Goal: Task Accomplishment & Management: Manage account settings

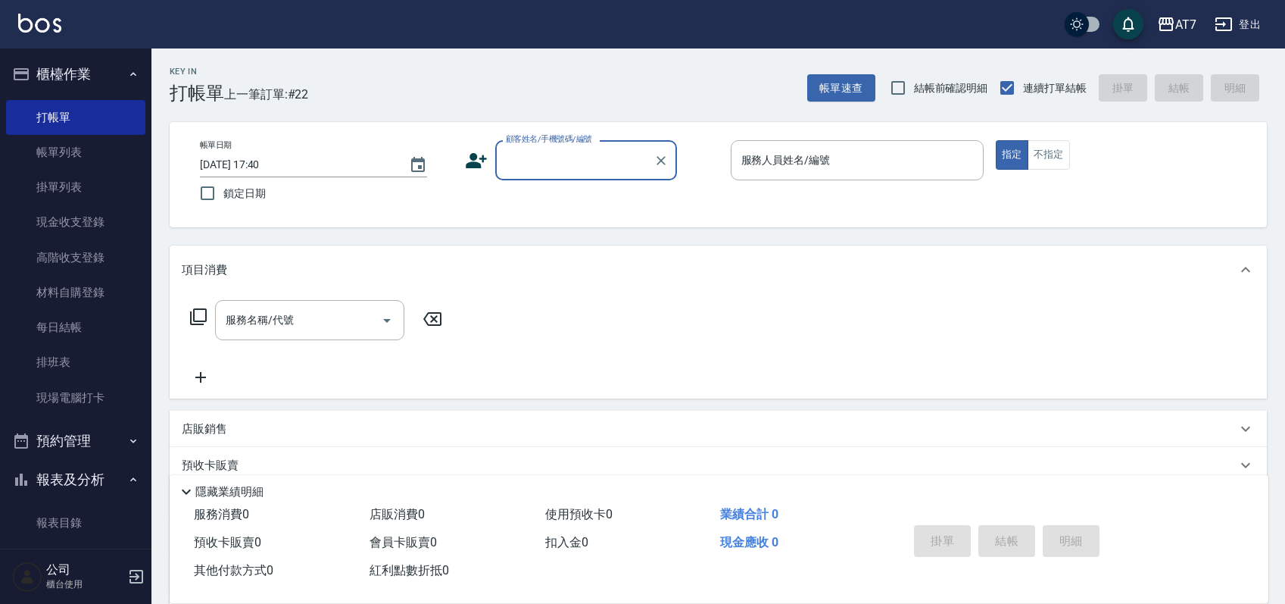
scroll to position [30, 0]
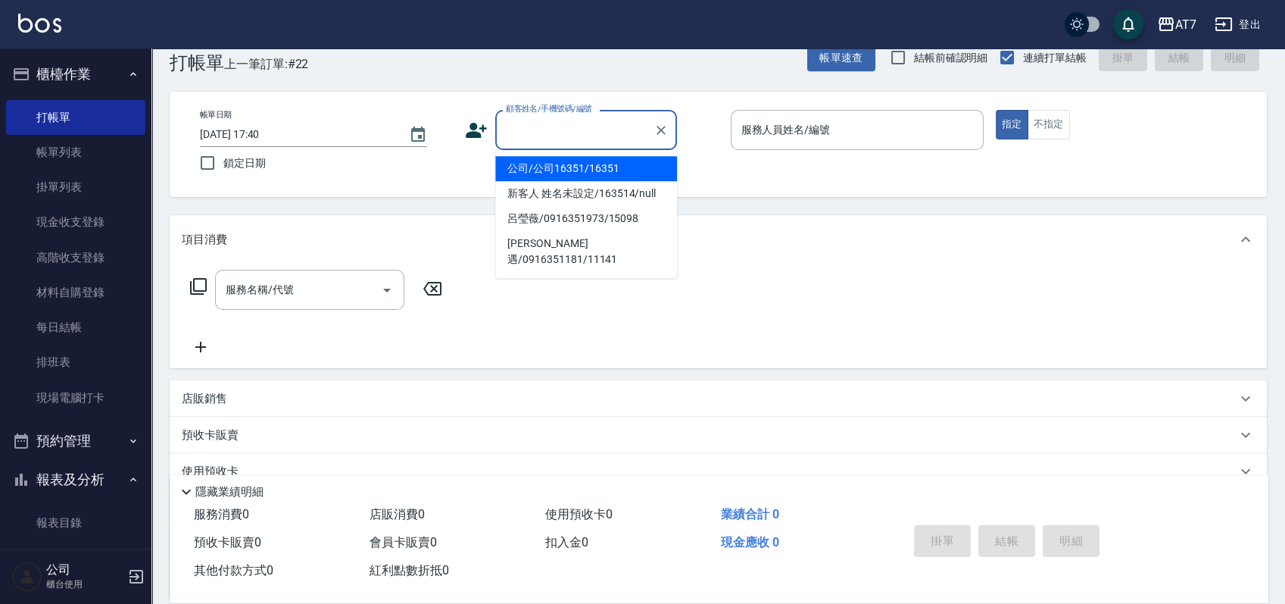
click at [600, 140] on input "顧客姓名/手機號碼/編號" at bounding box center [574, 130] width 145 height 27
type input "07038"
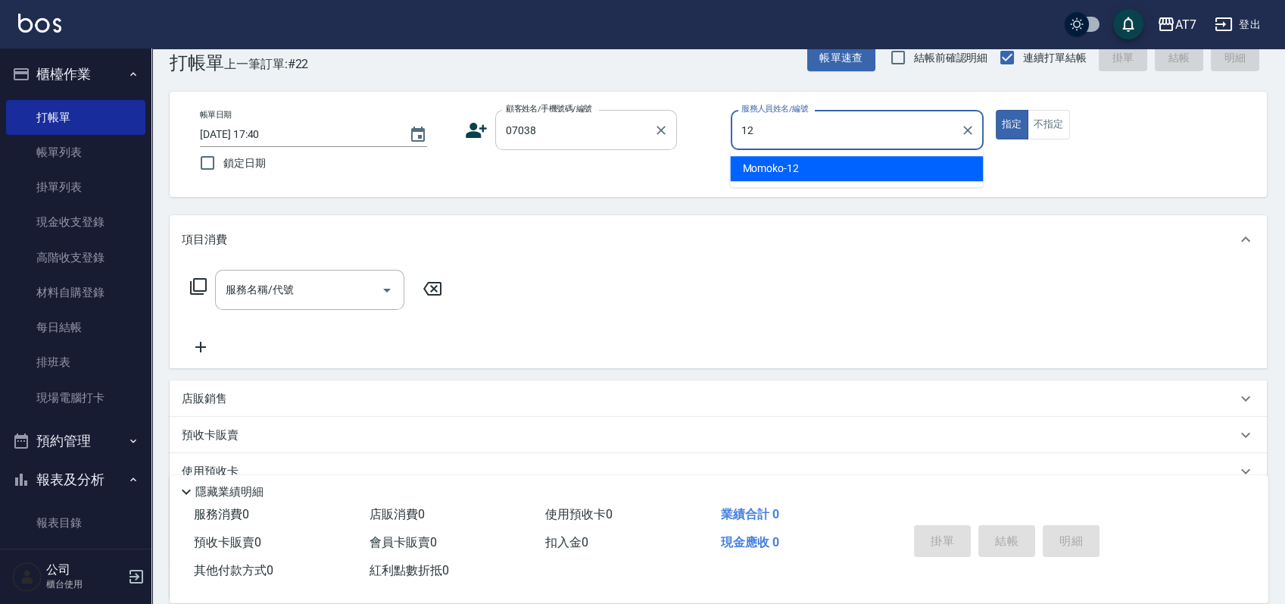
type input "Momoko-12"
type button "true"
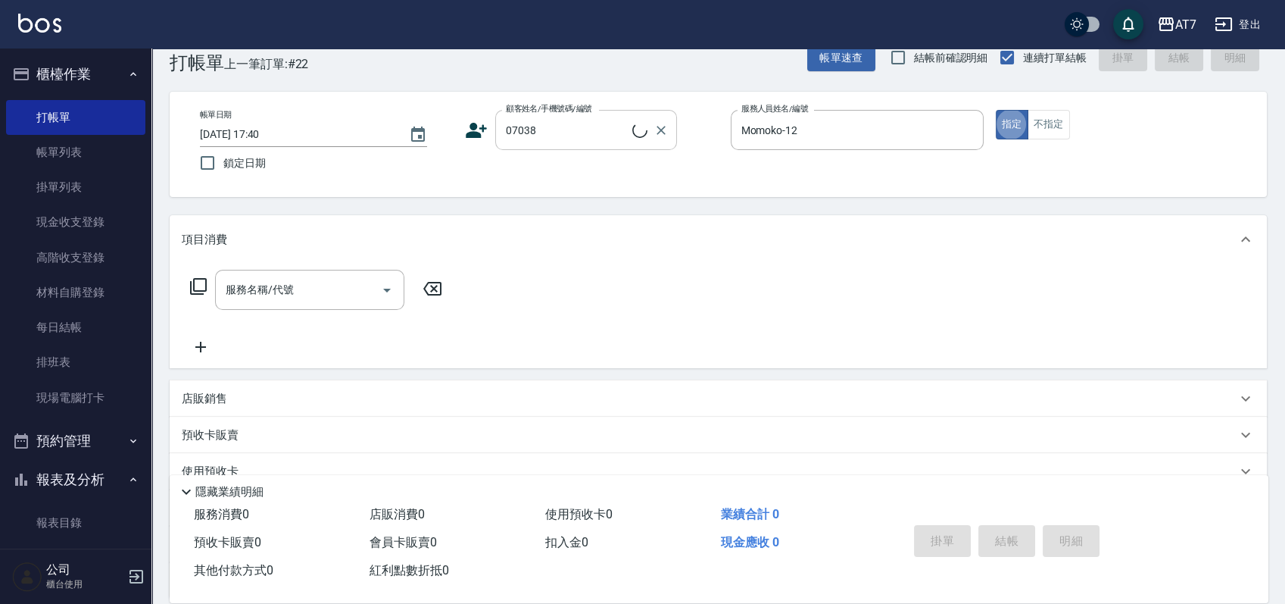
type input "公司/公司07038/07038"
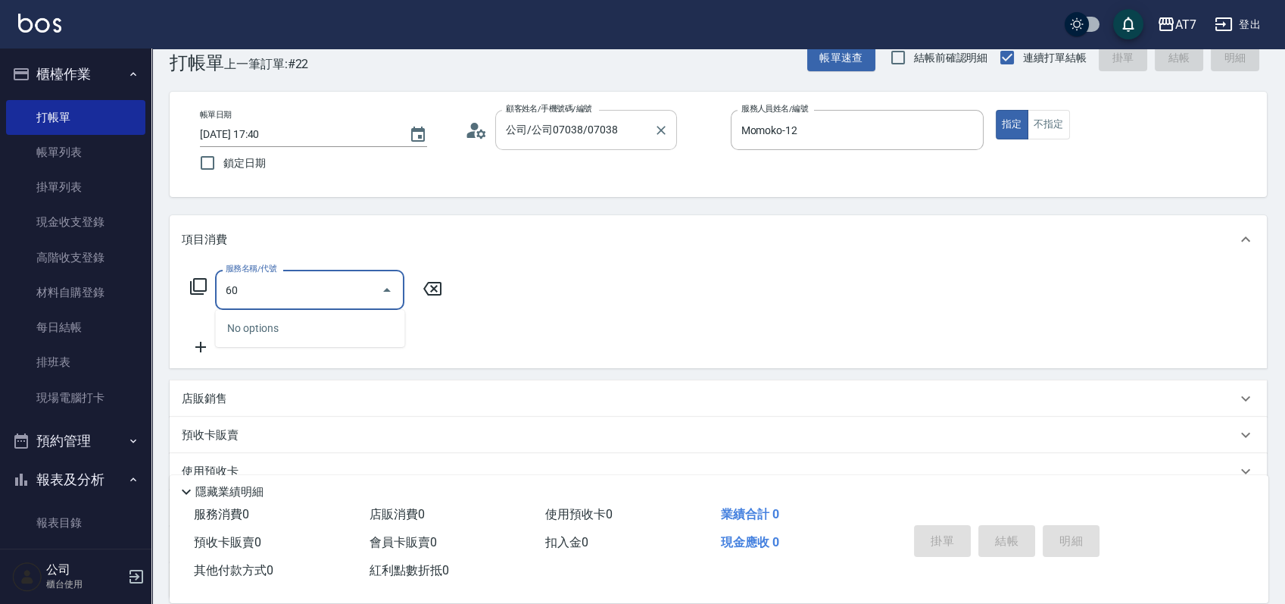
type input "6"
type input "503"
type input "10"
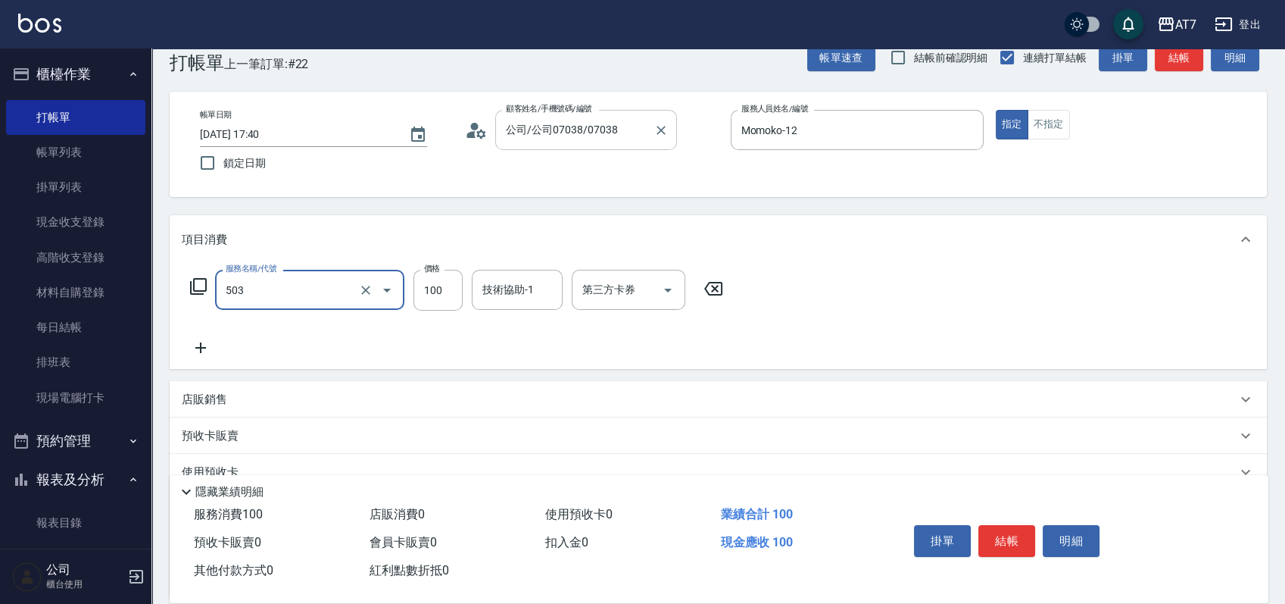
type input "精油-快速修護髮(互助)(503)"
type input "3"
type input "0"
type input "30"
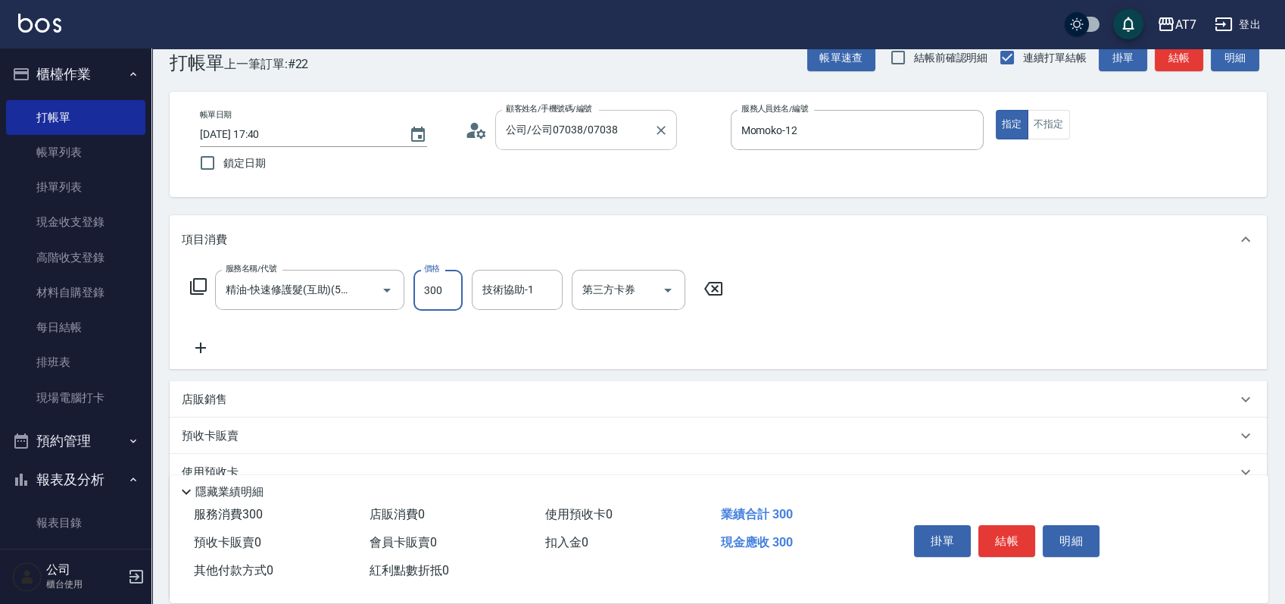
type input "300"
type input "LU LU-35"
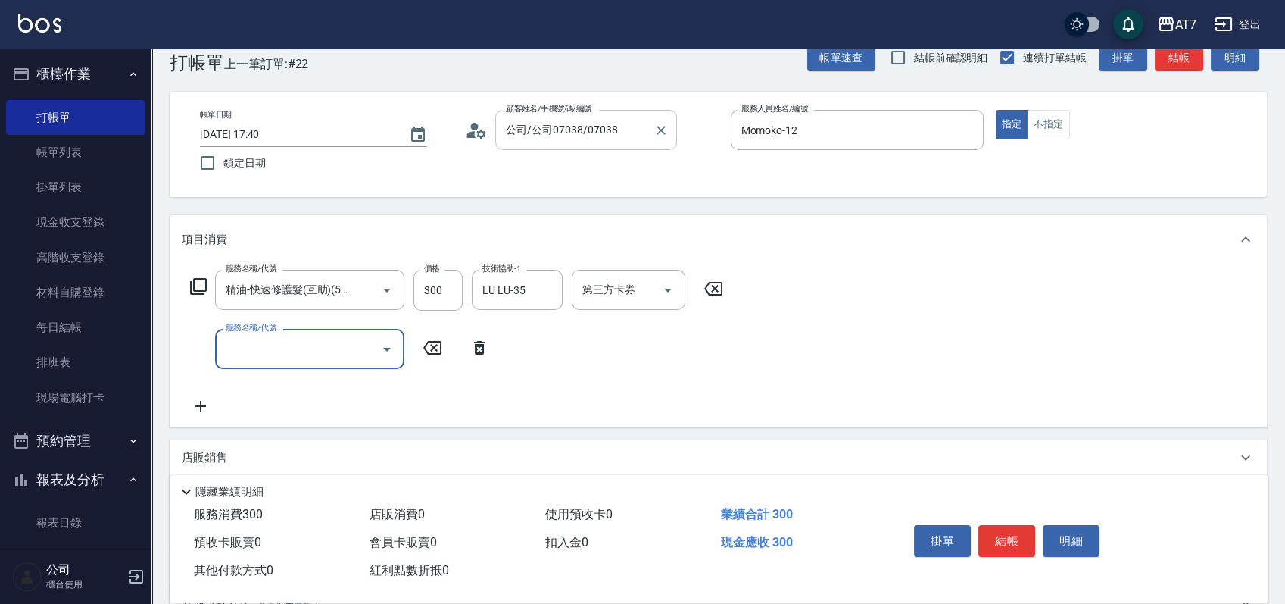
scroll to position [0, 0]
type input "201"
type input "180"
type input "燙-互助(201)"
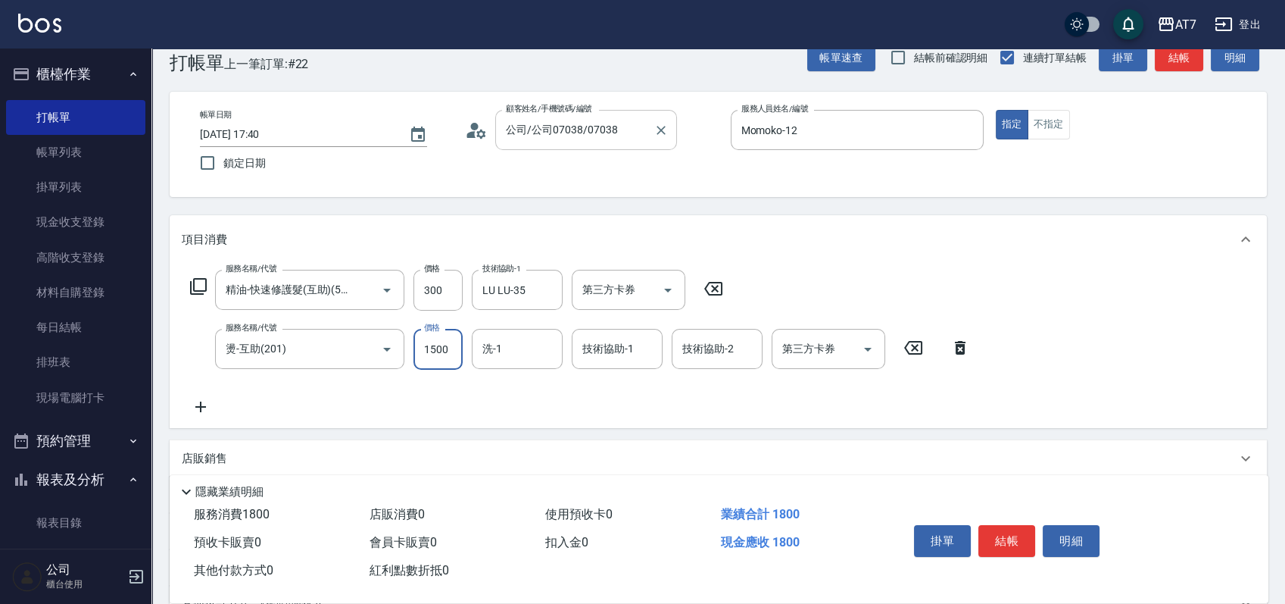
type input "3"
type input "30"
type input "300"
type input "60"
type input "3000"
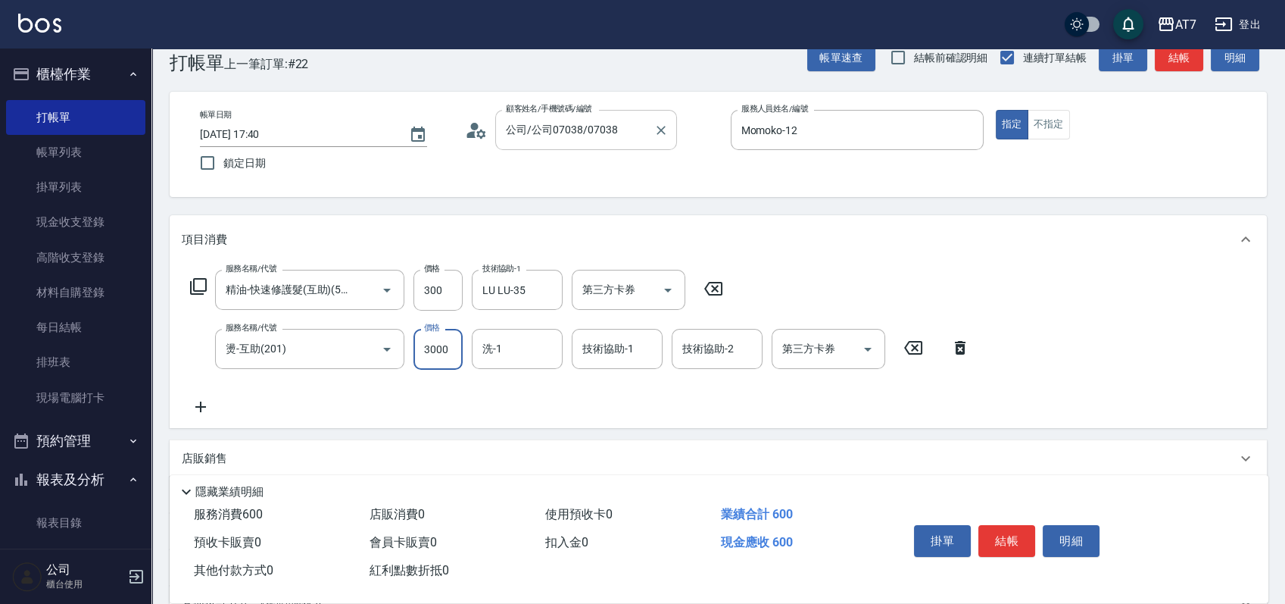
type input "330"
type input "3000"
type input "LU LU-35"
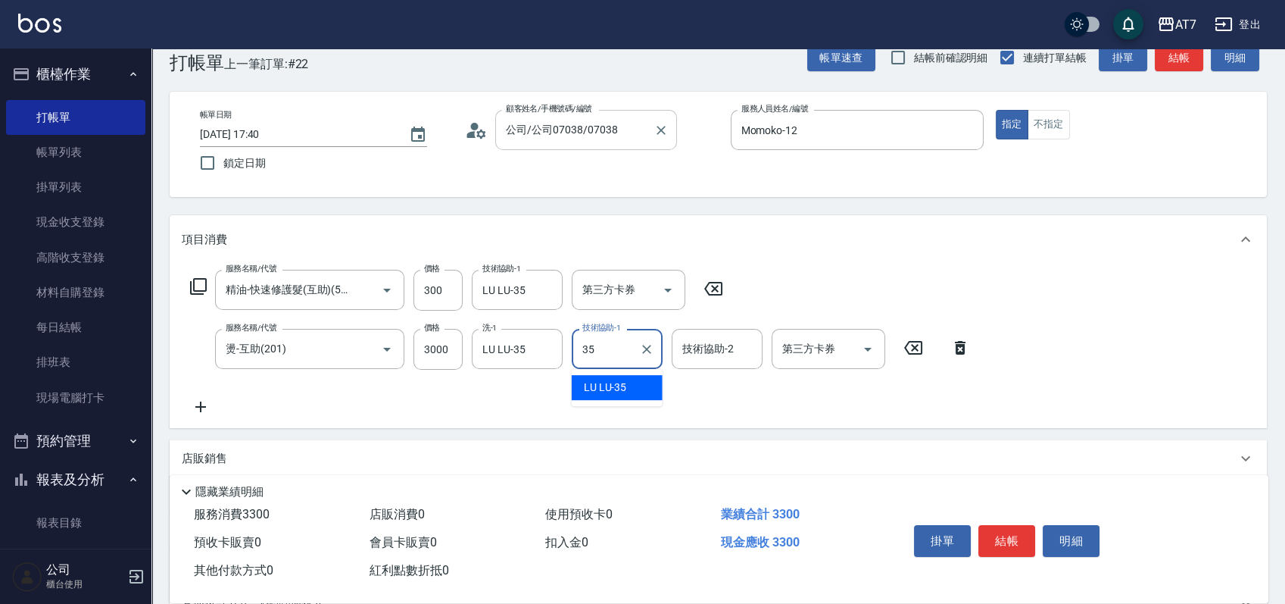
type input "LU LU-35"
click at [1001, 541] on button "結帳" at bounding box center [1006, 541] width 57 height 32
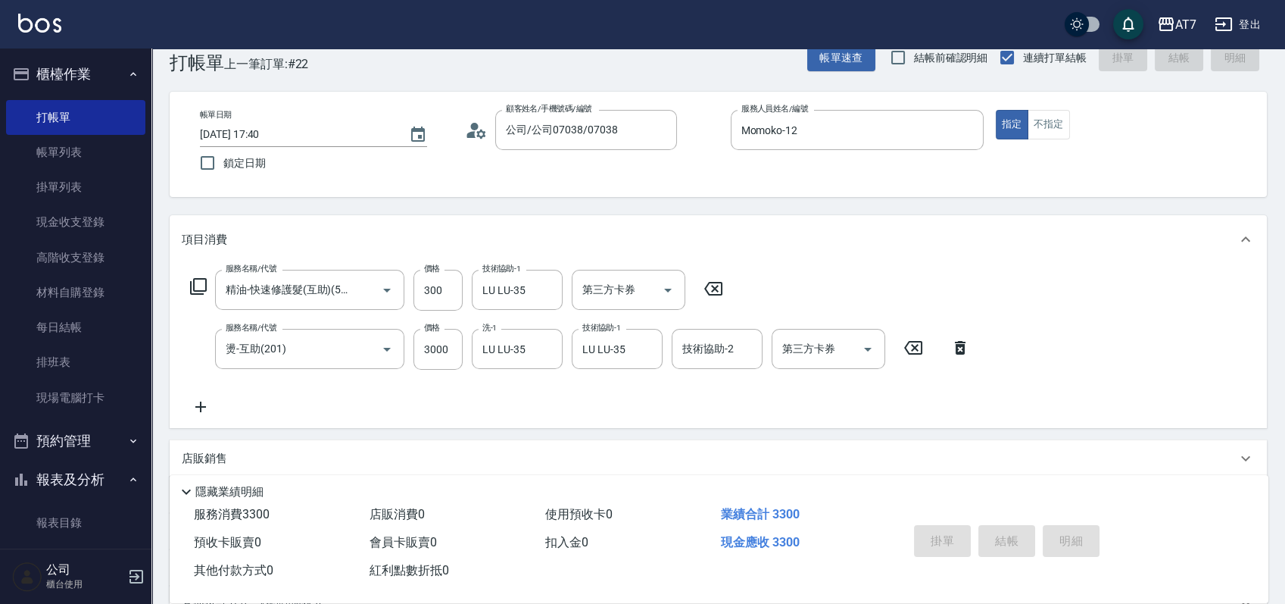
type input "2025/09/16 18:37"
type input "0"
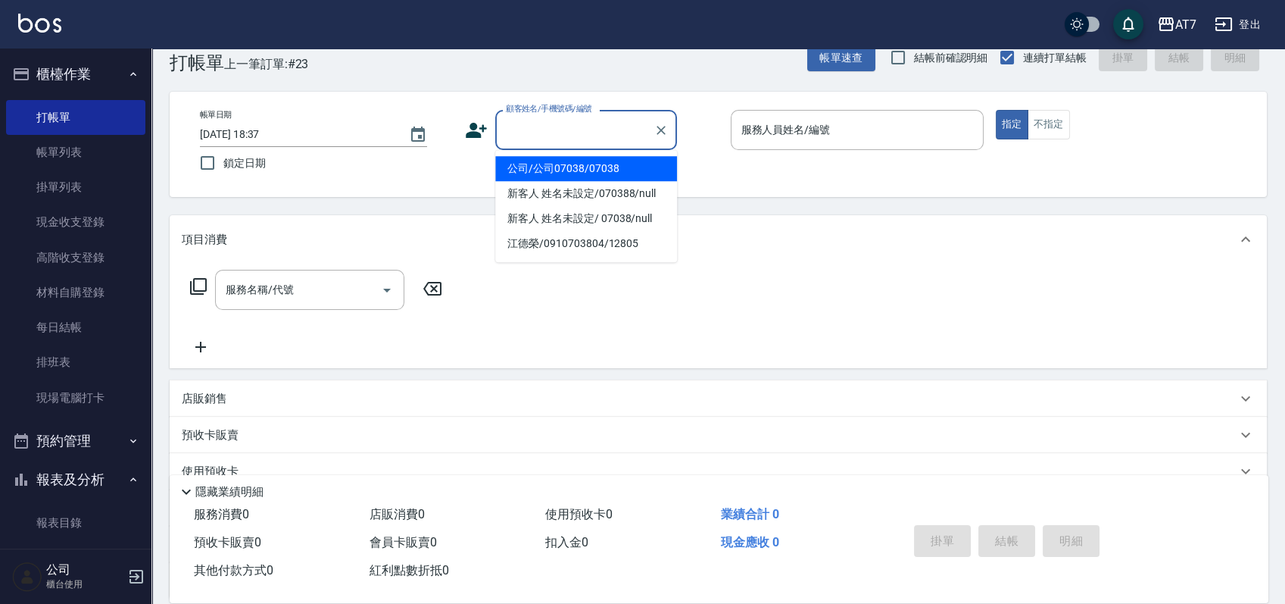
click at [601, 126] on input "顧客姓名/手機號碼/編號" at bounding box center [574, 130] width 145 height 27
type input "06120"
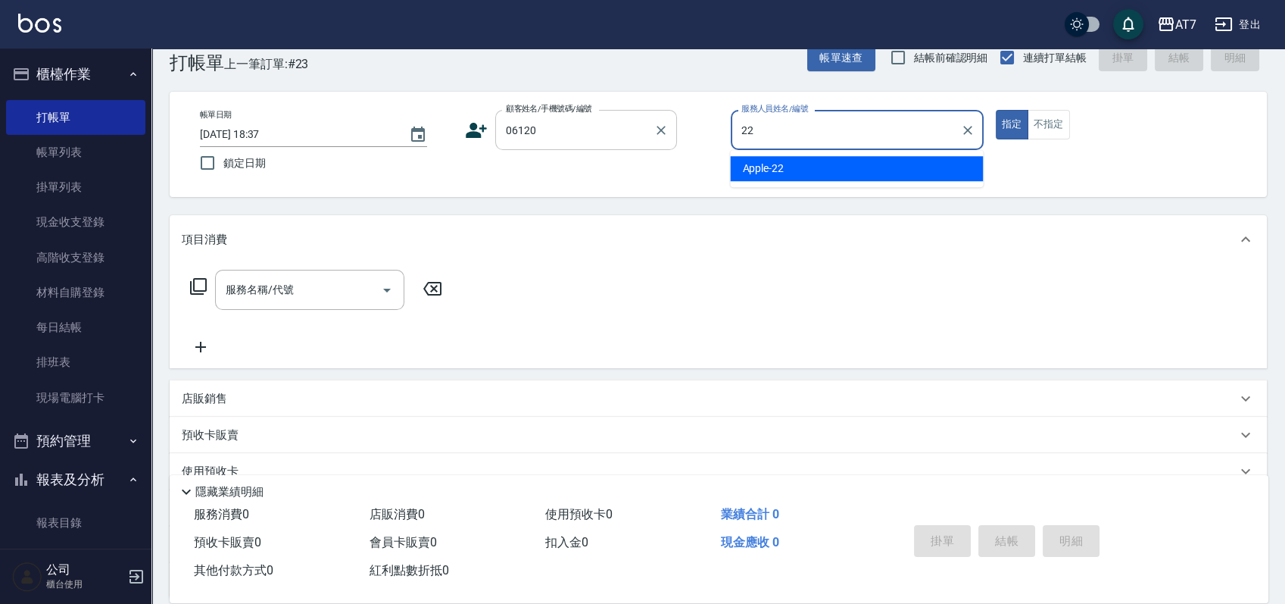
type input "Apple-22"
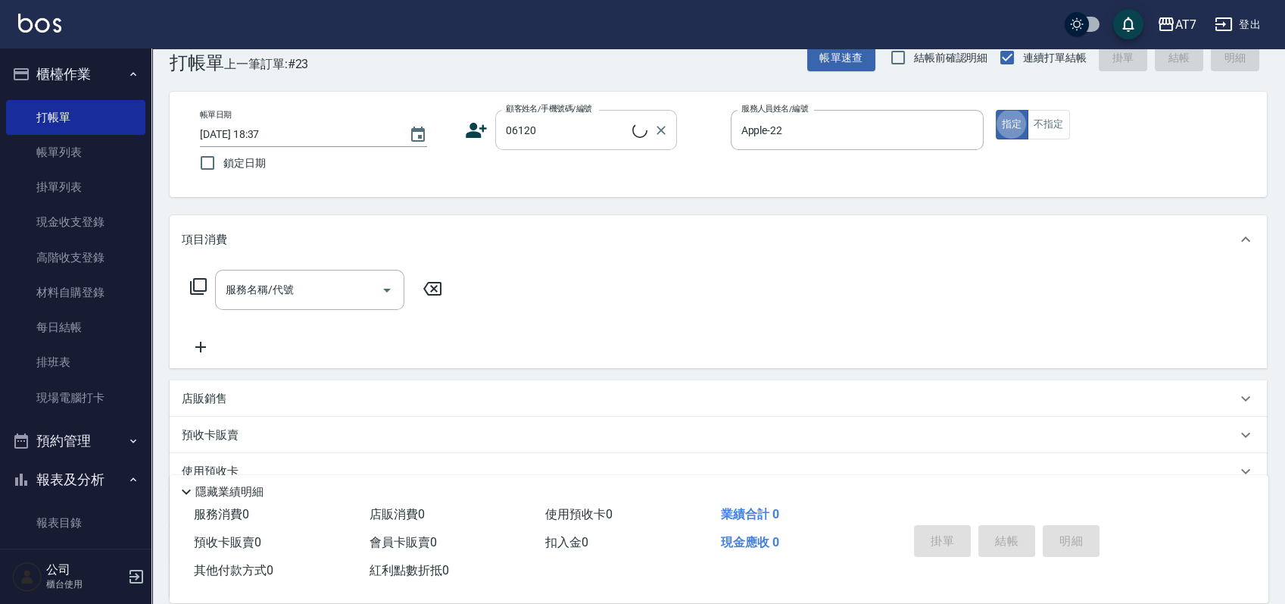
type input "公司單/06120-1/06120"
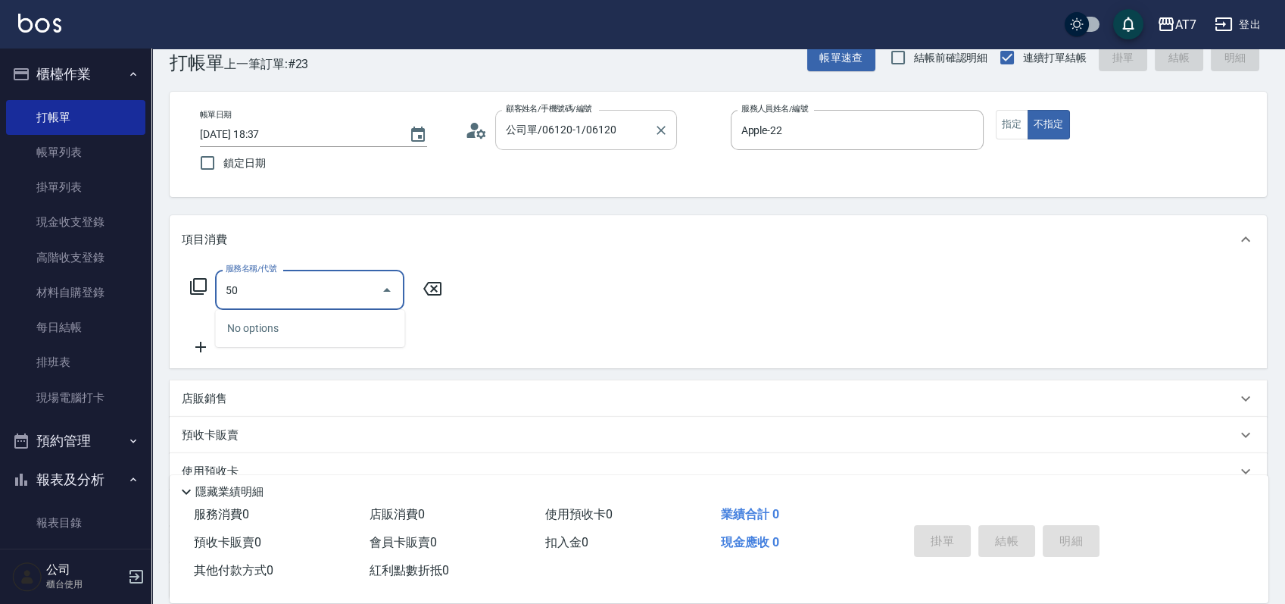
type input "501"
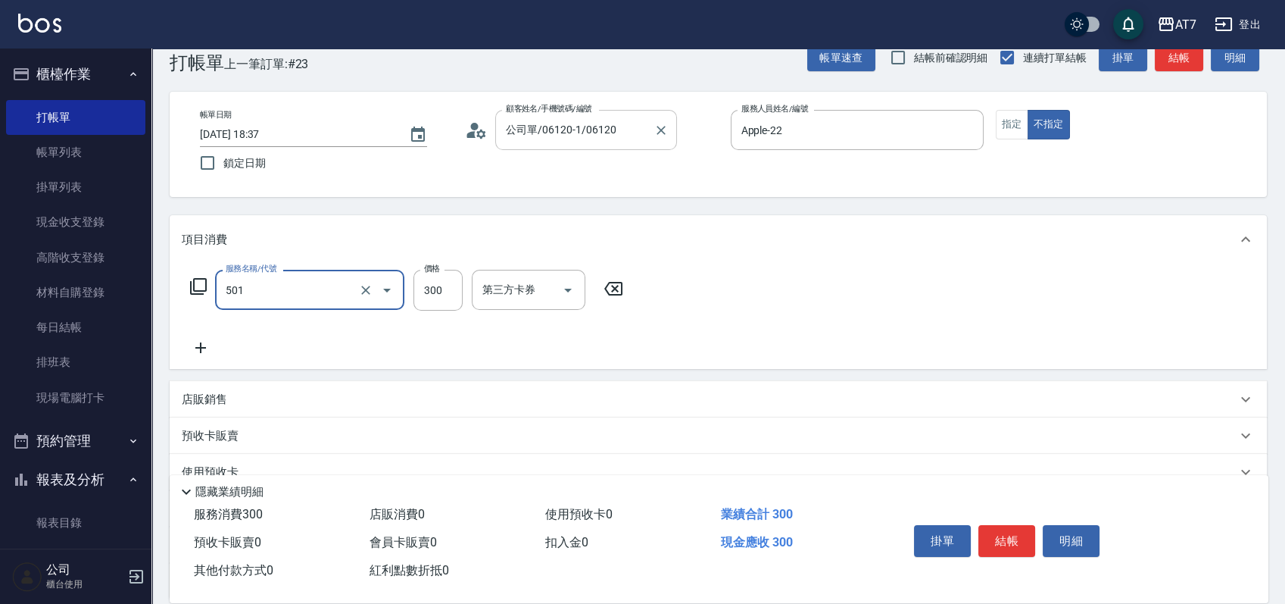
type input "30"
type input "洗髮(互助)(501)"
type input "0"
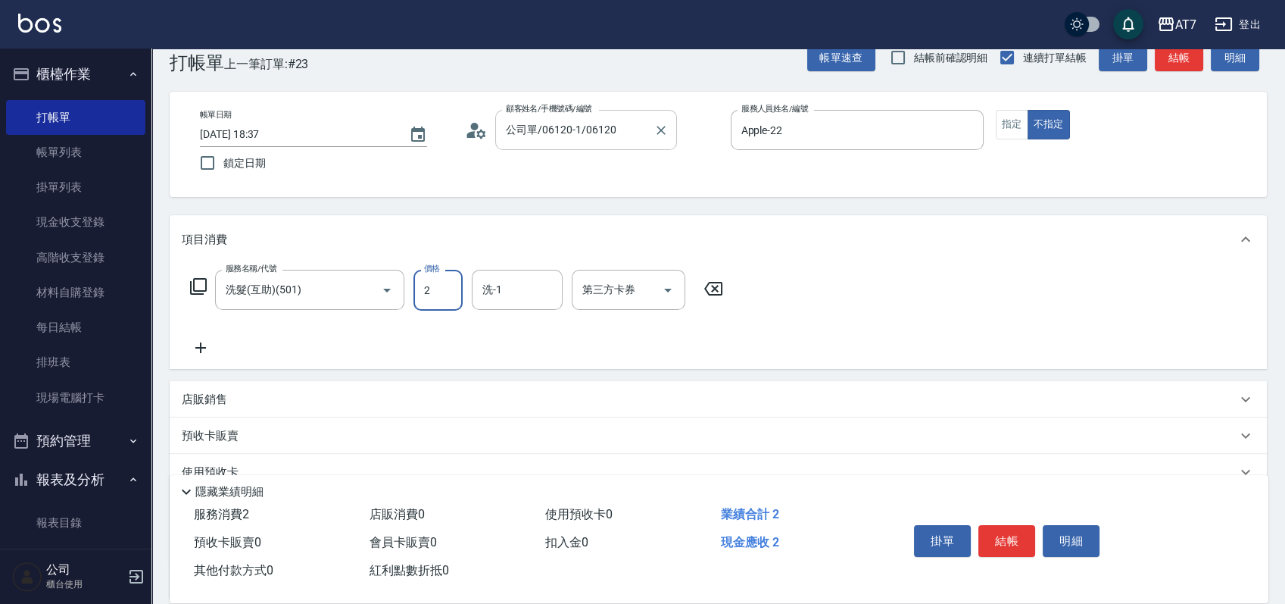
type input "25"
type input "20"
type input "250"
type input "YuYu-40"
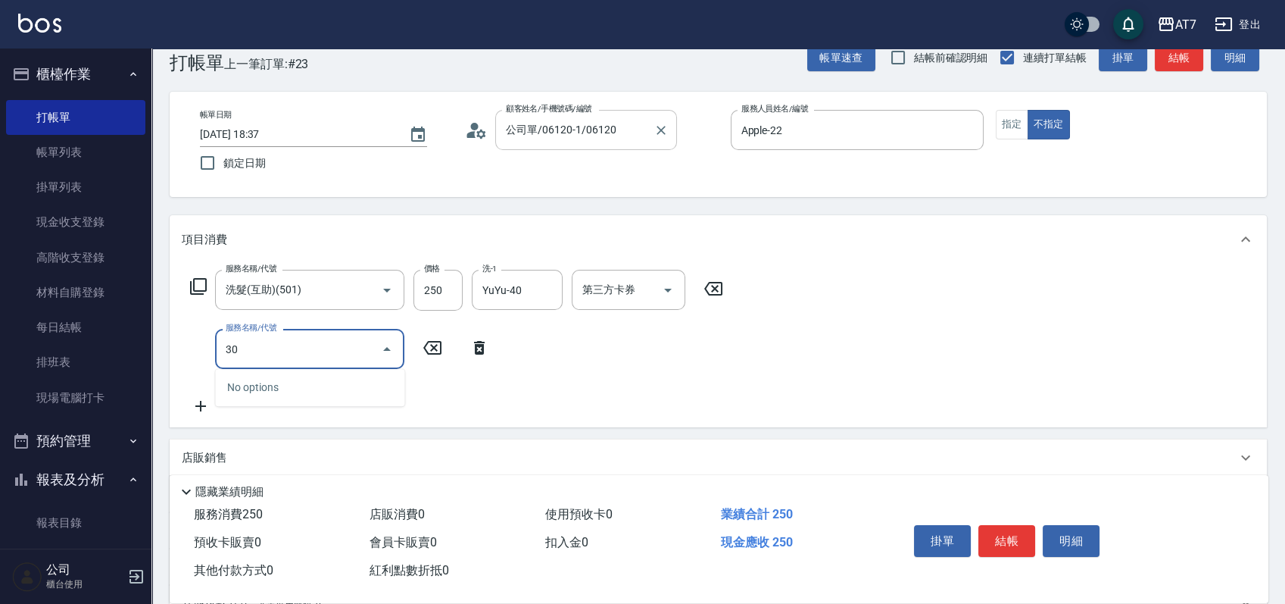
type input "302"
type input "60"
type input "剪髮(302)"
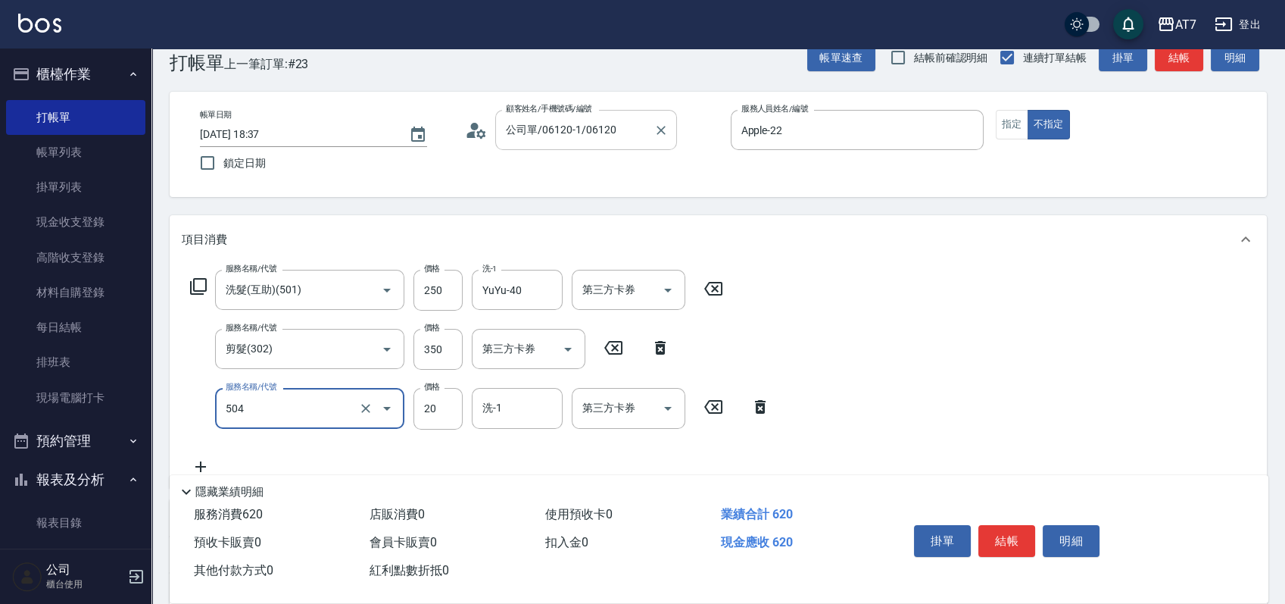
type input "潤絲(504)"
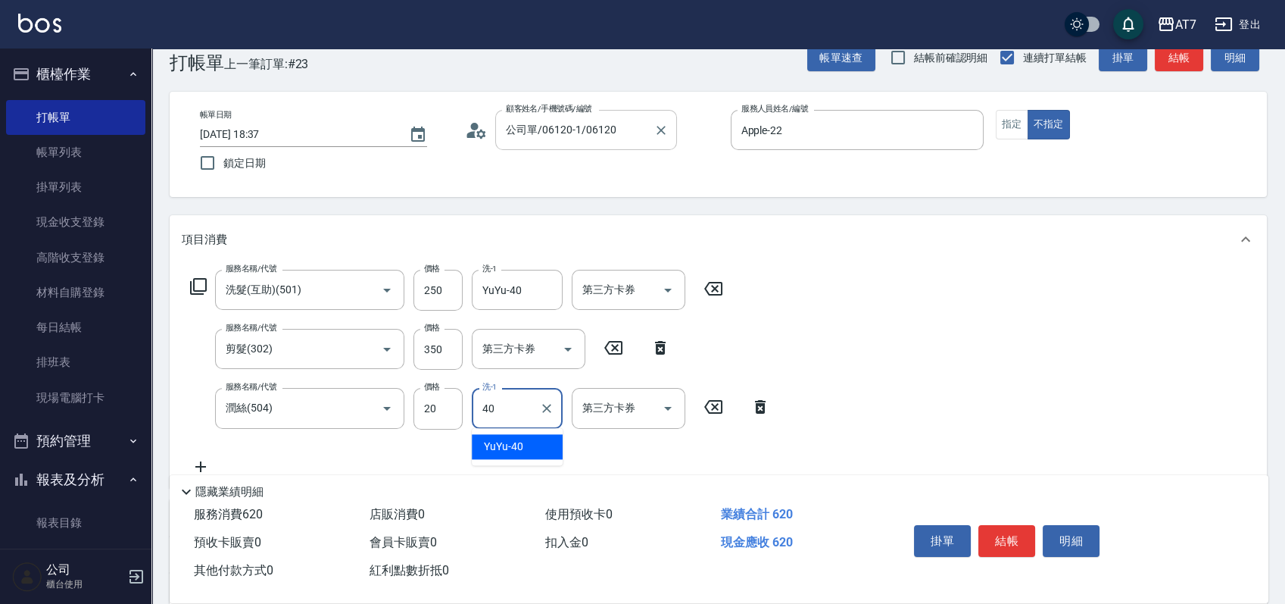
type input "YuYu-40"
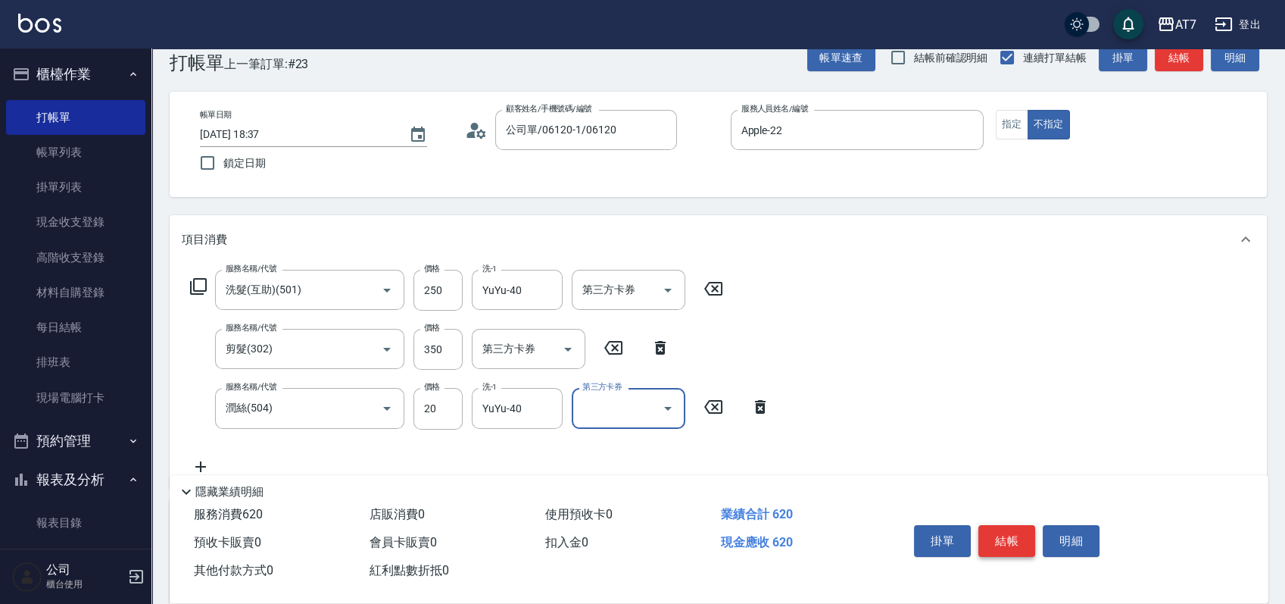
click at [1009, 538] on button "結帳" at bounding box center [1006, 541] width 57 height 32
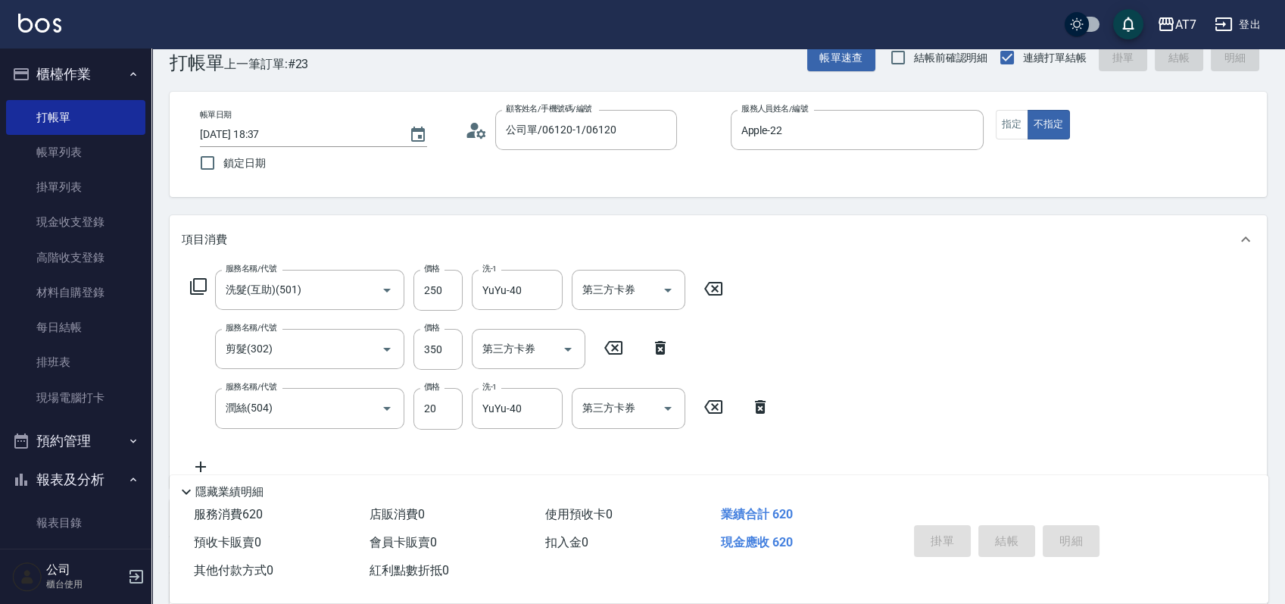
type input "0"
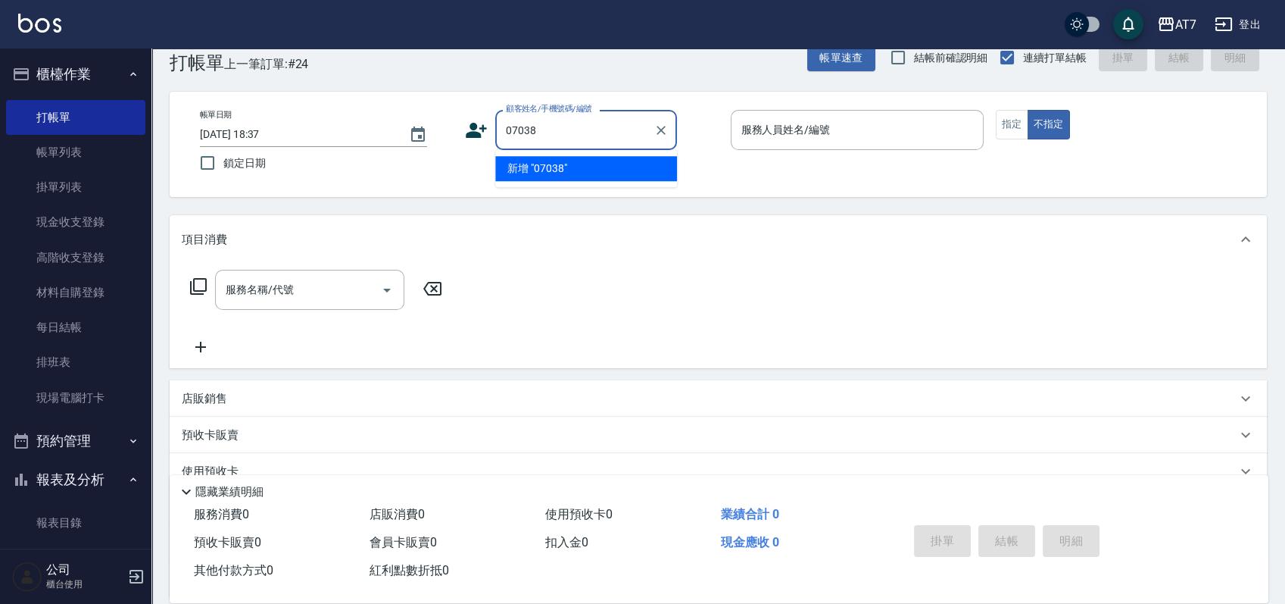
type input "07038"
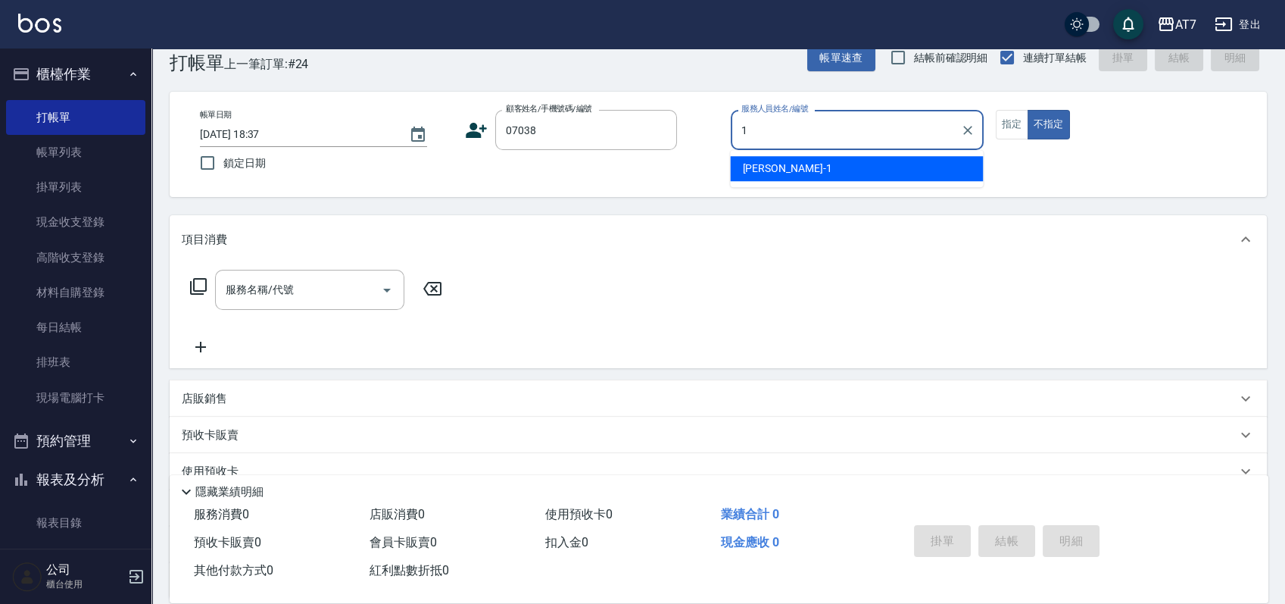
type input "11"
type input "公司/公司07038/07038"
type input "奇咪-11"
type button "false"
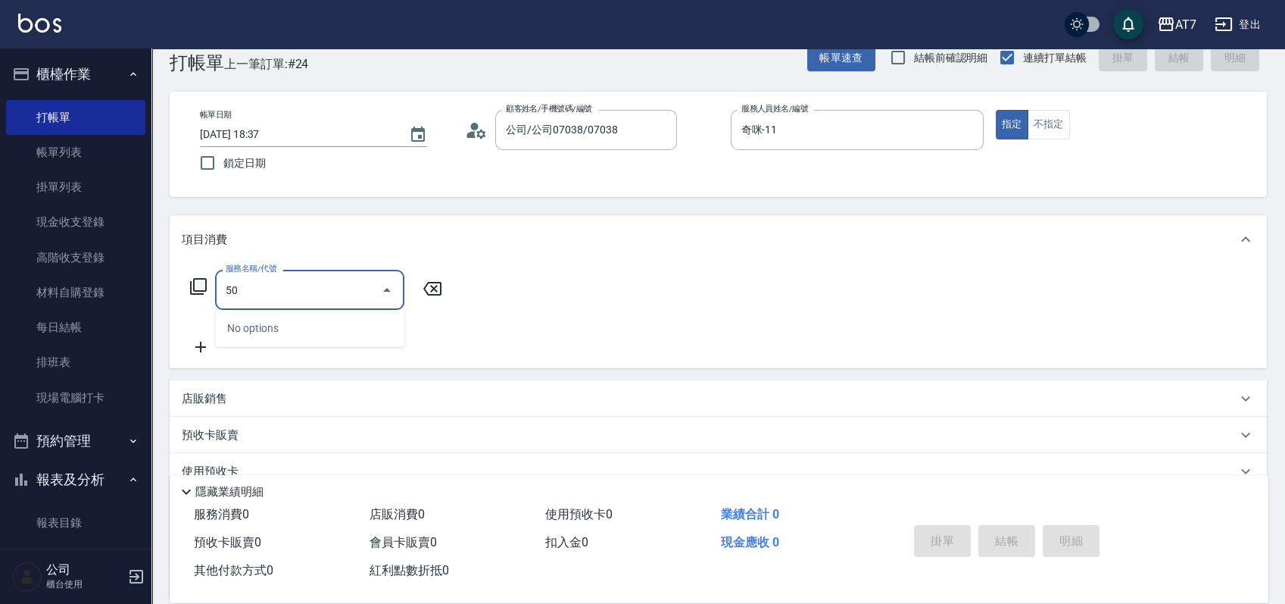
type input "500"
type input "30"
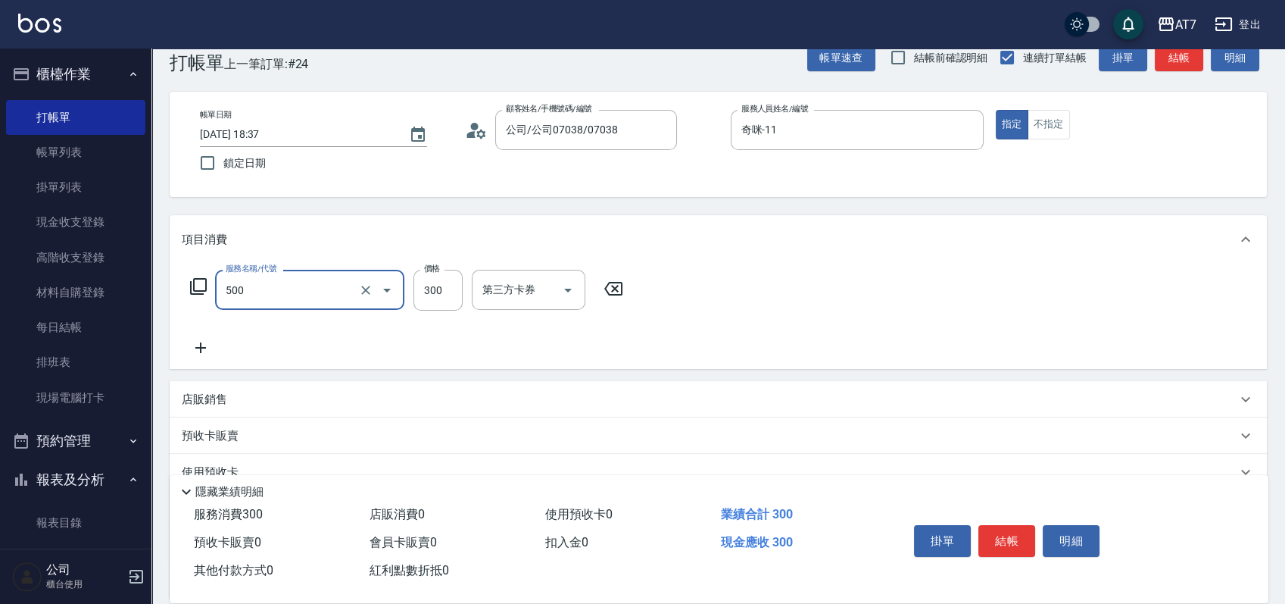
type input "洗髮(500)"
type input "0"
type input "25"
type input "20"
type input "250"
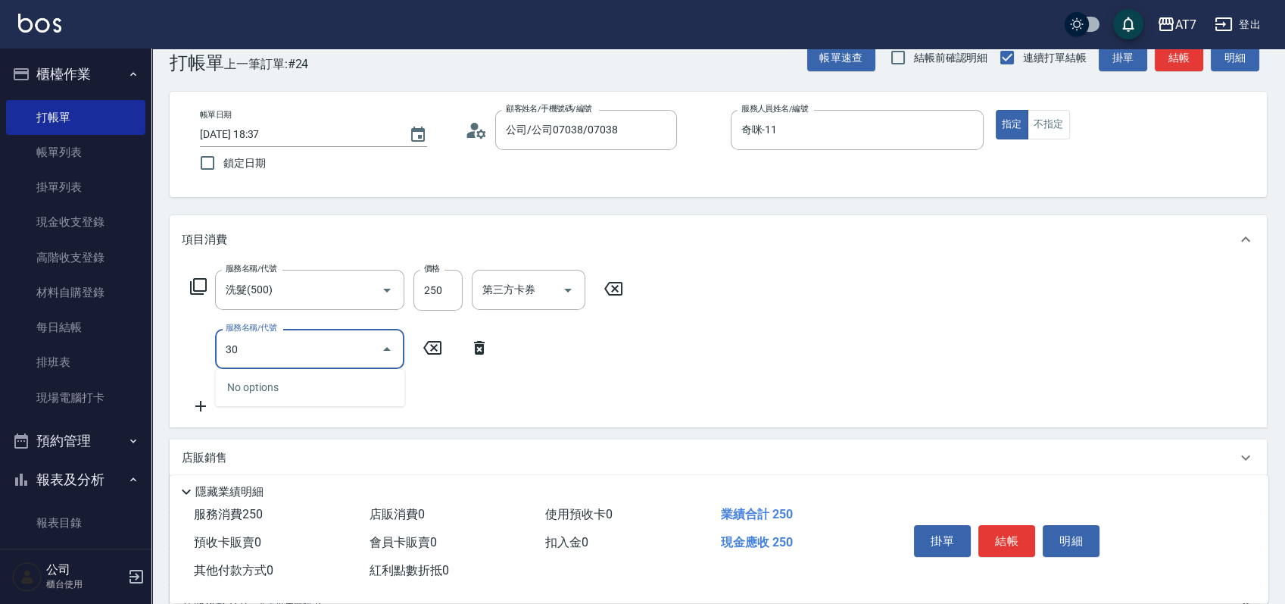
type input "302"
type input "60"
type input "剪髮(302)"
click at [1010, 527] on button "結帳" at bounding box center [1006, 541] width 57 height 32
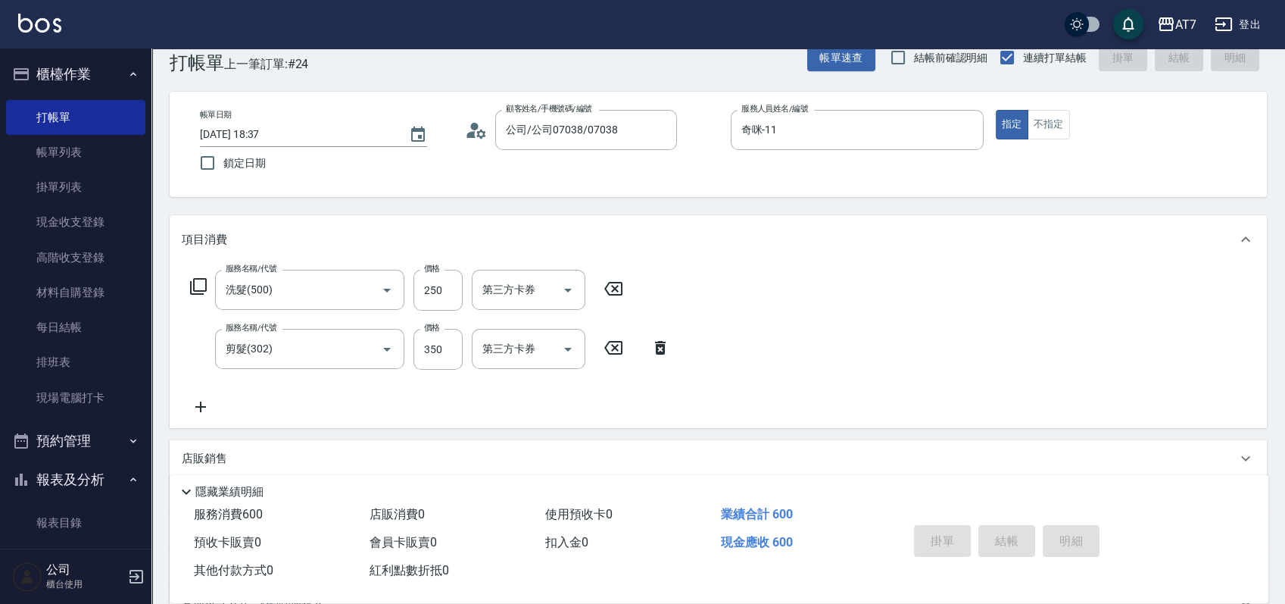
type input "2025/09/16 18:38"
type input "0"
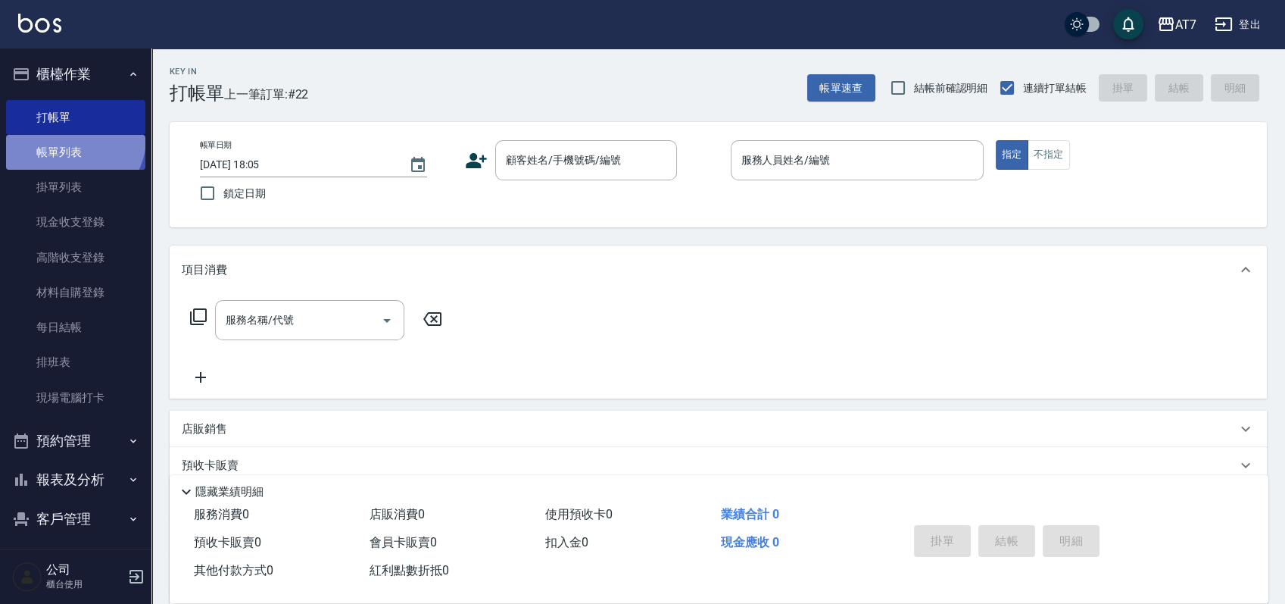
click at [72, 138] on link "帳單列表" at bounding box center [75, 152] width 139 height 35
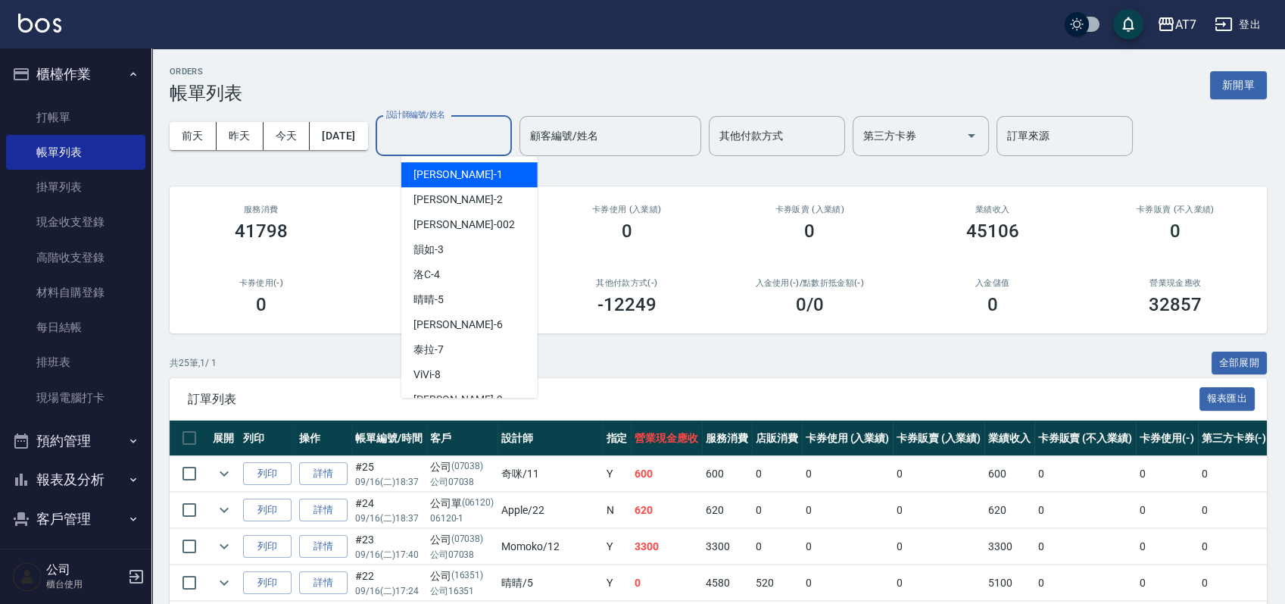
click at [423, 133] on input "設計師編號/姓名" at bounding box center [443, 136] width 123 height 27
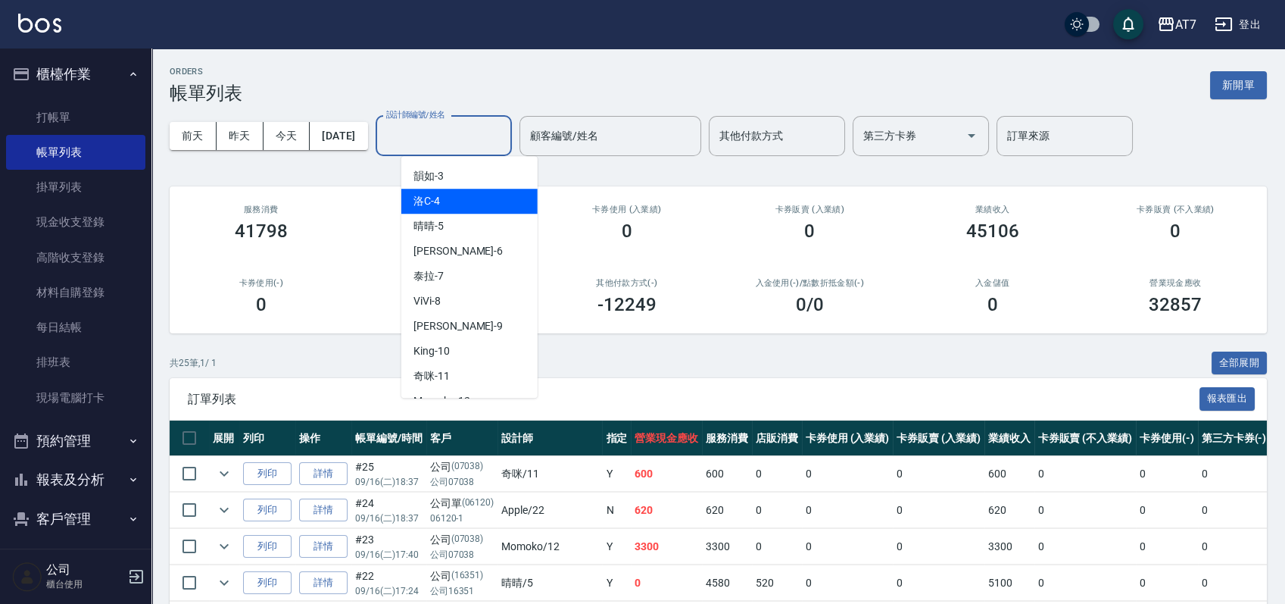
scroll to position [101, 0]
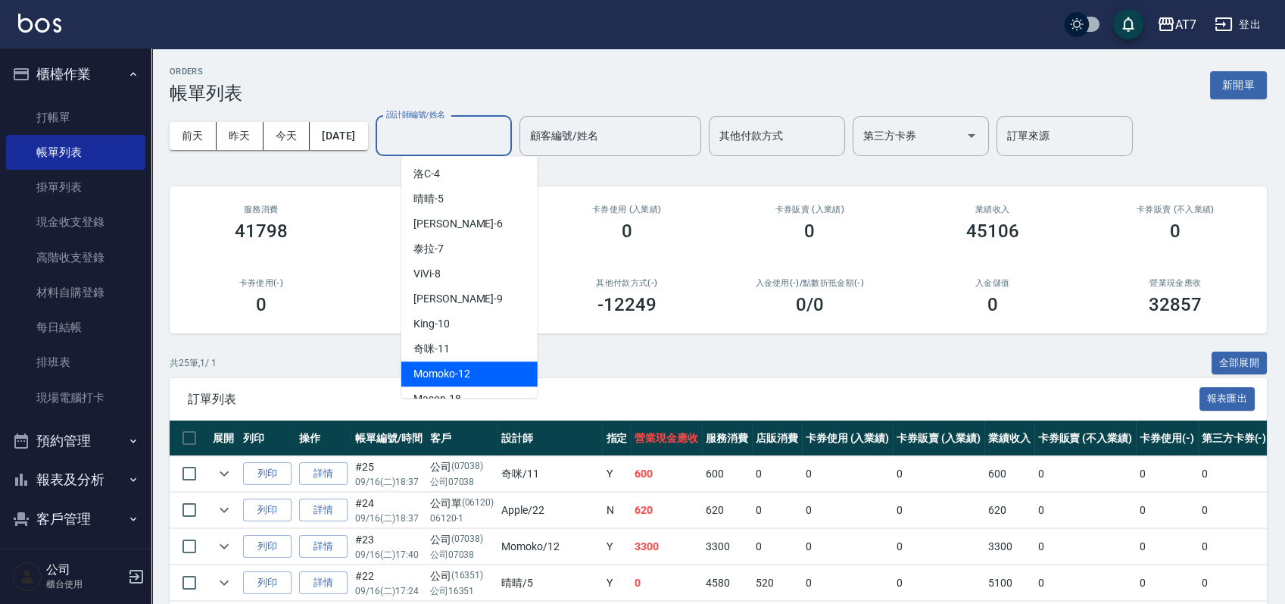
click at [450, 371] on span "Momoko -12" at bounding box center [441, 374] width 57 height 16
type input "Momoko-12"
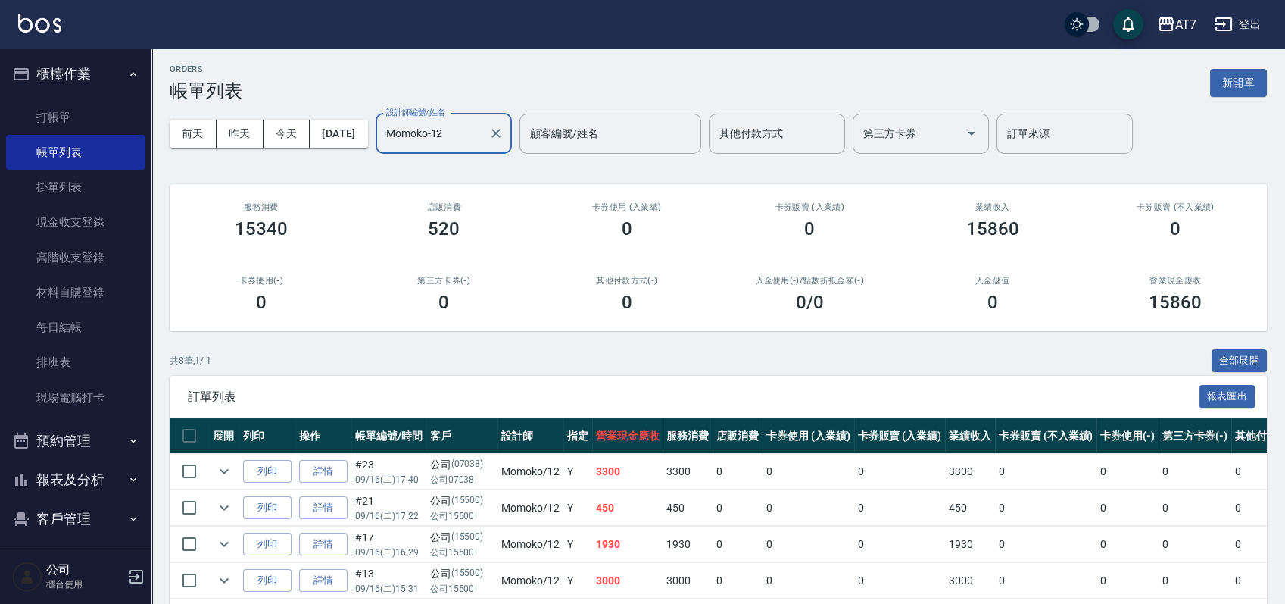
scroll to position [0, 0]
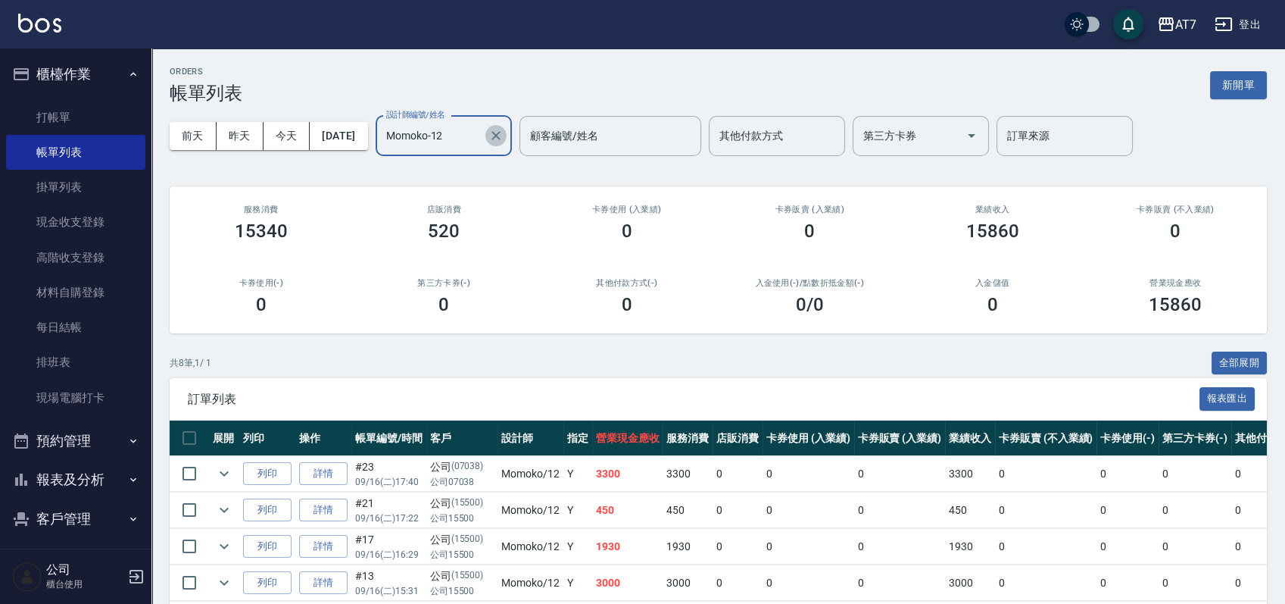
click at [504, 135] on icon "Clear" at bounding box center [495, 135] width 15 height 15
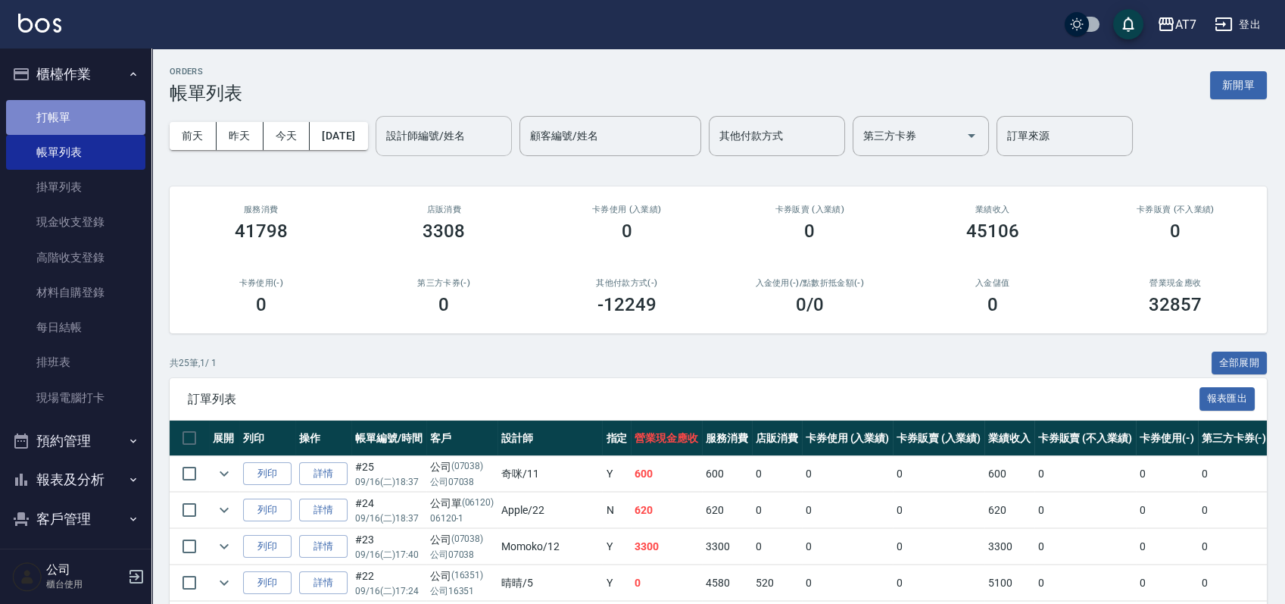
click at [75, 106] on link "打帳單" at bounding box center [75, 117] width 139 height 35
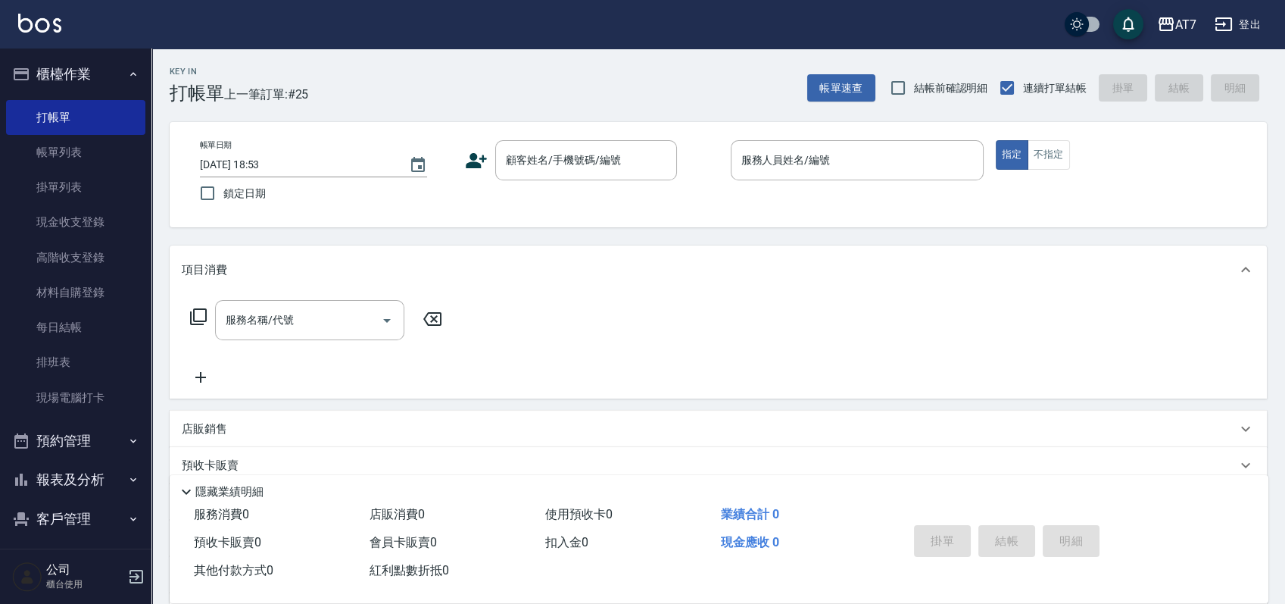
click at [703, 192] on div "帳單日期 2025/09/16 18:53 鎖定日期 顧客姓名/手機號碼/編號 顧客姓名/手機號碼/編號 服務人員姓名/編號 服務人員姓名/編號 指定 不指定" at bounding box center [718, 174] width 1061 height 69
click at [587, 148] on input "顧客姓名/手機號碼/編號" at bounding box center [574, 160] width 145 height 27
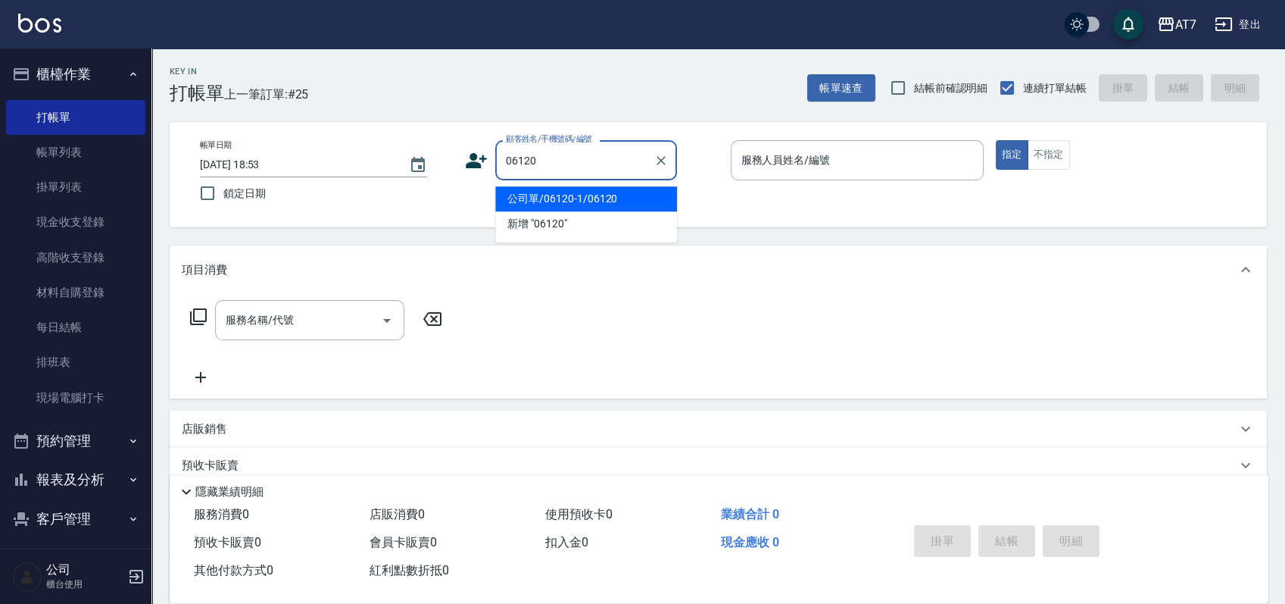
type input "公司單/06120-1/06120"
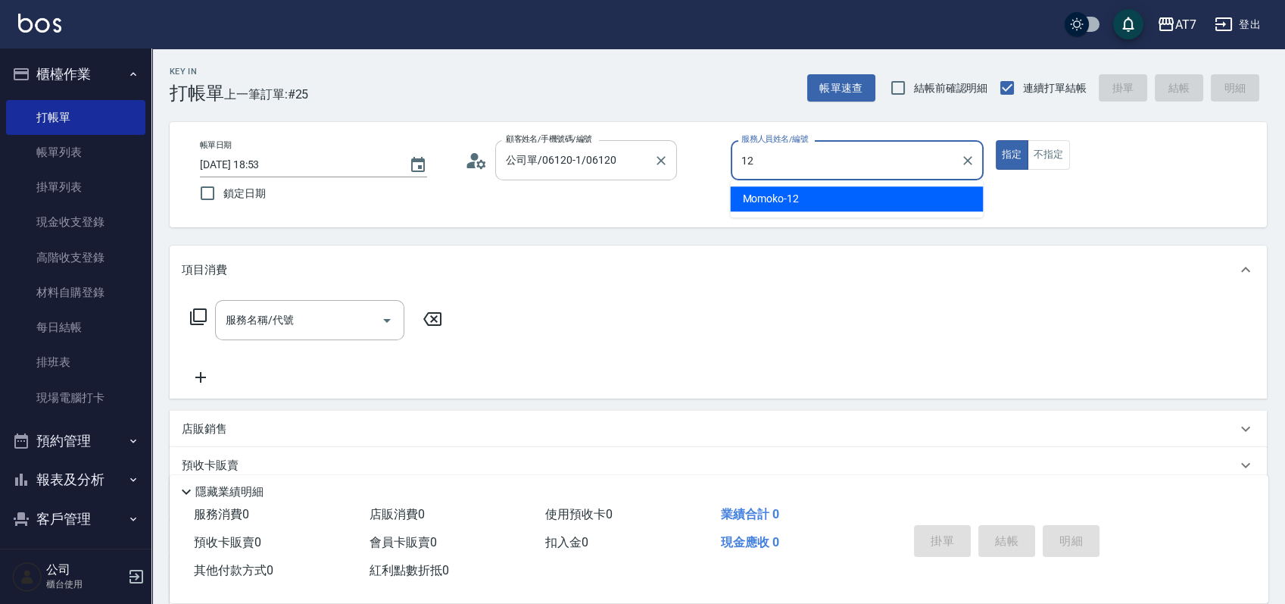
type input "Momoko-12"
type button "true"
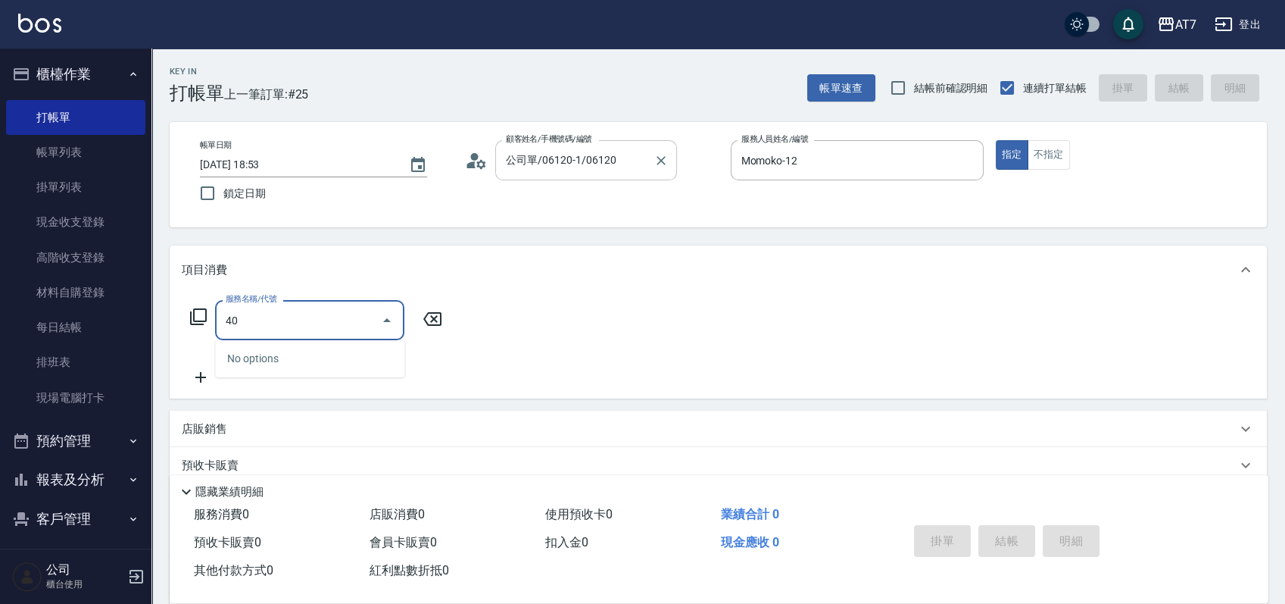
type input "401"
type input "150"
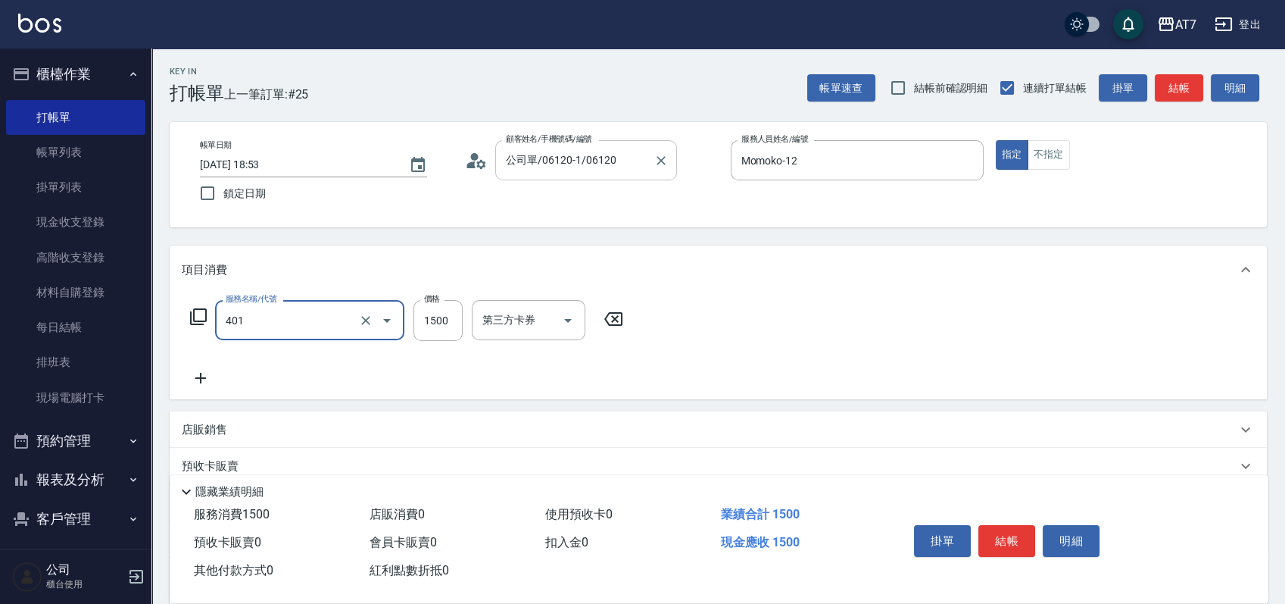
type input "染髮(互助)(401)"
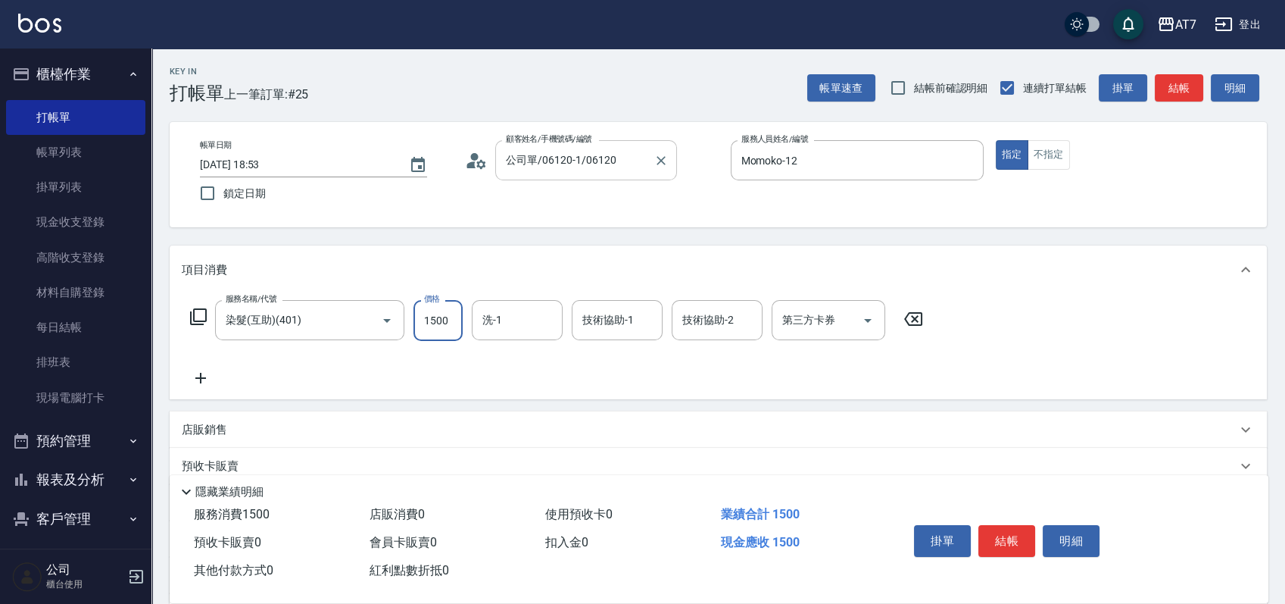
type input "1"
type input "0"
type input "168"
type input "10"
type input "1680"
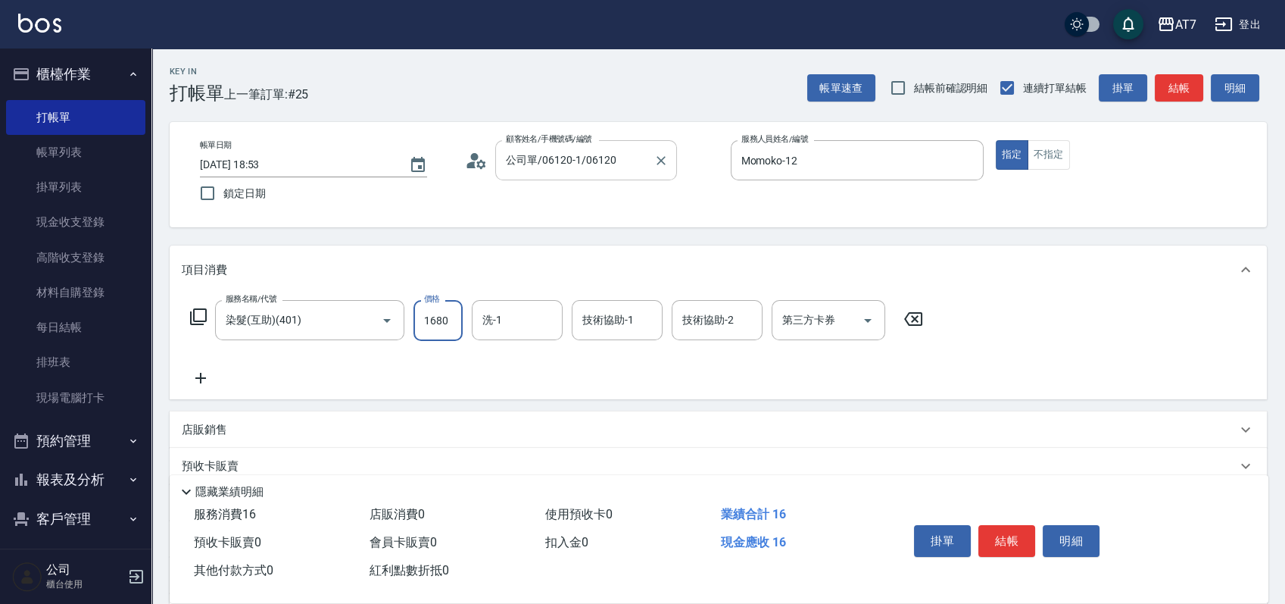
type input "160"
type input "1680"
type input "依依-30"
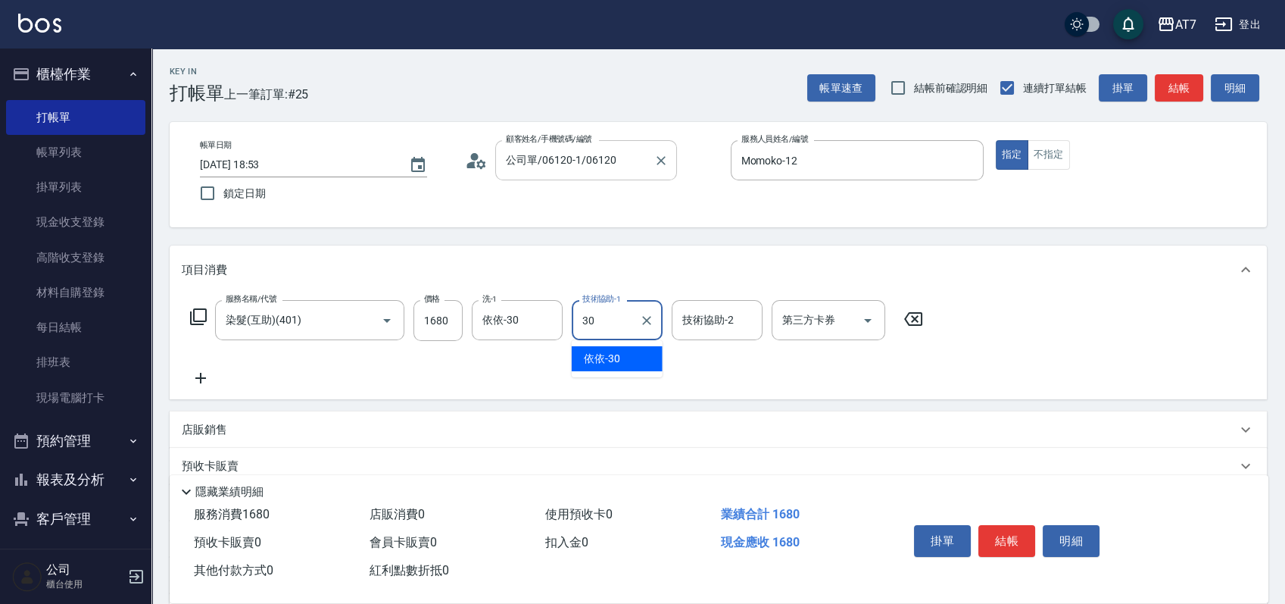
type input "依依-30"
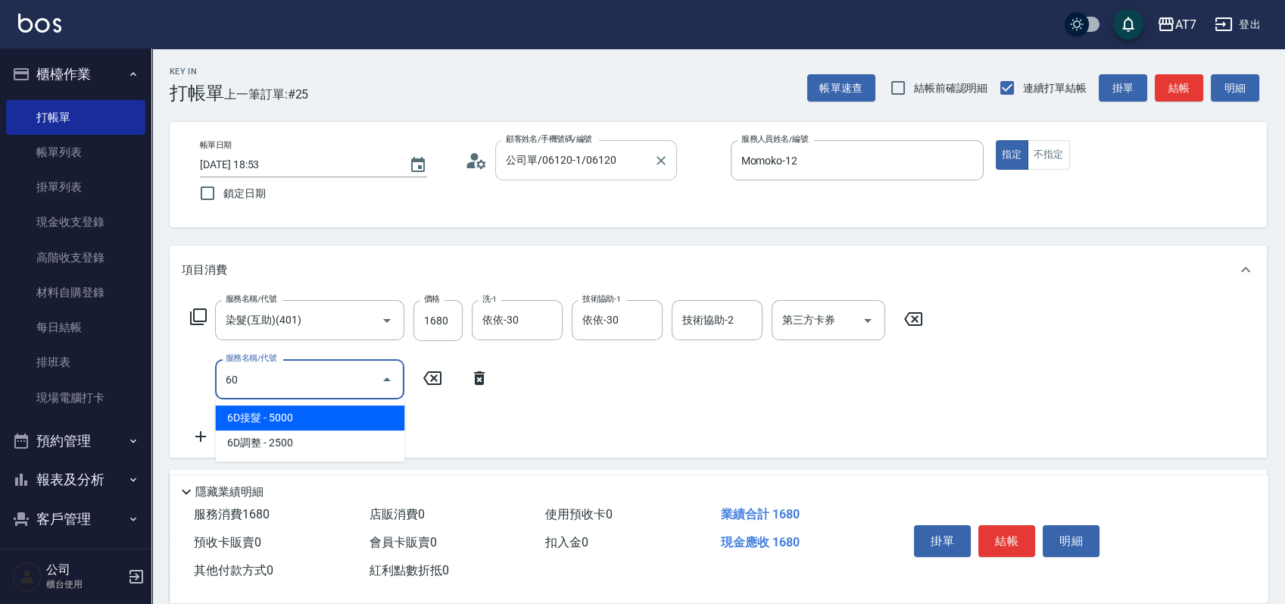
type input "608"
type input "360"
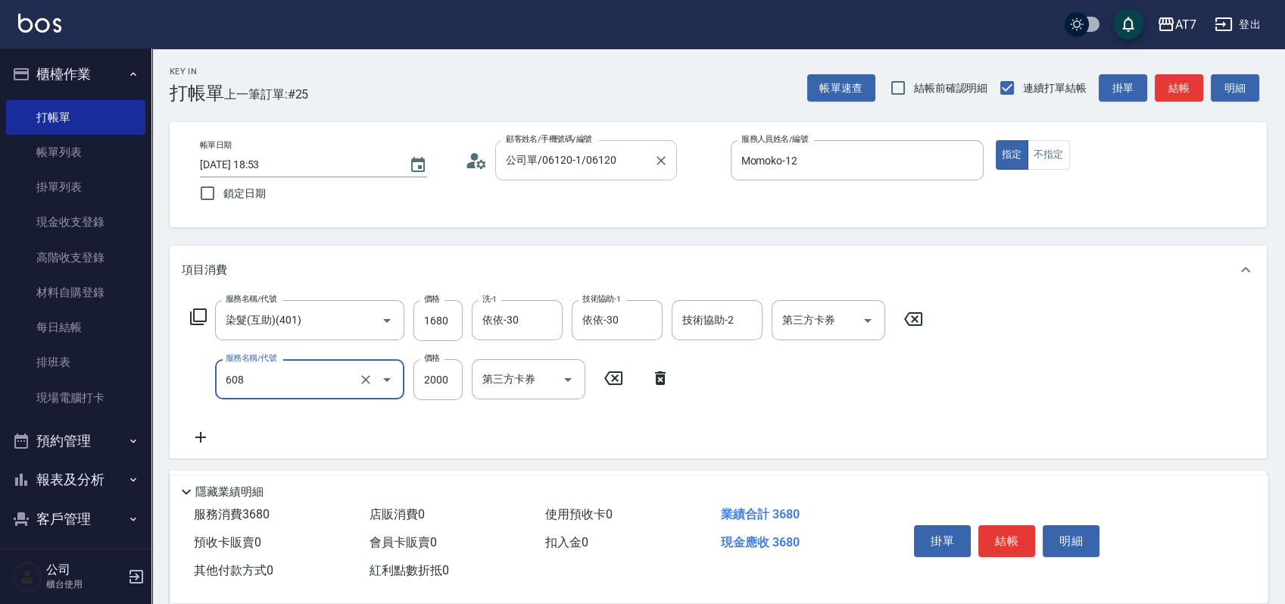
type input "鉑金護髮S（自領(608)"
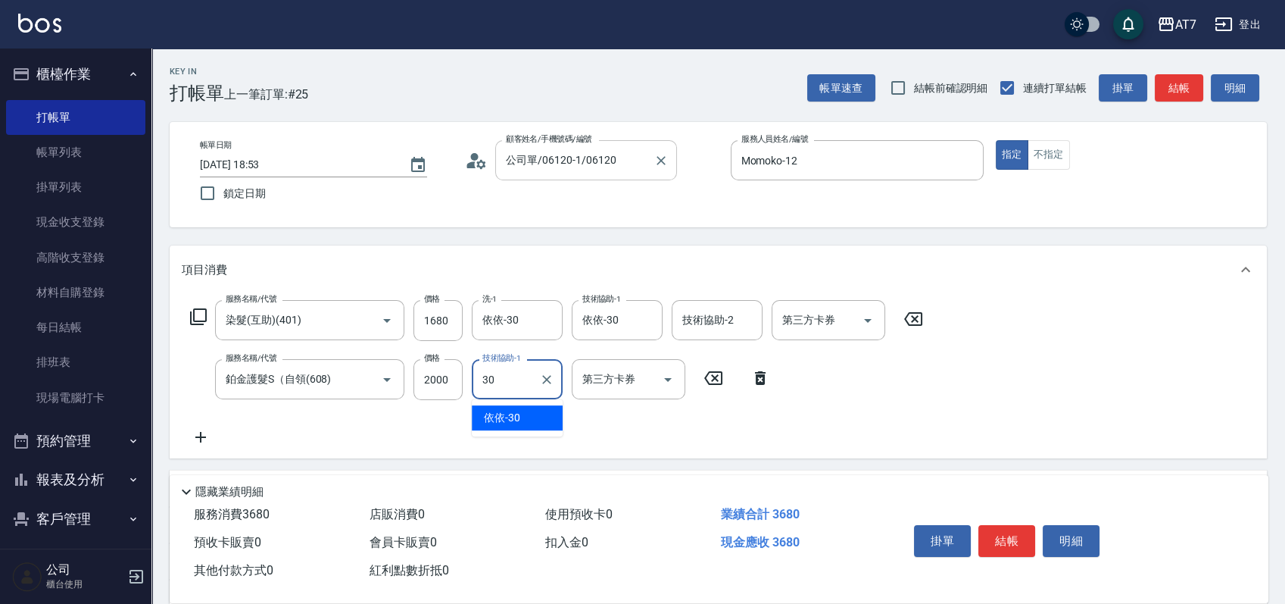
type input "依依-30"
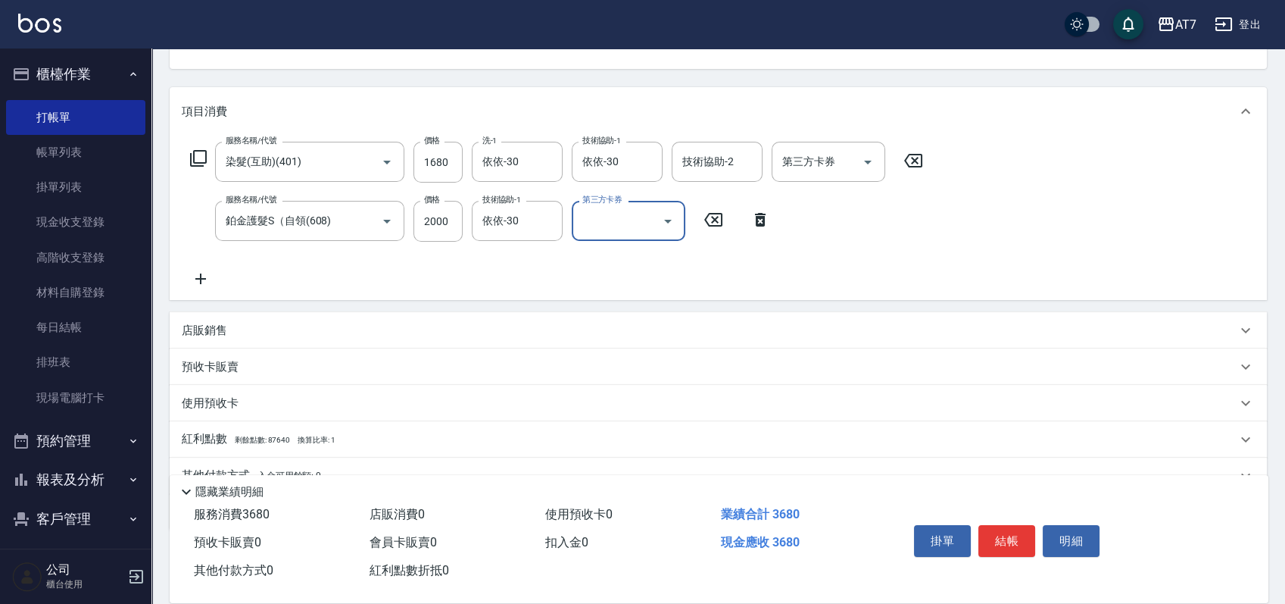
scroll to position [228, 0]
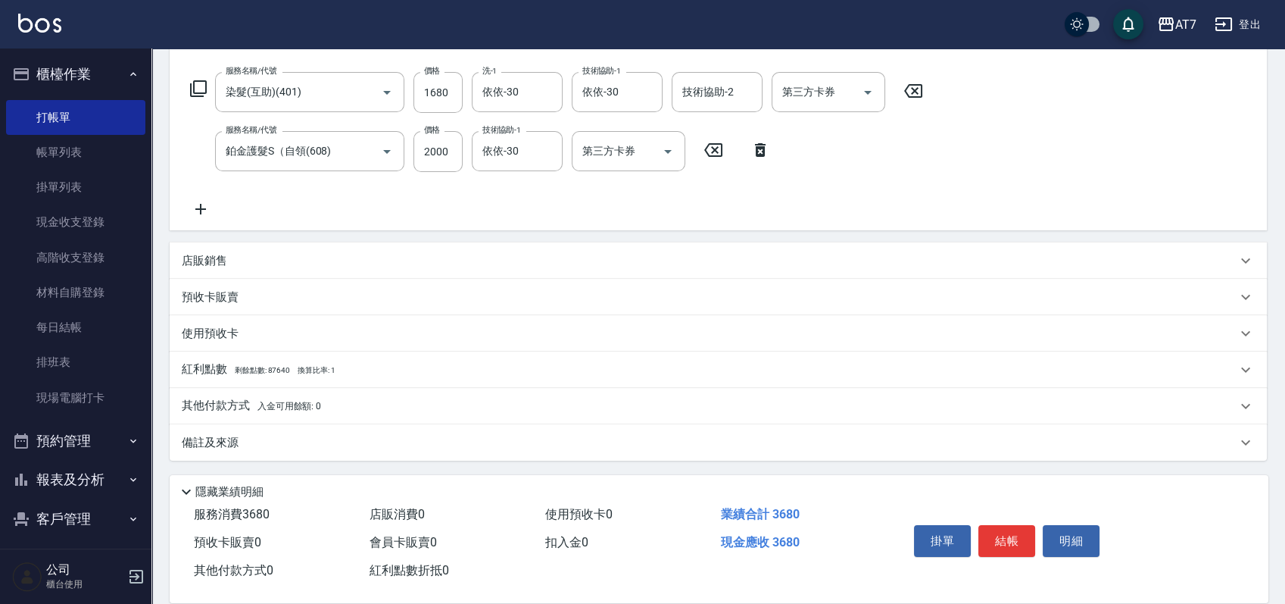
click at [405, 398] on div "其他付款方式 入金可用餘額: 0" at bounding box center [709, 406] width 1055 height 17
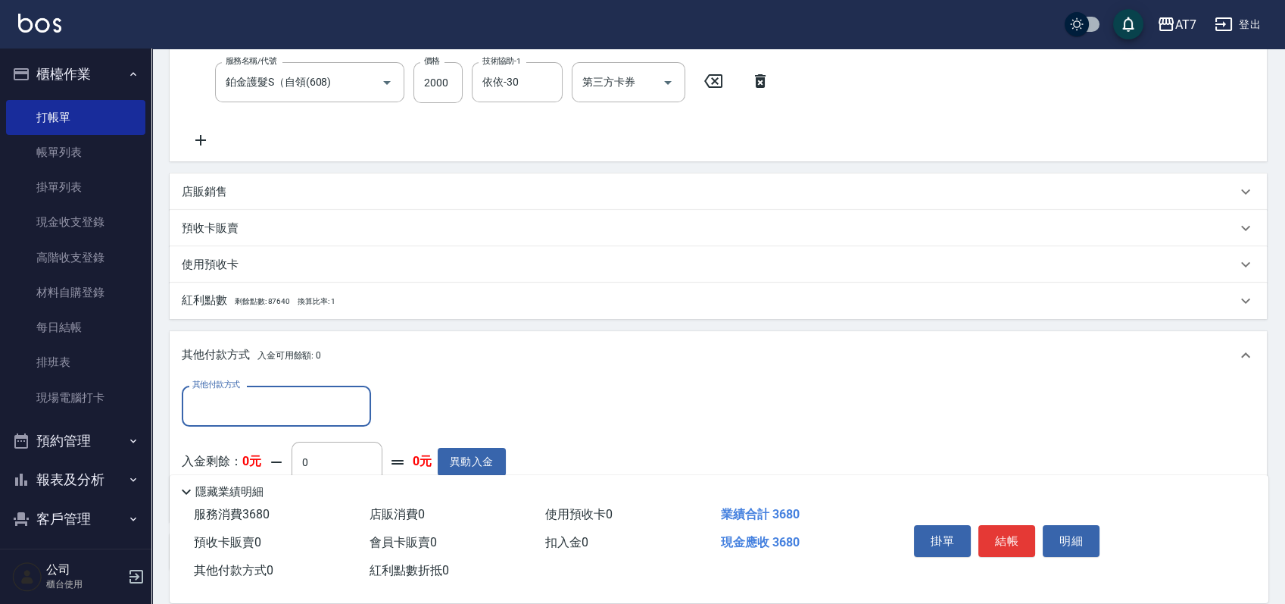
scroll to position [329, 0]
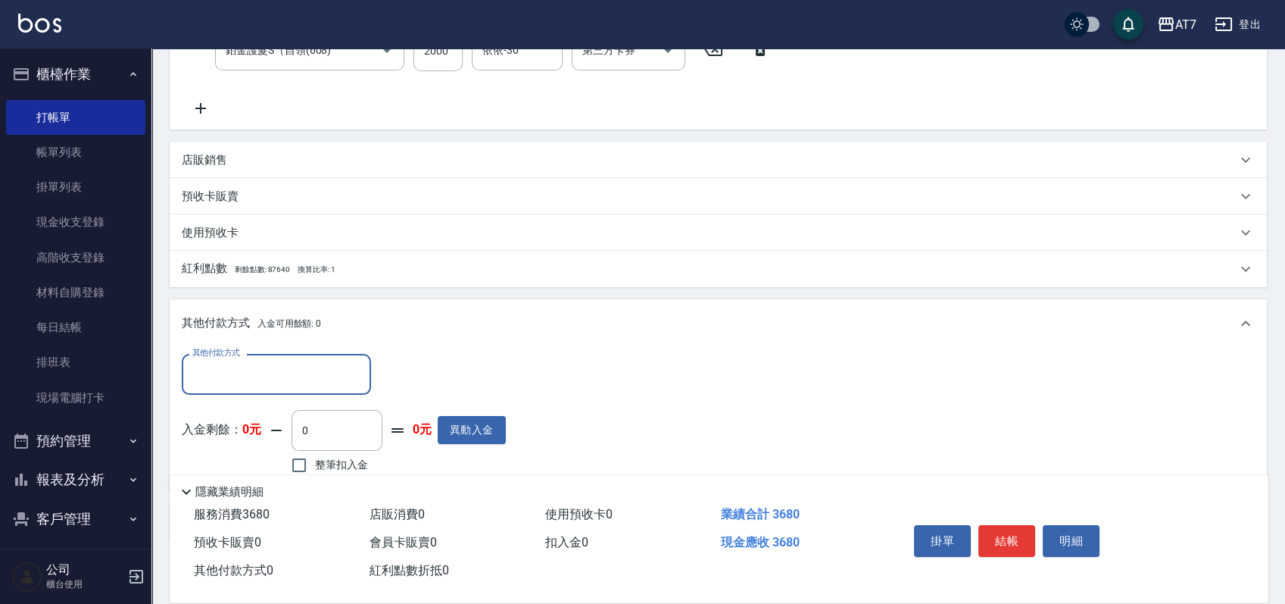
click at [292, 373] on input "其他付款方式" at bounding box center [277, 373] width 176 height 27
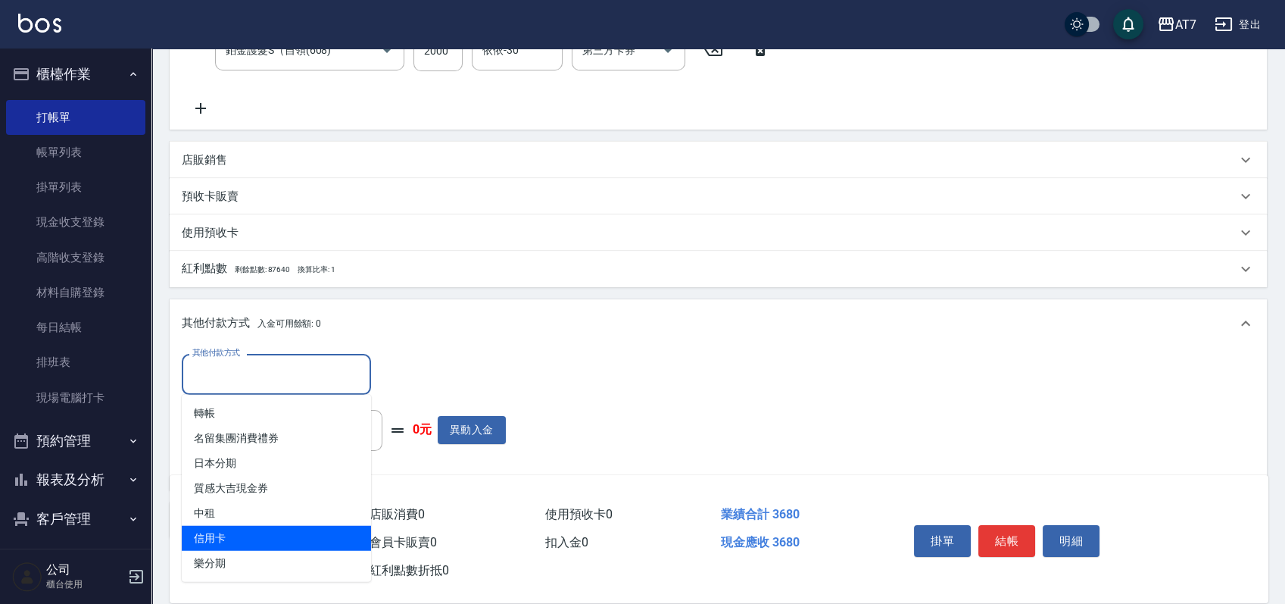
click at [242, 535] on span "信用卡" at bounding box center [276, 538] width 189 height 25
type input "信用卡"
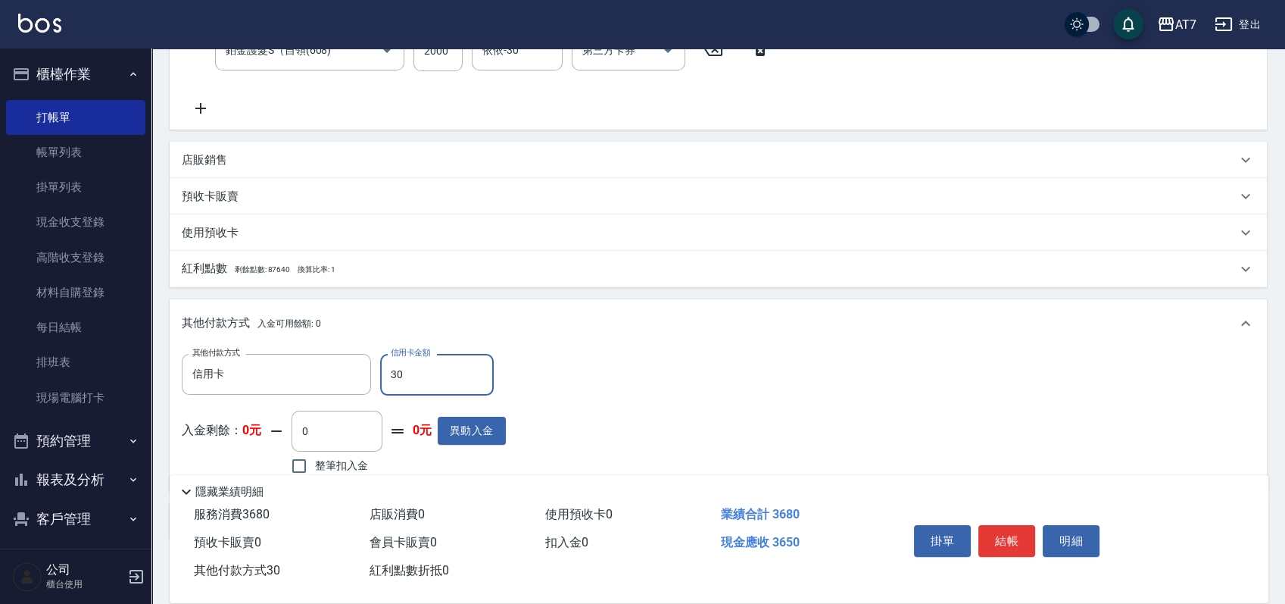
type input "360"
type input "330"
type input "3680"
type input "0"
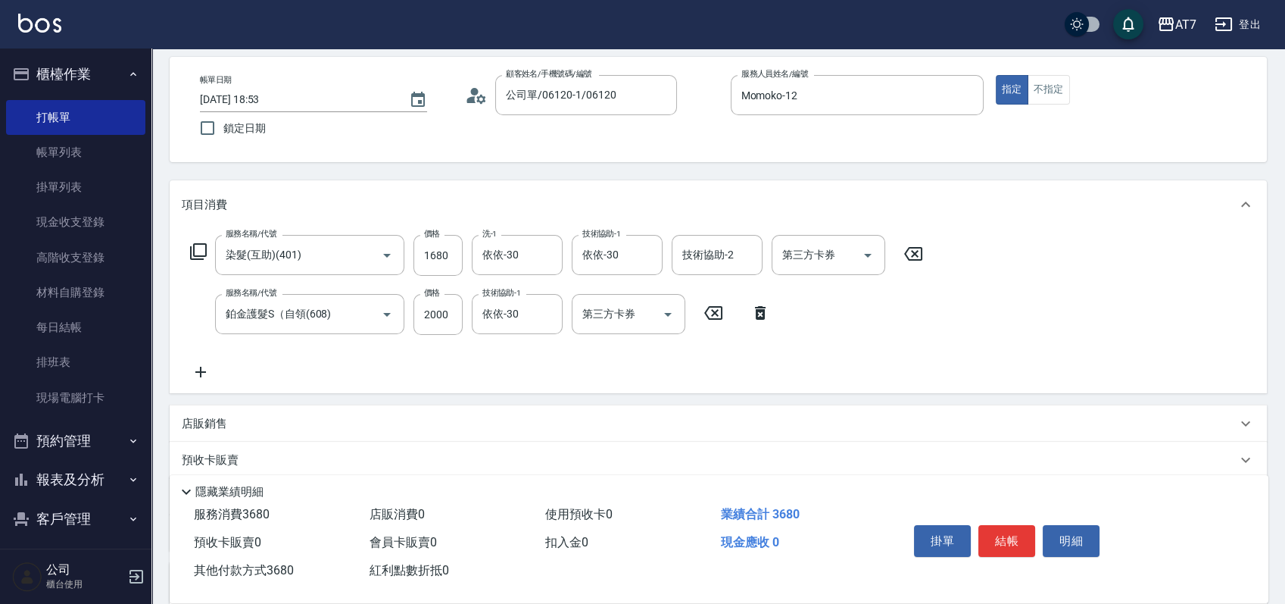
scroll to position [0, 0]
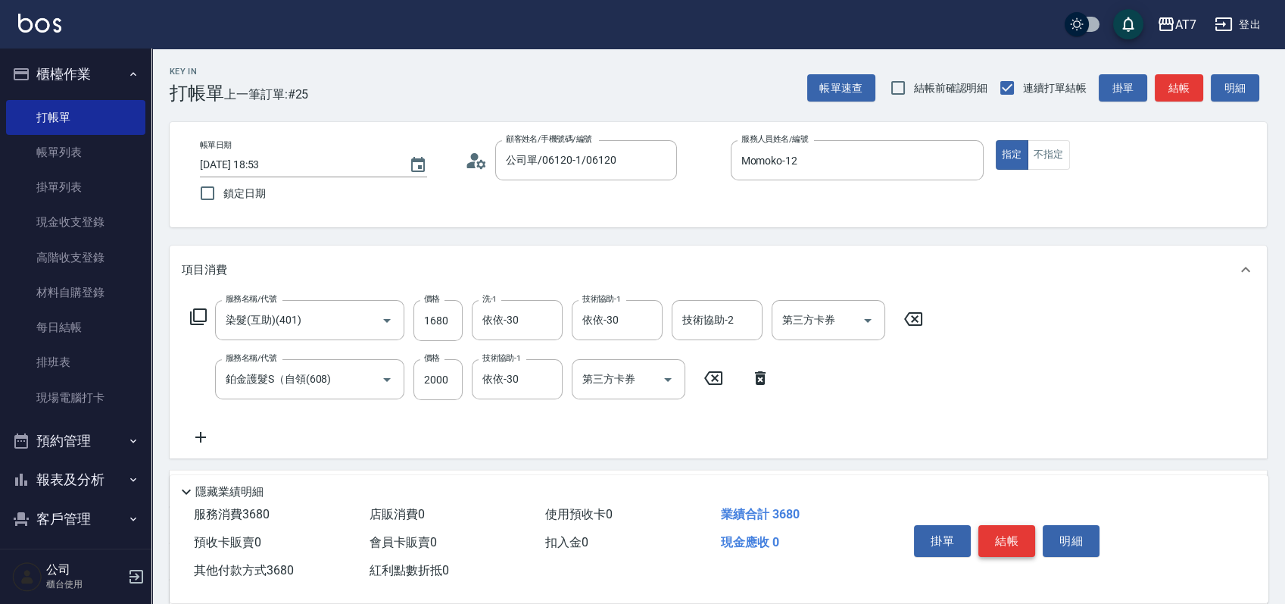
type input "3680"
click at [1000, 531] on button "結帳" at bounding box center [1006, 541] width 57 height 32
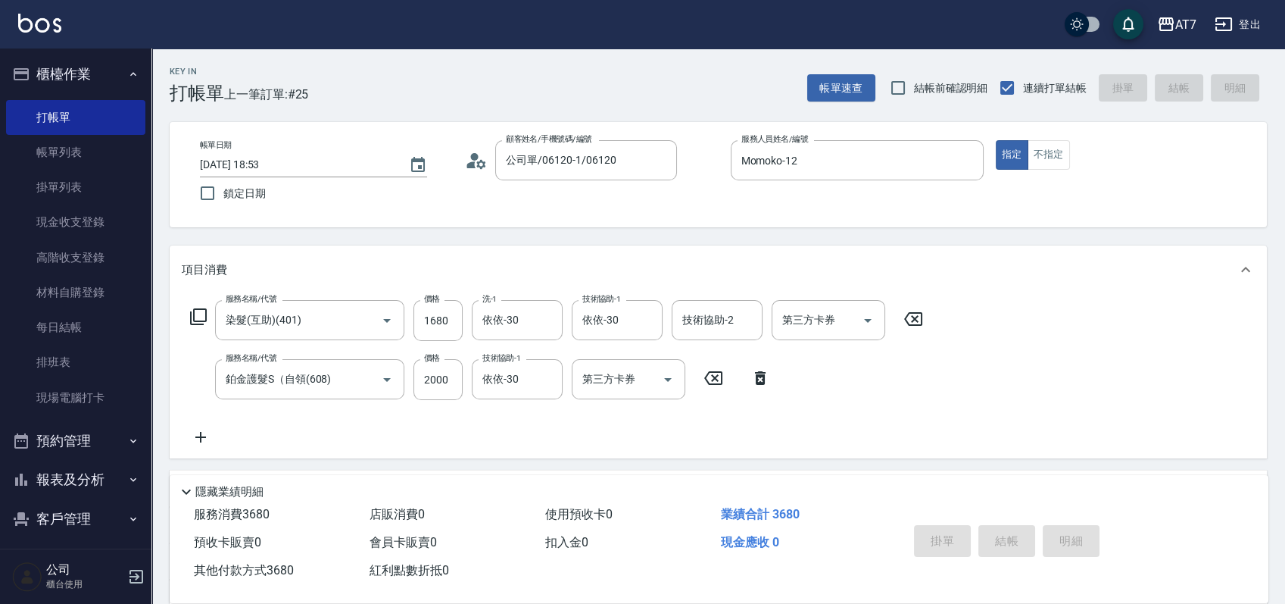
type input "2025/09/16 19:05"
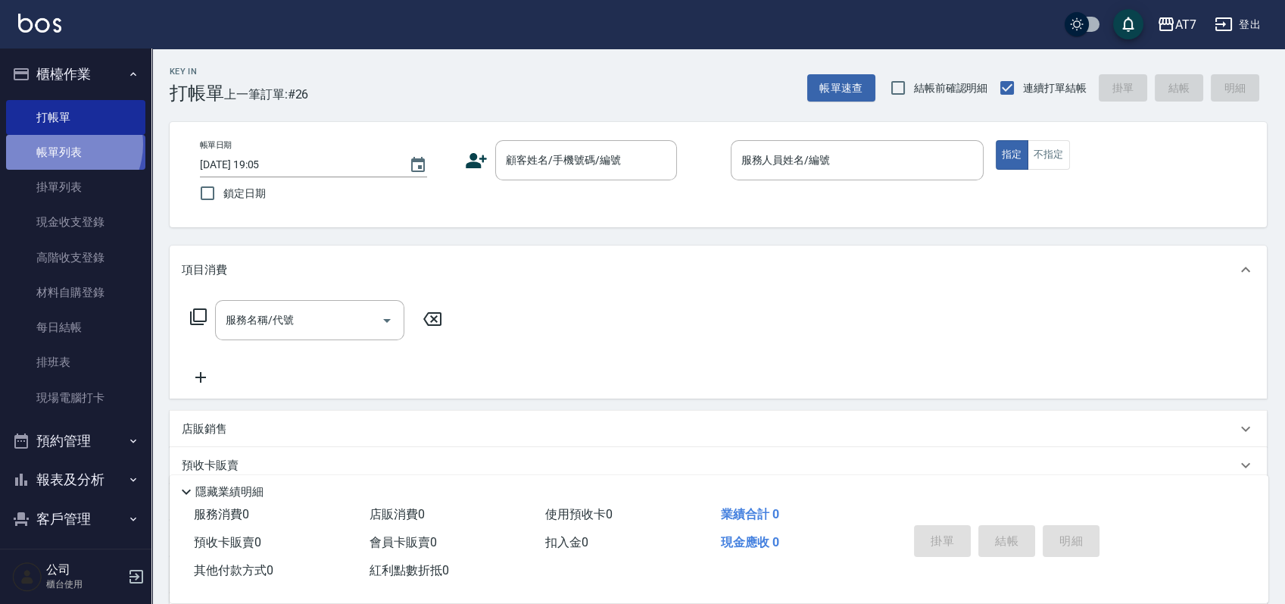
click at [62, 145] on link "帳單列表" at bounding box center [75, 152] width 139 height 35
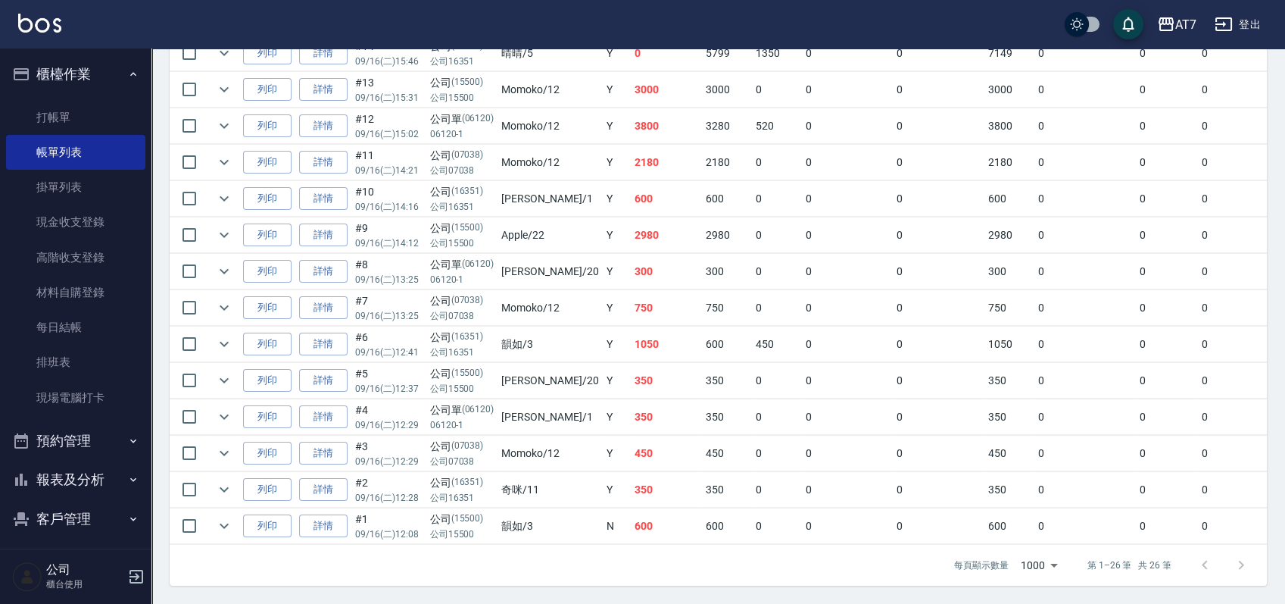
scroll to position [362, 0]
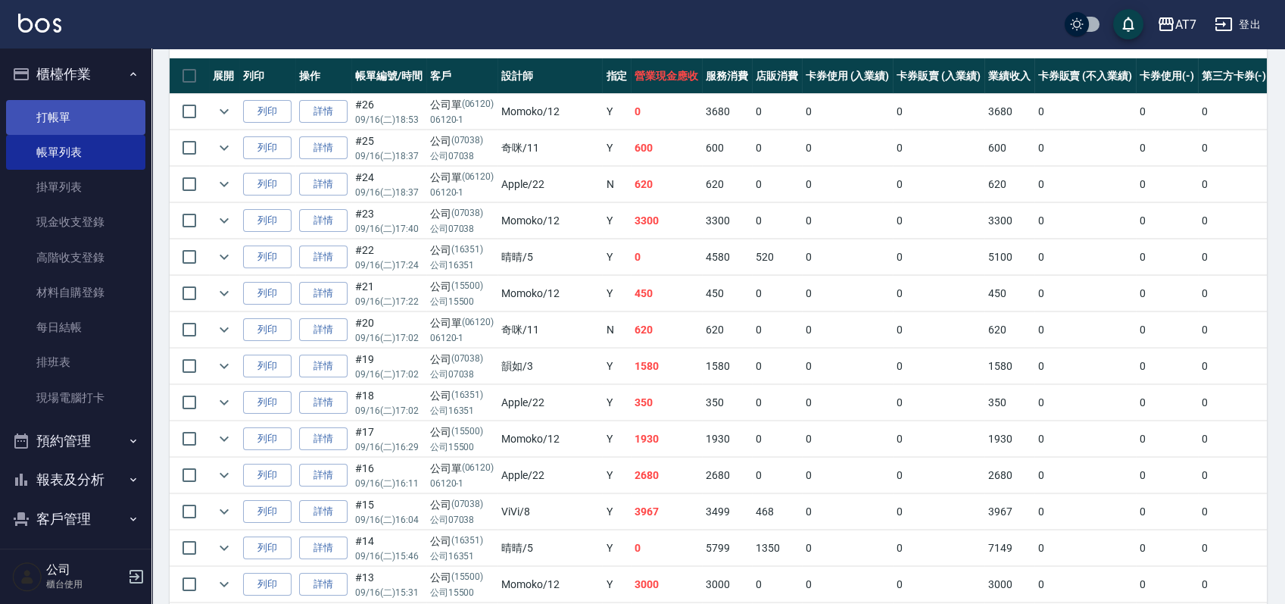
click at [99, 113] on link "打帳單" at bounding box center [75, 117] width 139 height 35
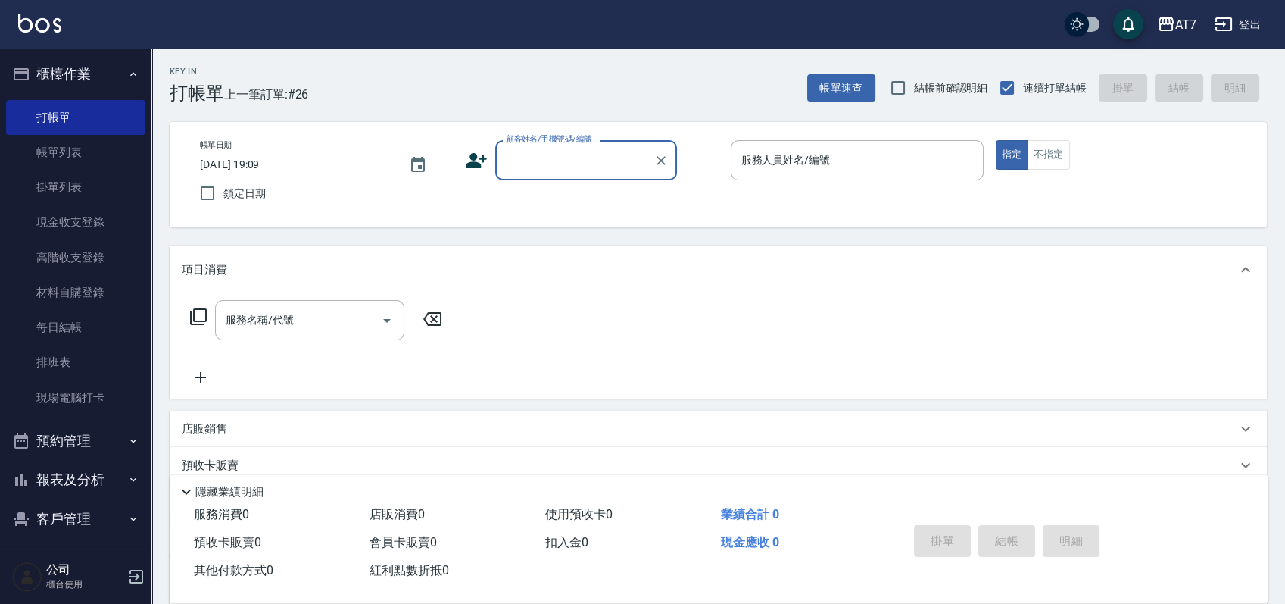
click at [700, 209] on div "帳單日期 2025/09/16 19:09 鎖定日期 顧客姓名/手機號碼/編號 顧客姓名/手機號碼/編號 服務人員姓名/編號 服務人員姓名/編號 指定 不指定" at bounding box center [718, 174] width 1097 height 105
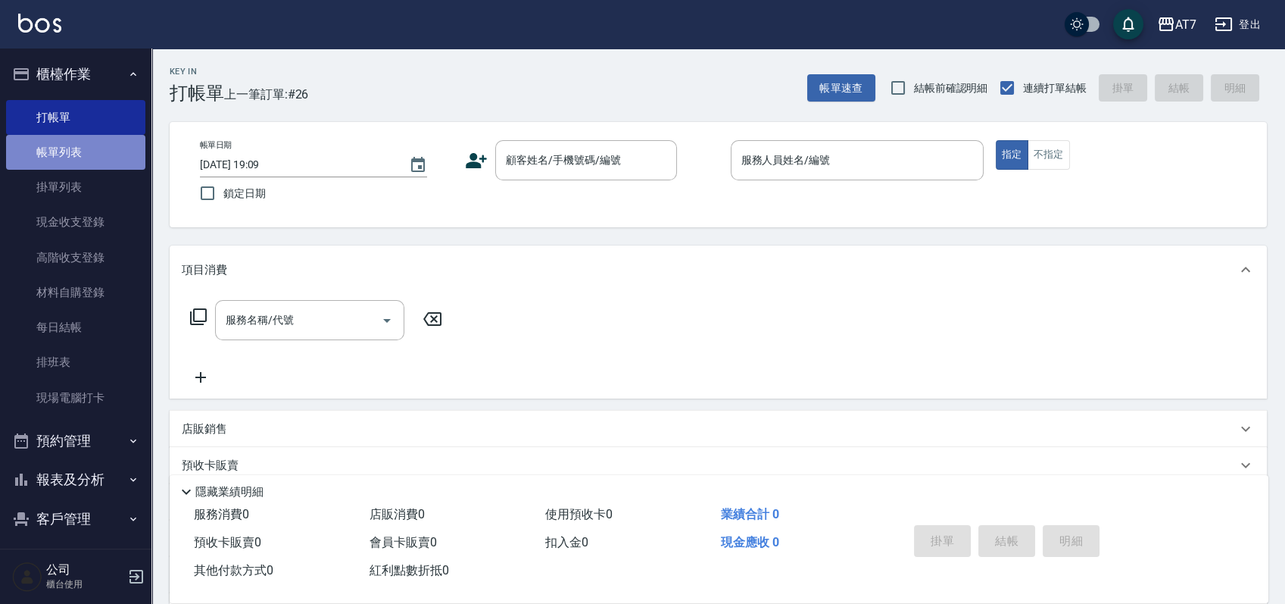
click at [87, 161] on link "帳單列表" at bounding box center [75, 152] width 139 height 35
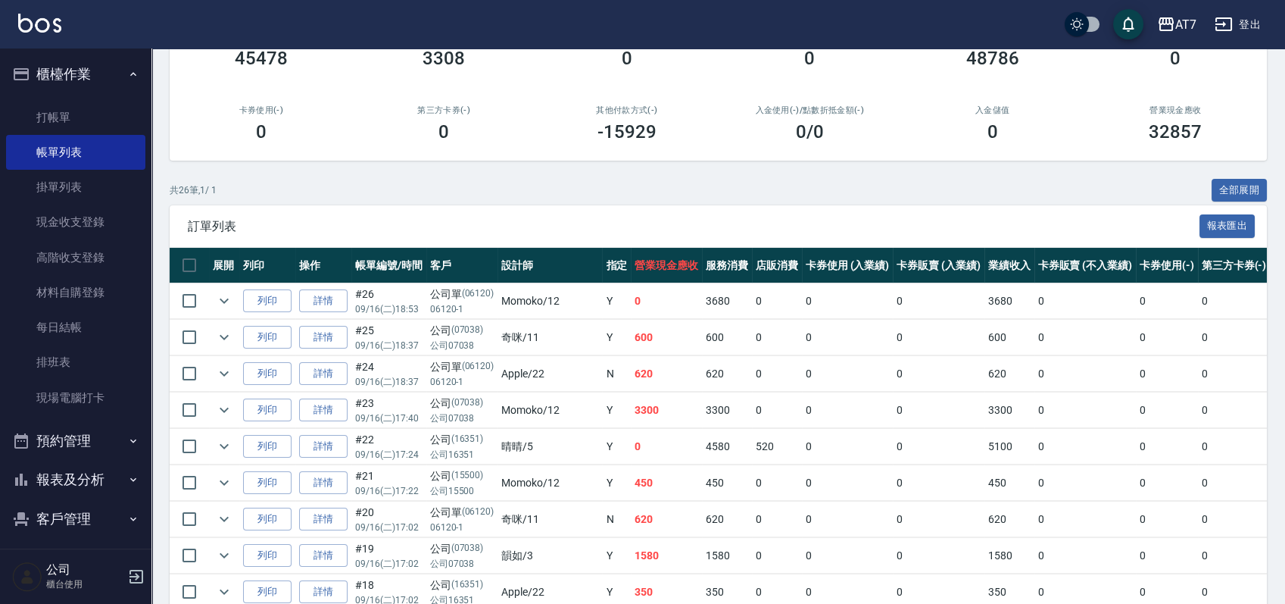
scroll to position [59, 0]
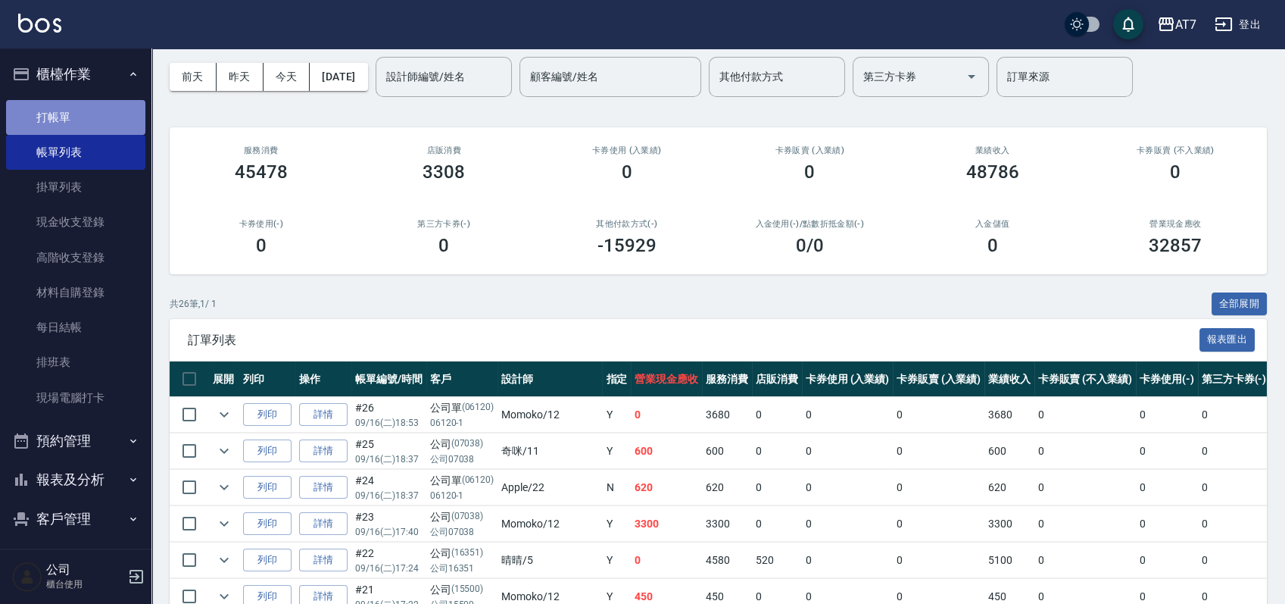
click at [75, 112] on link "打帳單" at bounding box center [75, 117] width 139 height 35
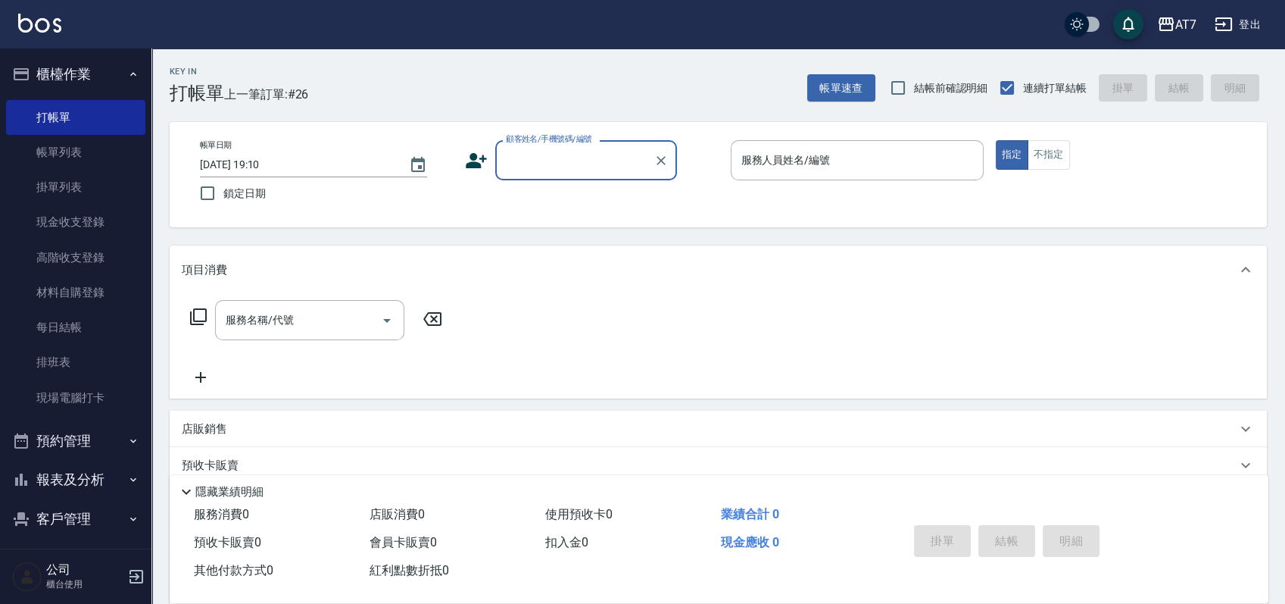
click at [702, 189] on div "帳單日期 2025/09/16 19:10 鎖定日期 顧客姓名/手機號碼/編號 顧客姓名/手機號碼/編號 服務人員姓名/編號 服務人員姓名/編號 指定 不指定" at bounding box center [718, 174] width 1061 height 69
click at [643, 170] on input "顧客姓名/手機號碼/編號" at bounding box center [574, 160] width 145 height 27
type input "公司/公司15500/15500"
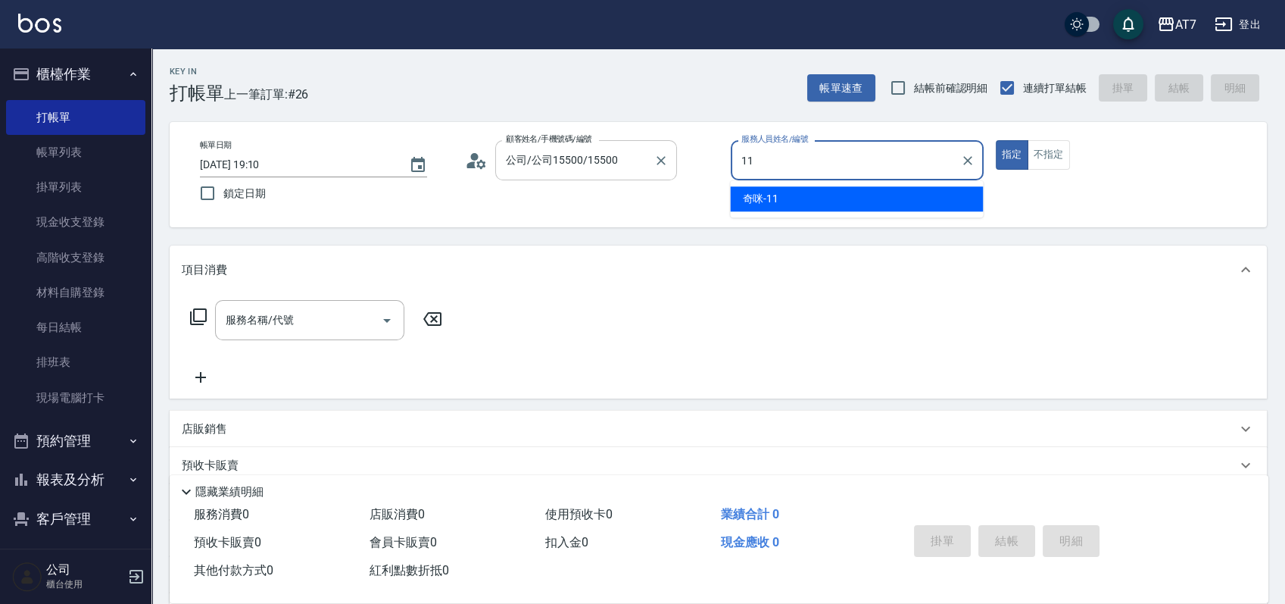
type input "奇咪-11"
type button "true"
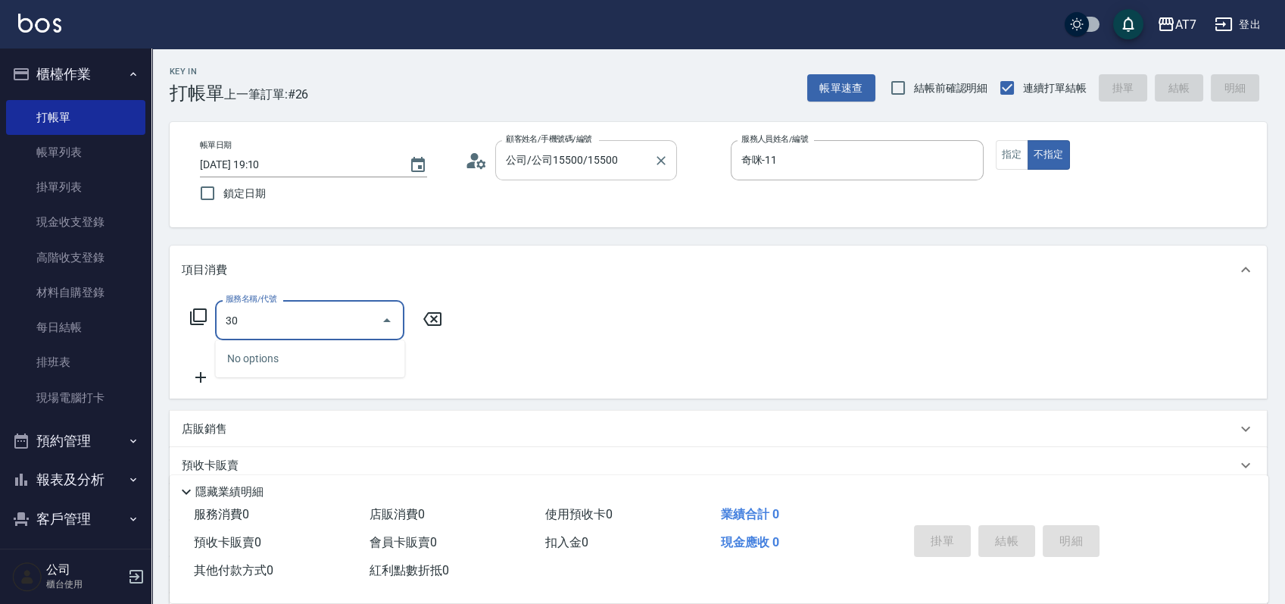
type input "302"
type input "30"
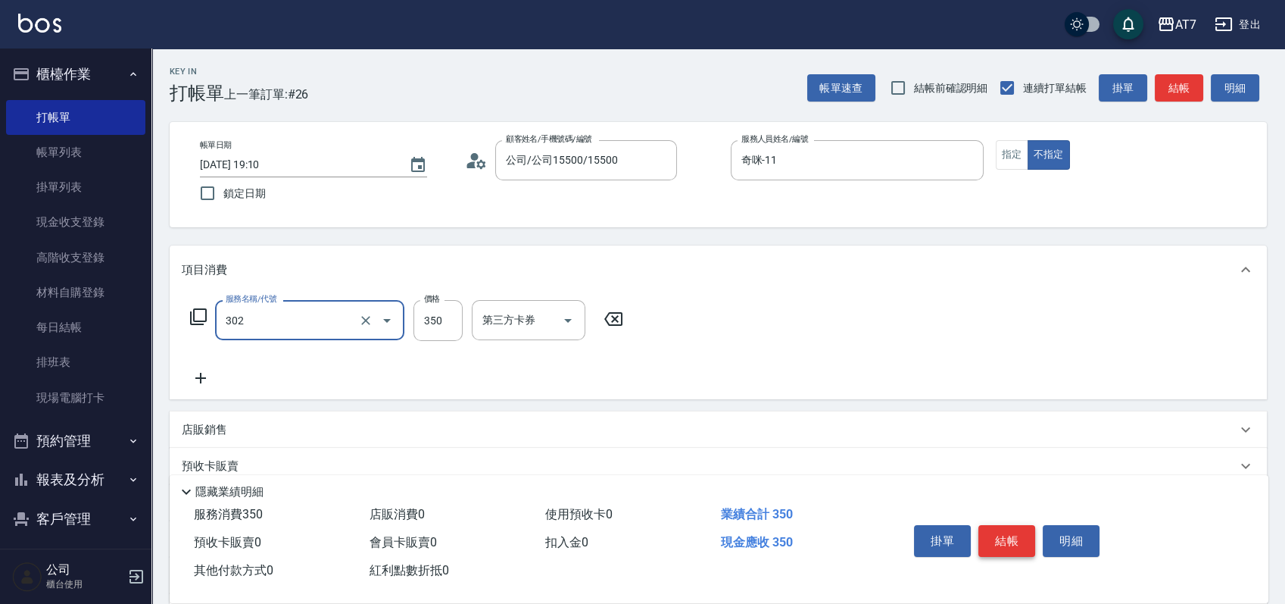
type input "剪髮(302)"
click at [1016, 530] on button "結帳" at bounding box center [1006, 541] width 57 height 32
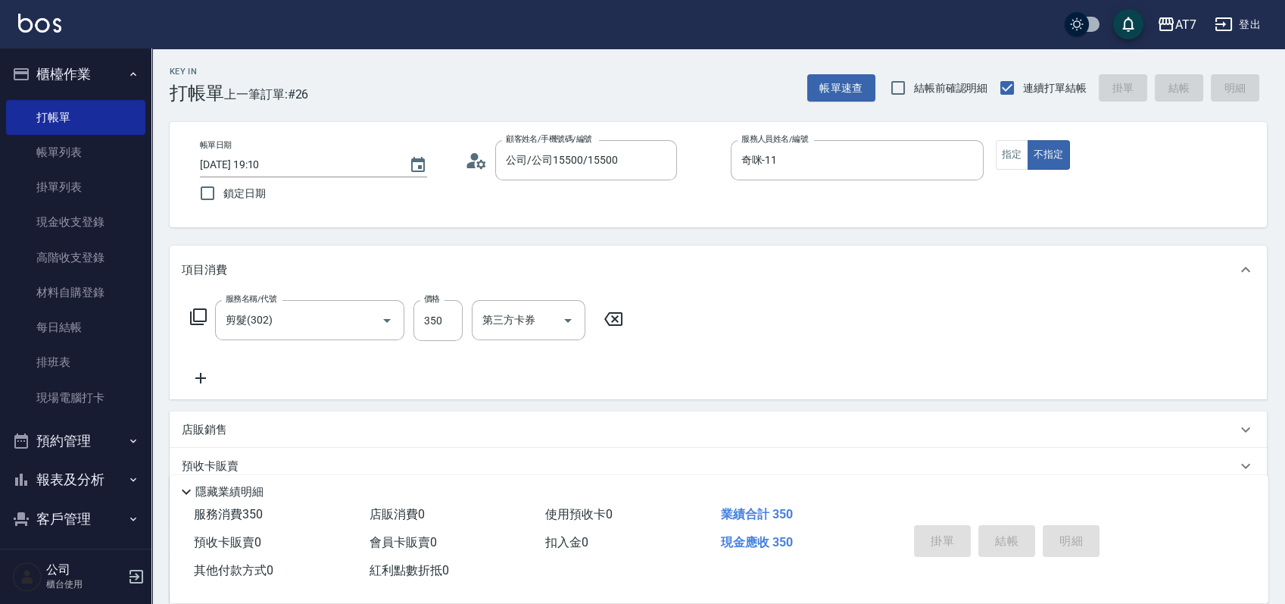
type input "2025/09/16 19:24"
type input "0"
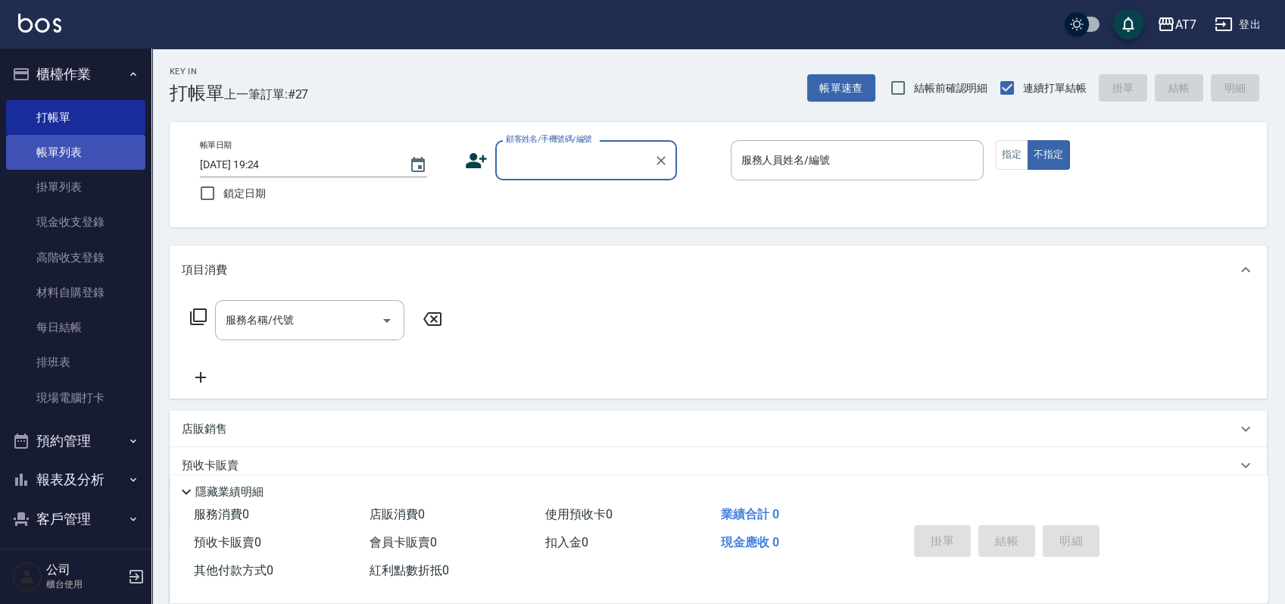
click at [41, 161] on link "帳單列表" at bounding box center [75, 152] width 139 height 35
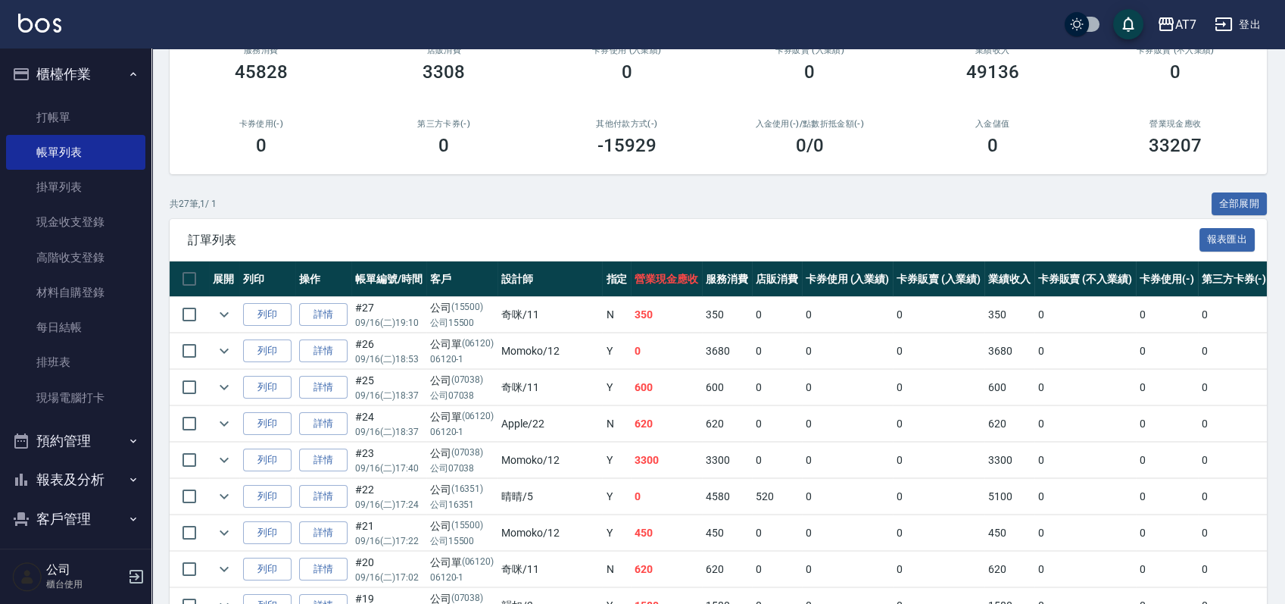
scroll to position [303, 0]
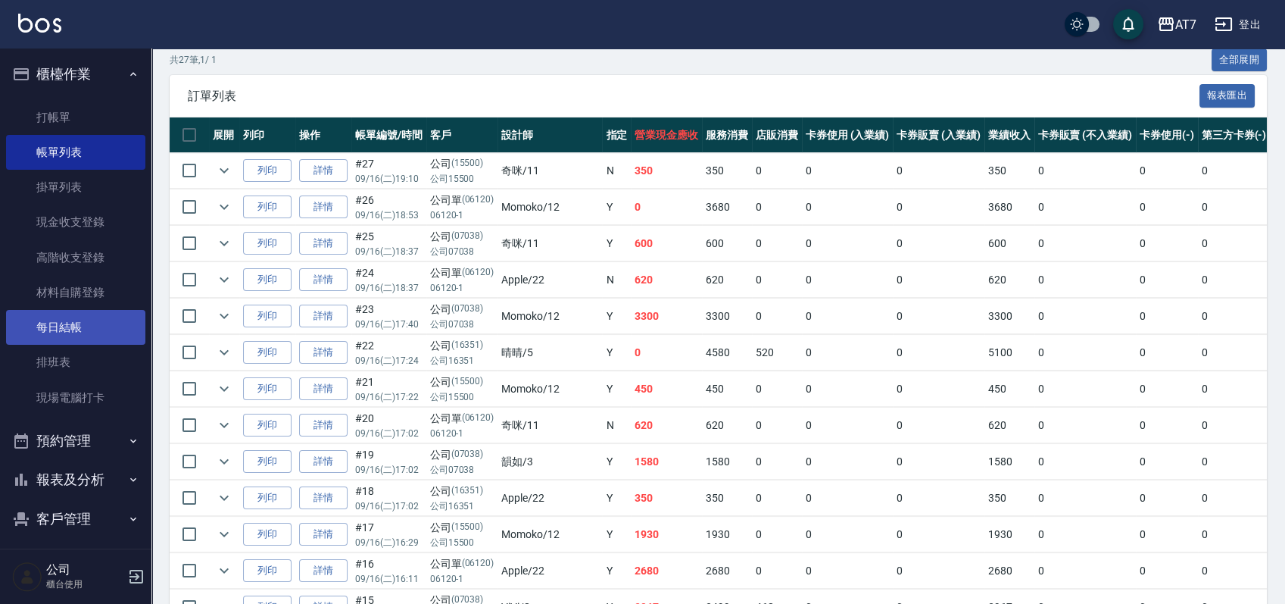
click at [86, 325] on link "每日結帳" at bounding box center [75, 327] width 139 height 35
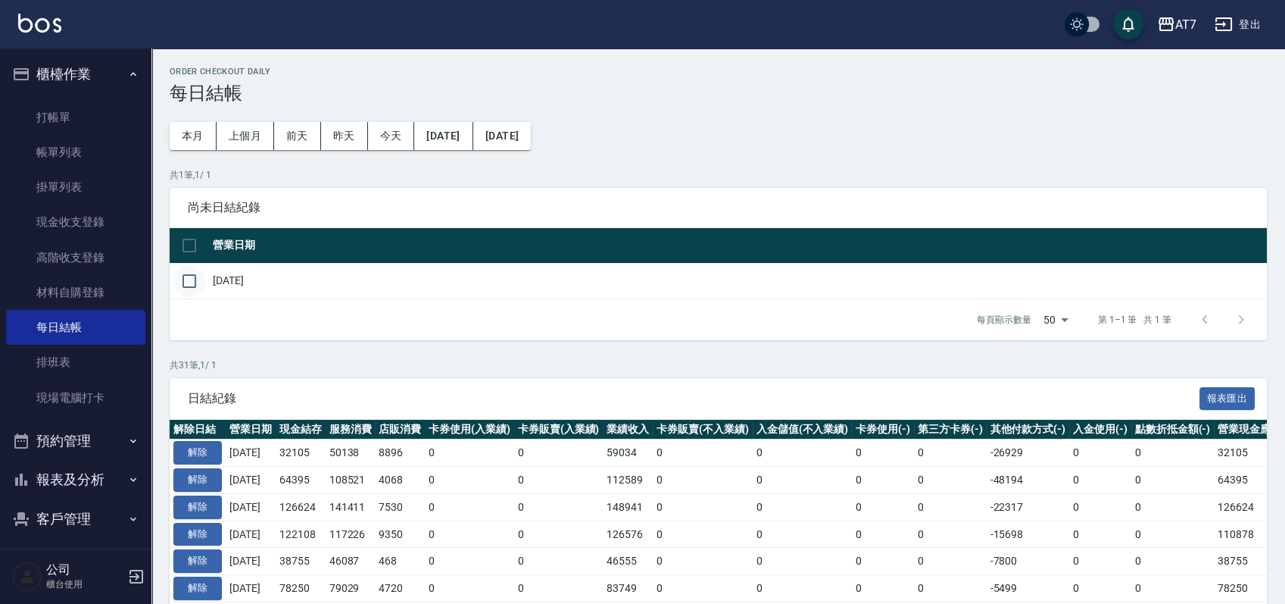
click at [188, 290] on input "checkbox" at bounding box center [189, 281] width 32 height 32
checkbox input "true"
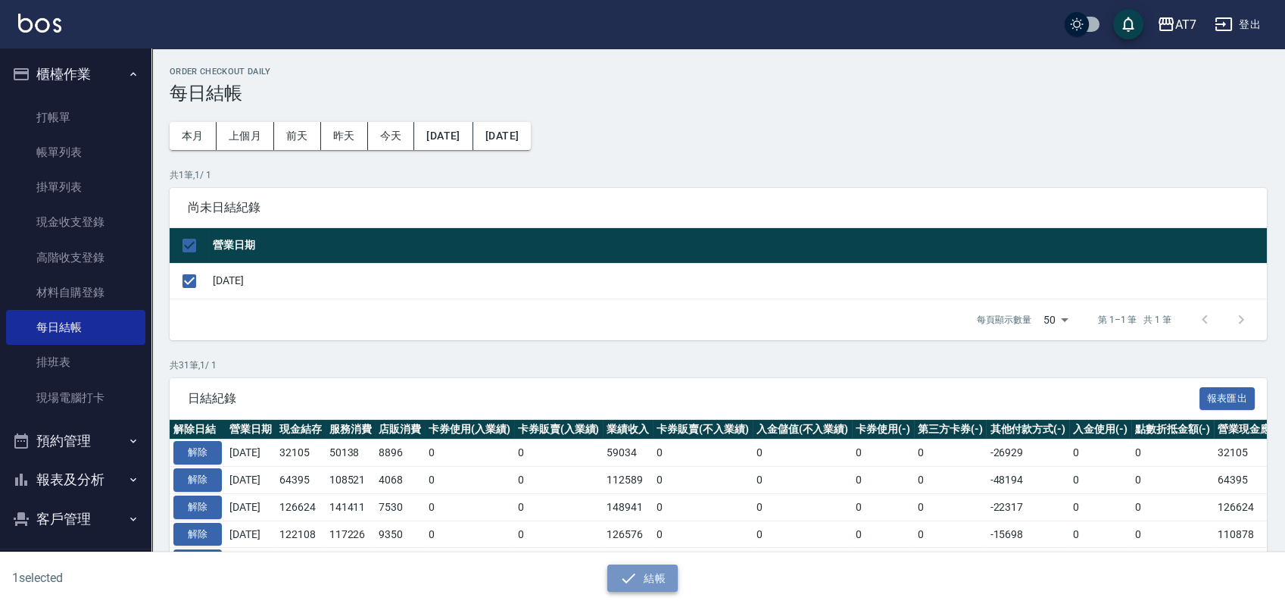
click at [638, 576] on button "結帳" at bounding box center [642, 578] width 70 height 28
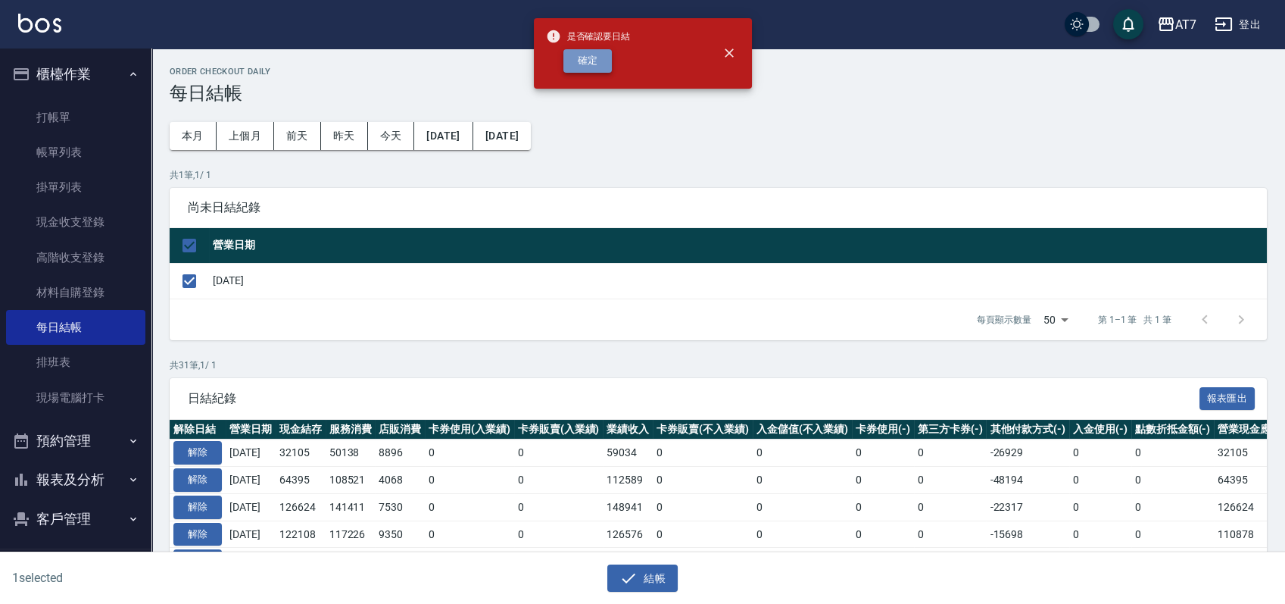
click at [600, 60] on button "確定" at bounding box center [587, 60] width 48 height 23
checkbox input "false"
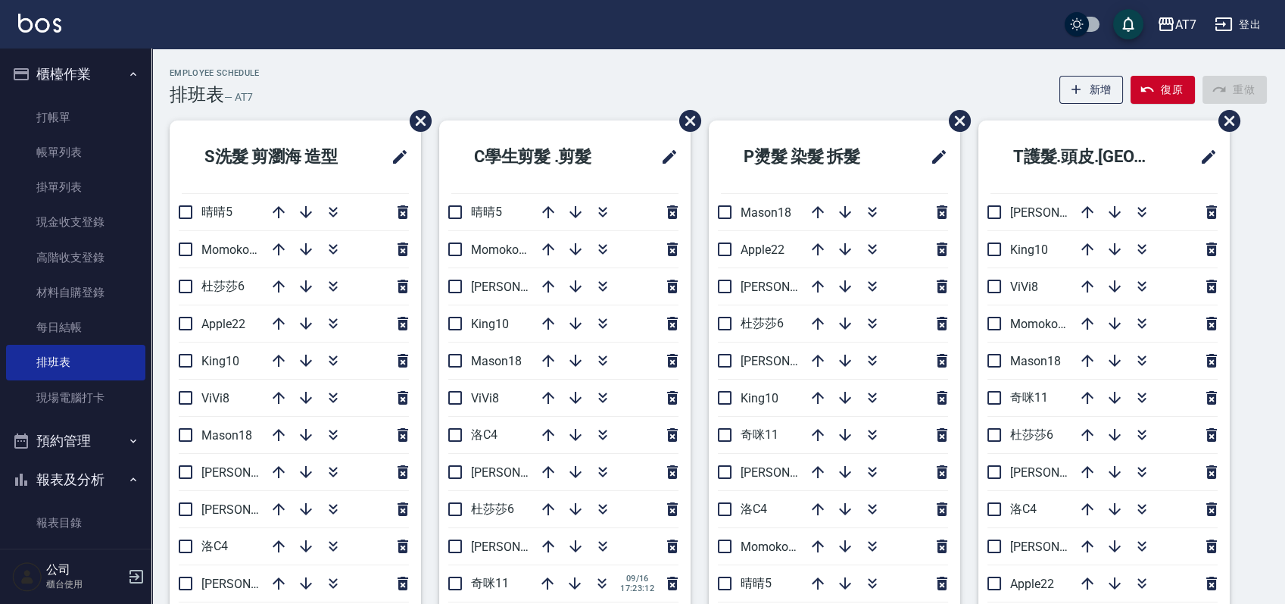
scroll to position [101, 0]
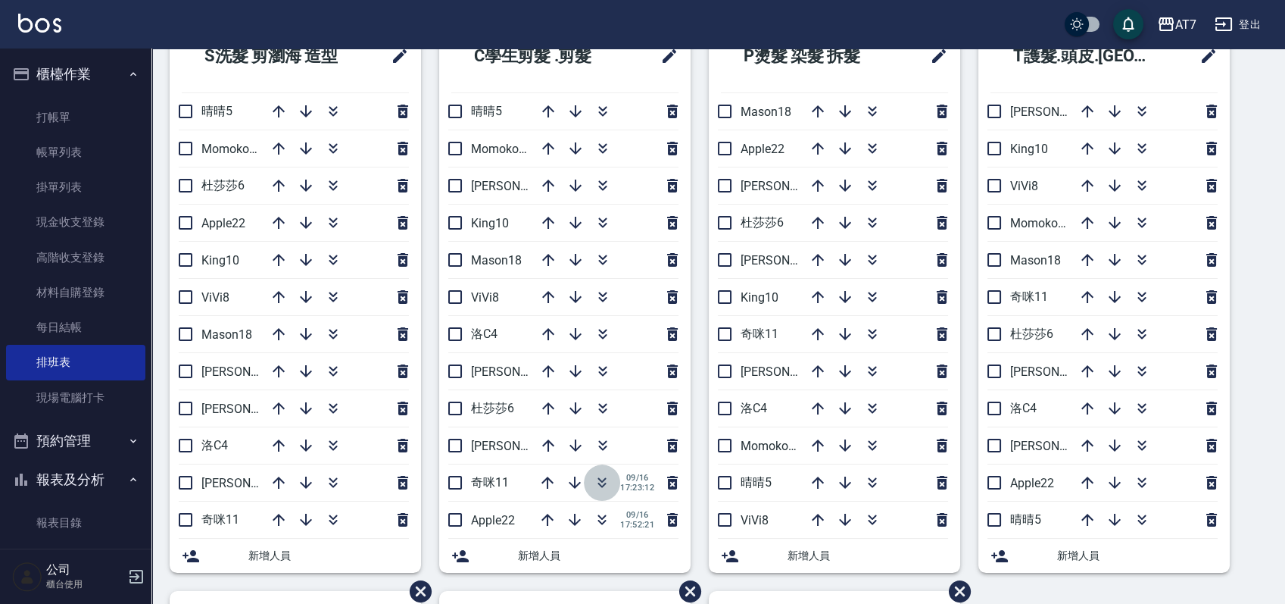
click at [599, 484] on icon "button" at bounding box center [602, 482] width 18 height 18
click at [89, 146] on link "帳單列表" at bounding box center [75, 152] width 139 height 35
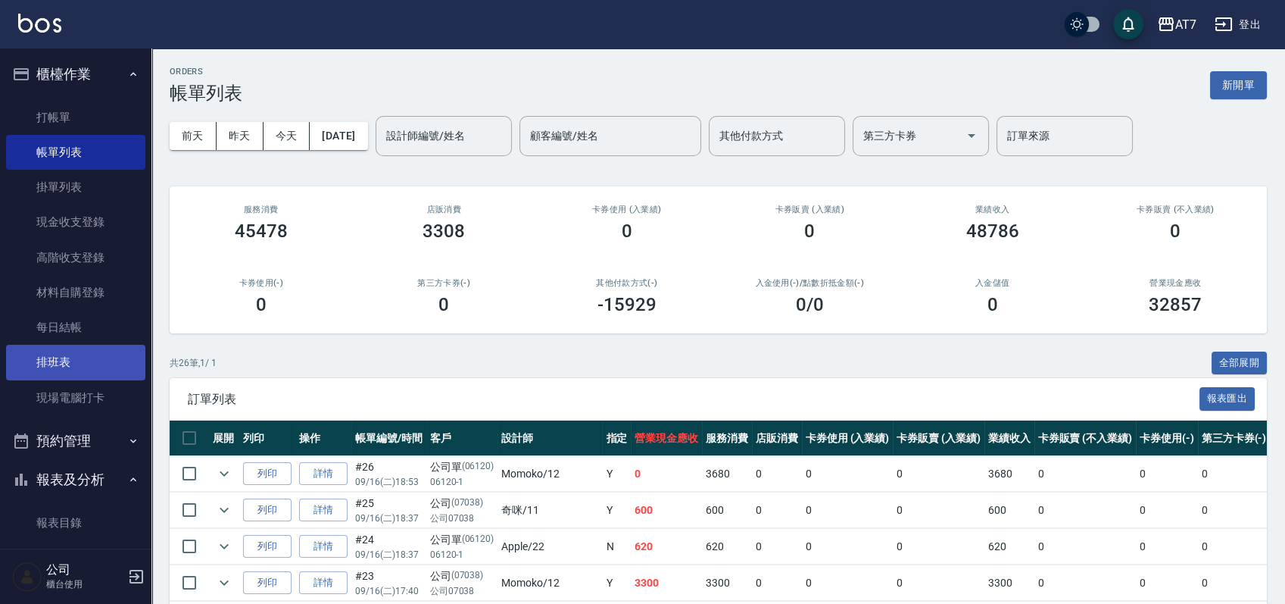
click at [72, 360] on link "排班表" at bounding box center [75, 362] width 139 height 35
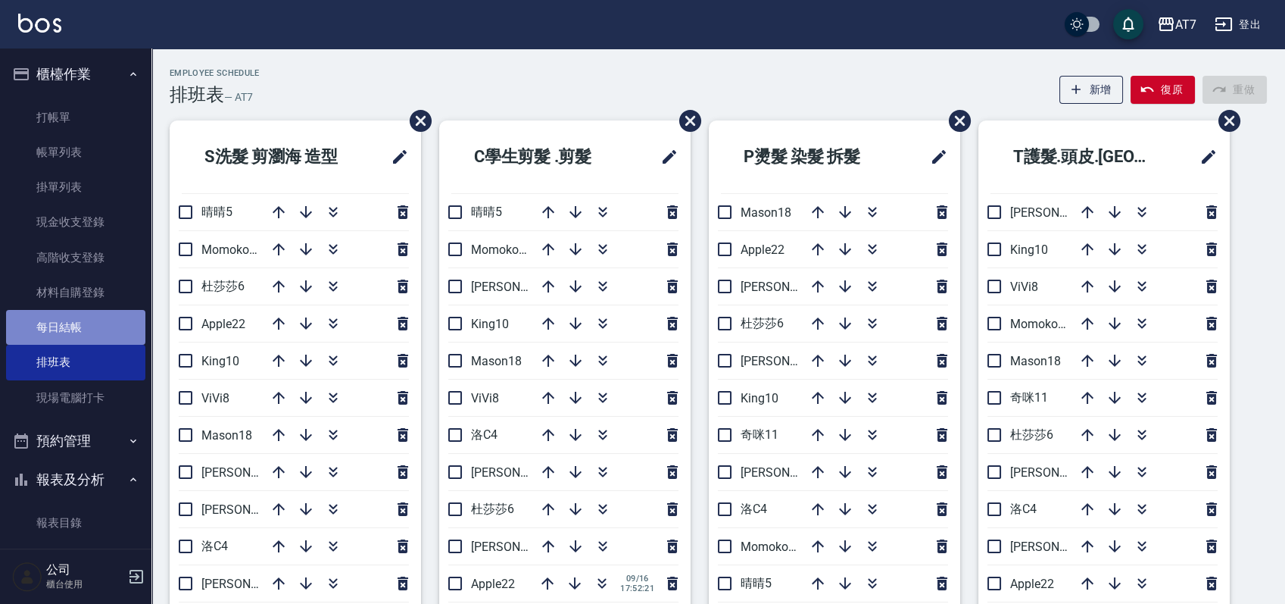
click at [93, 342] on link "每日結帳" at bounding box center [75, 327] width 139 height 35
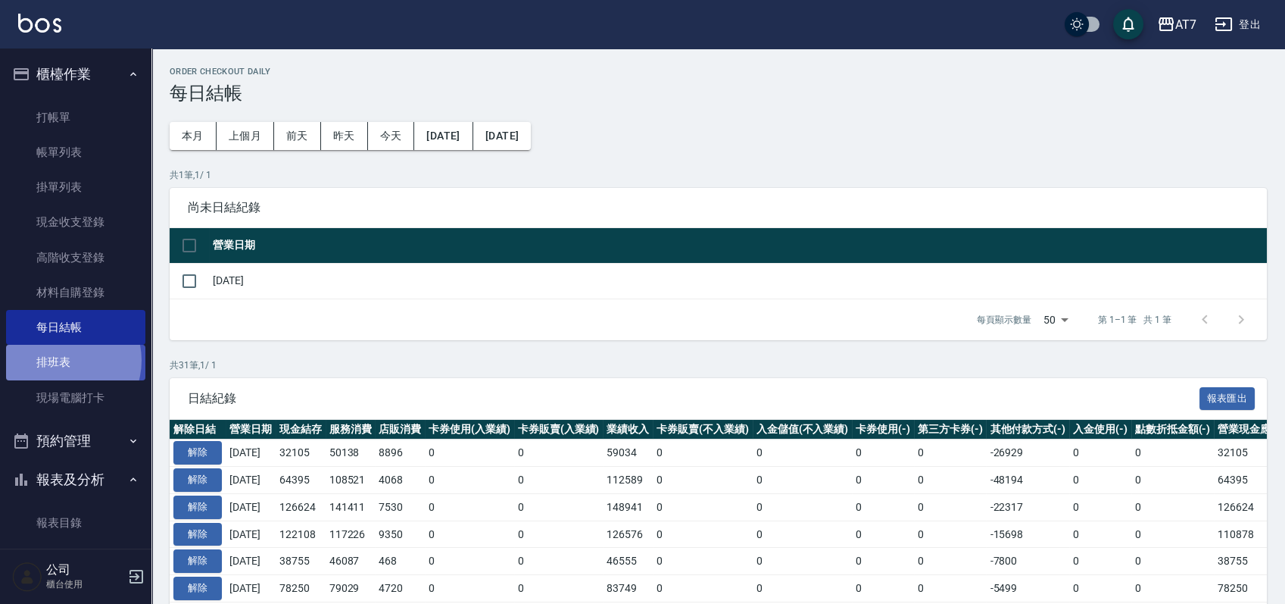
click at [61, 360] on link "排班表" at bounding box center [75, 362] width 139 height 35
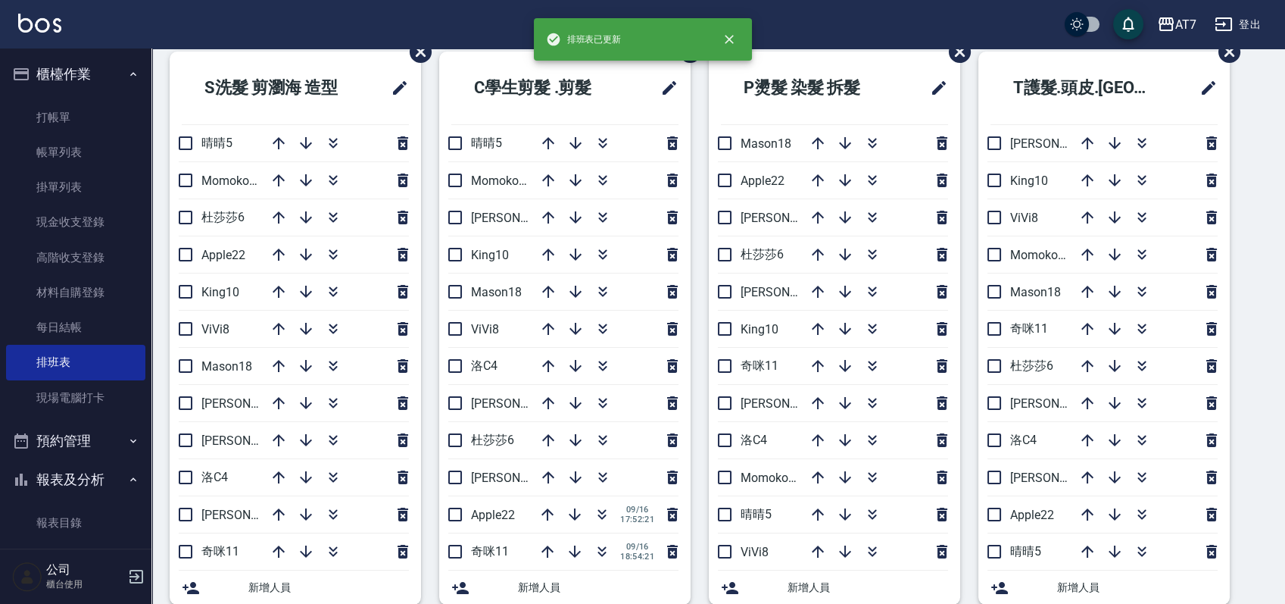
scroll to position [101, 0]
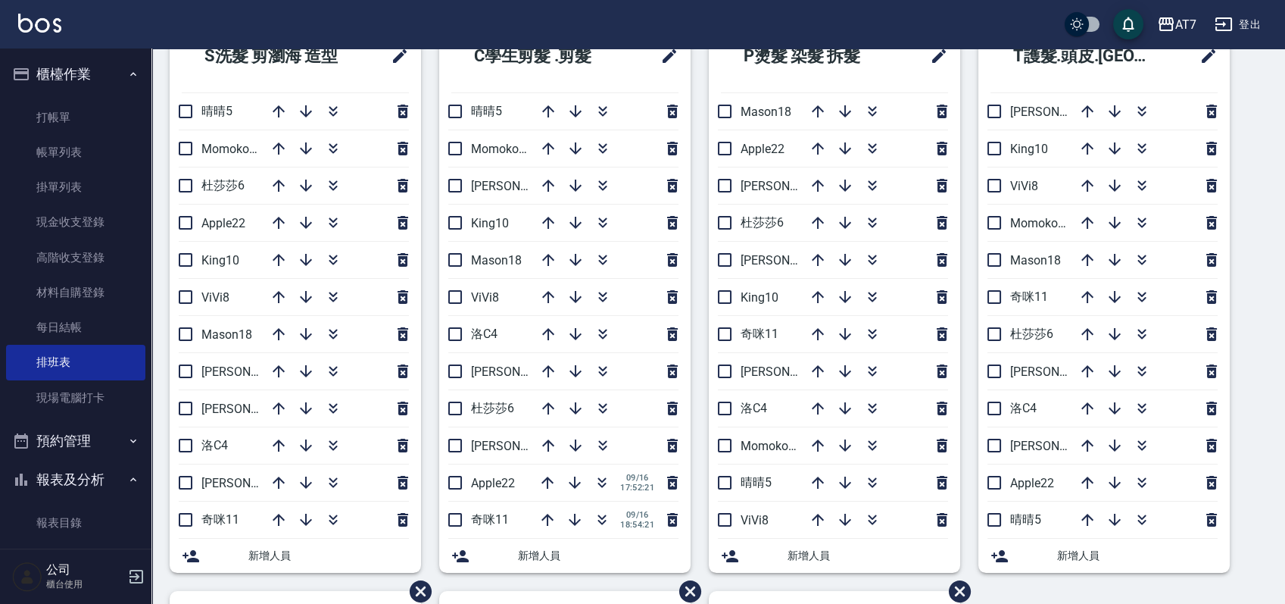
click at [1240, 185] on div "S洗髮 剪瀏海 造型 晴晴5 Momoko12 杜莎莎6 Apple22 King10 ViVi8 Mason18 郭郭9 泰拉7 洛C4 伊蕾2 奇咪11 …" at bounding box center [708, 591] width 1115 height 1142
click at [1259, 445] on div "S洗髮 剪瀏海 造型 晴晴5 Momoko12 杜莎莎6 Apple22 King10 ViVi8 Mason18 郭郭9 泰拉7 洛C4 伊蕾2 奇咪11 …" at bounding box center [708, 591] width 1115 height 1142
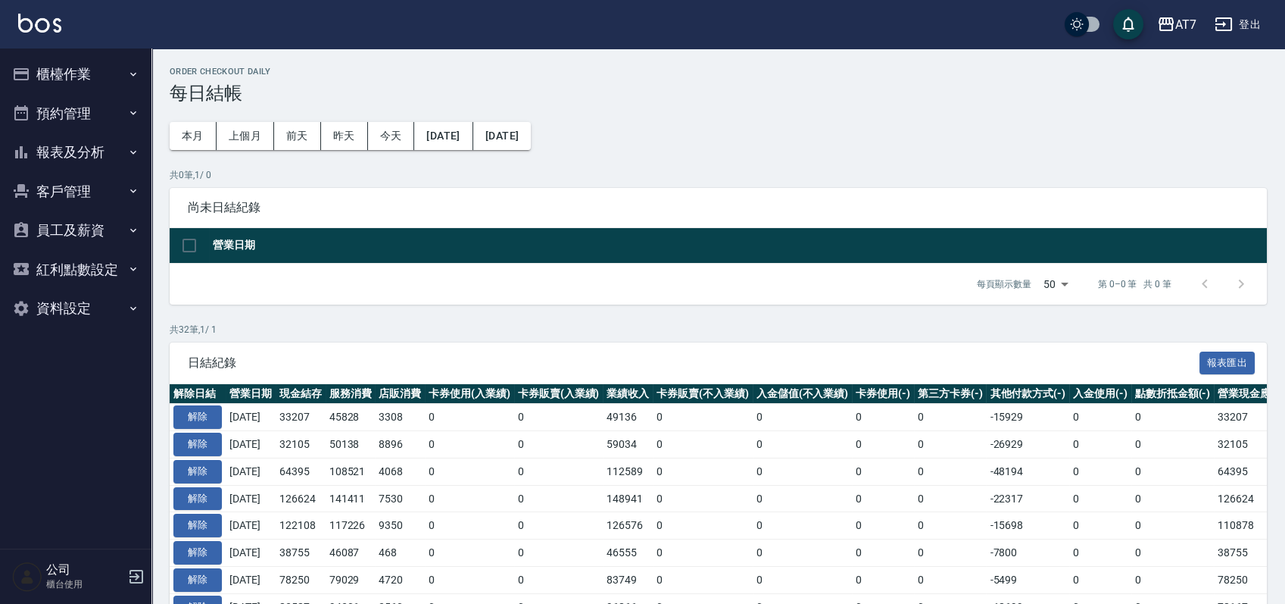
click at [83, 68] on button "櫃檯作業" at bounding box center [75, 74] width 139 height 39
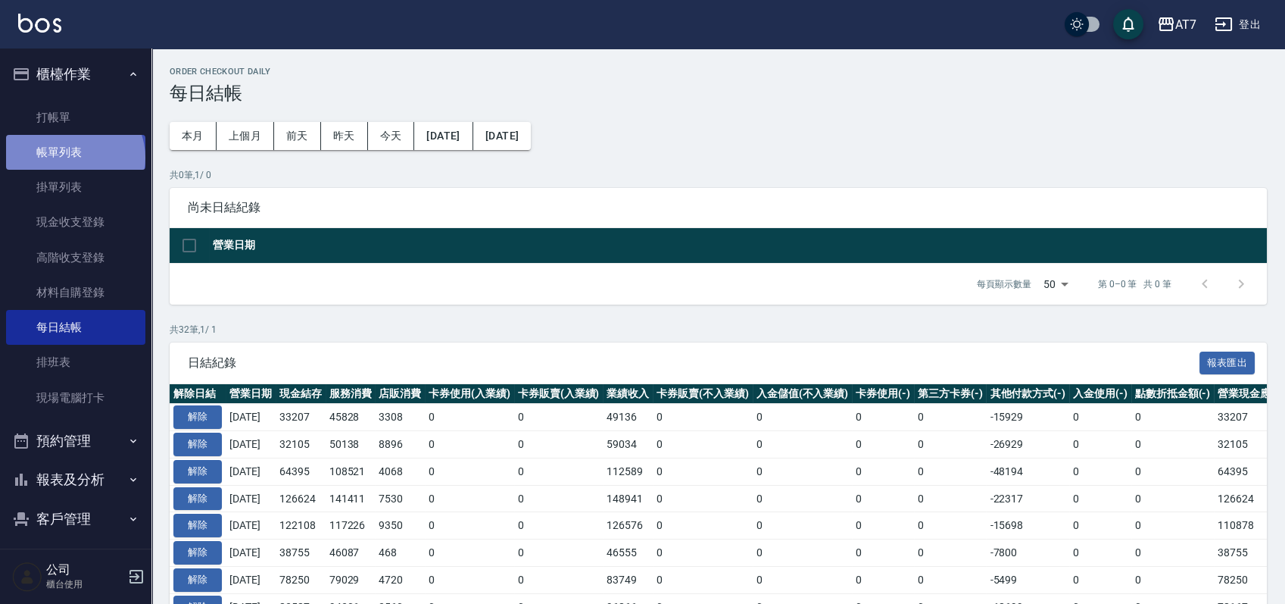
click at [73, 158] on link "帳單列表" at bounding box center [75, 152] width 139 height 35
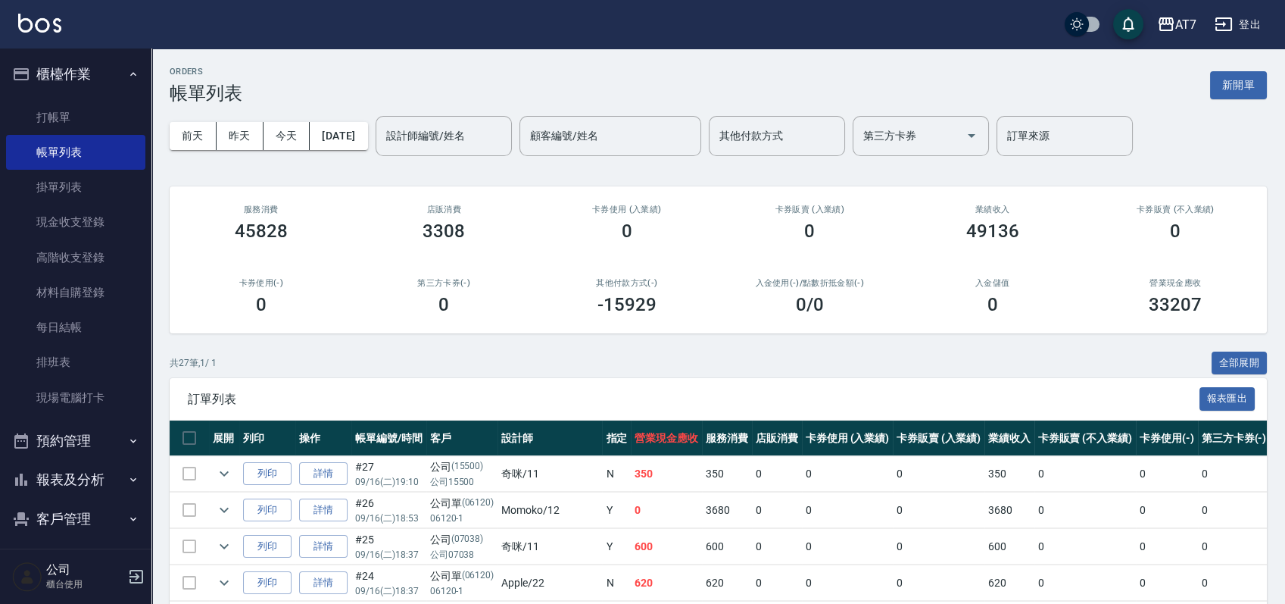
click at [75, 487] on button "報表及分析" at bounding box center [75, 479] width 139 height 39
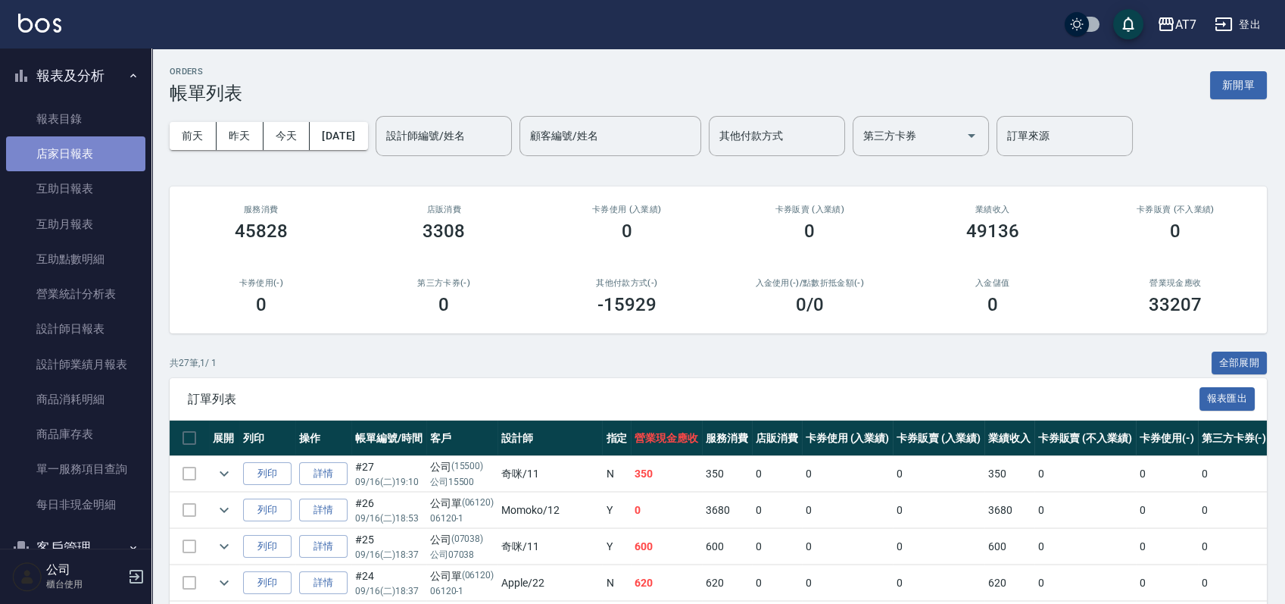
click at [92, 161] on link "店家日報表" at bounding box center [75, 153] width 139 height 35
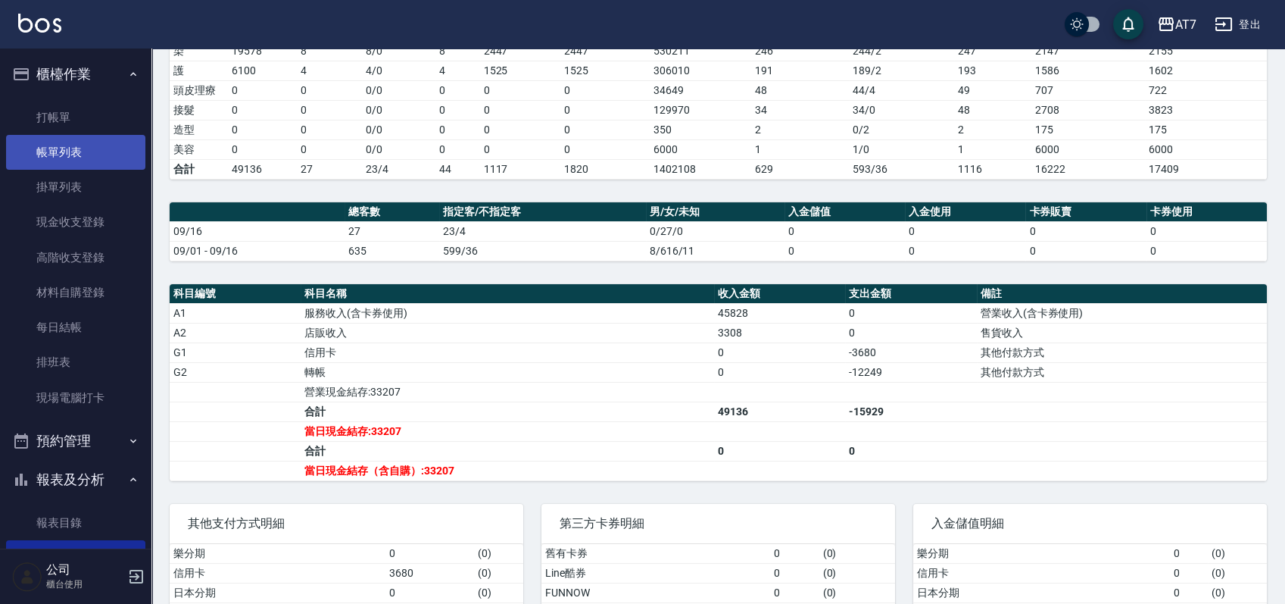
click at [98, 164] on link "帳單列表" at bounding box center [75, 152] width 139 height 35
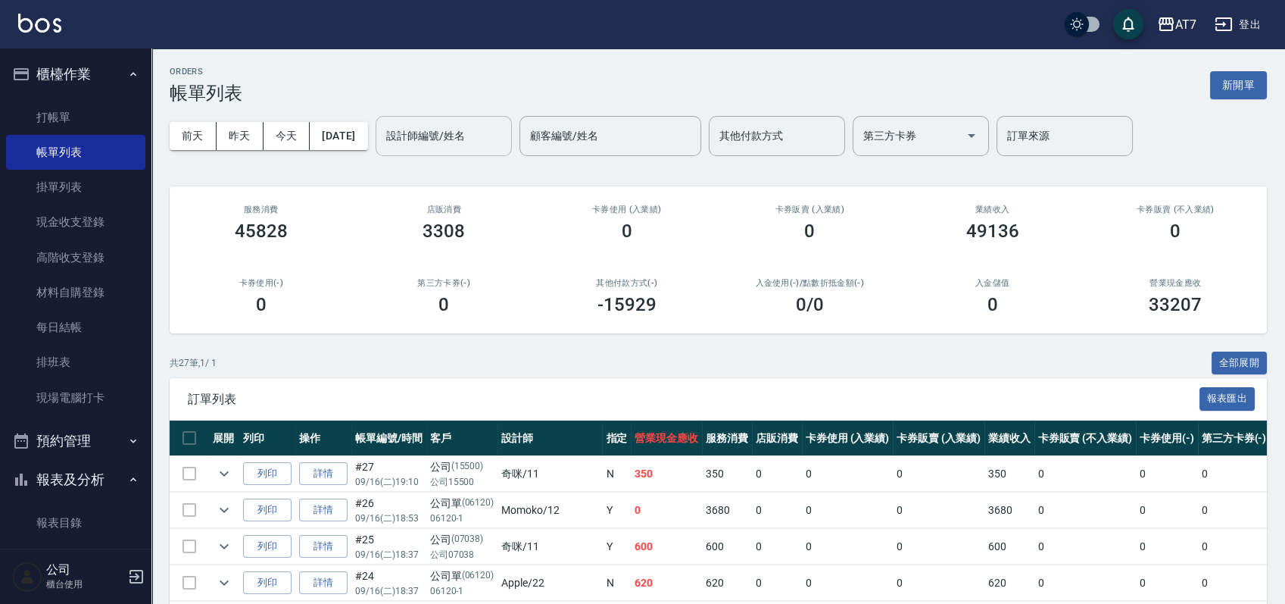
click at [476, 126] on input "設計師編號/姓名" at bounding box center [443, 136] width 123 height 27
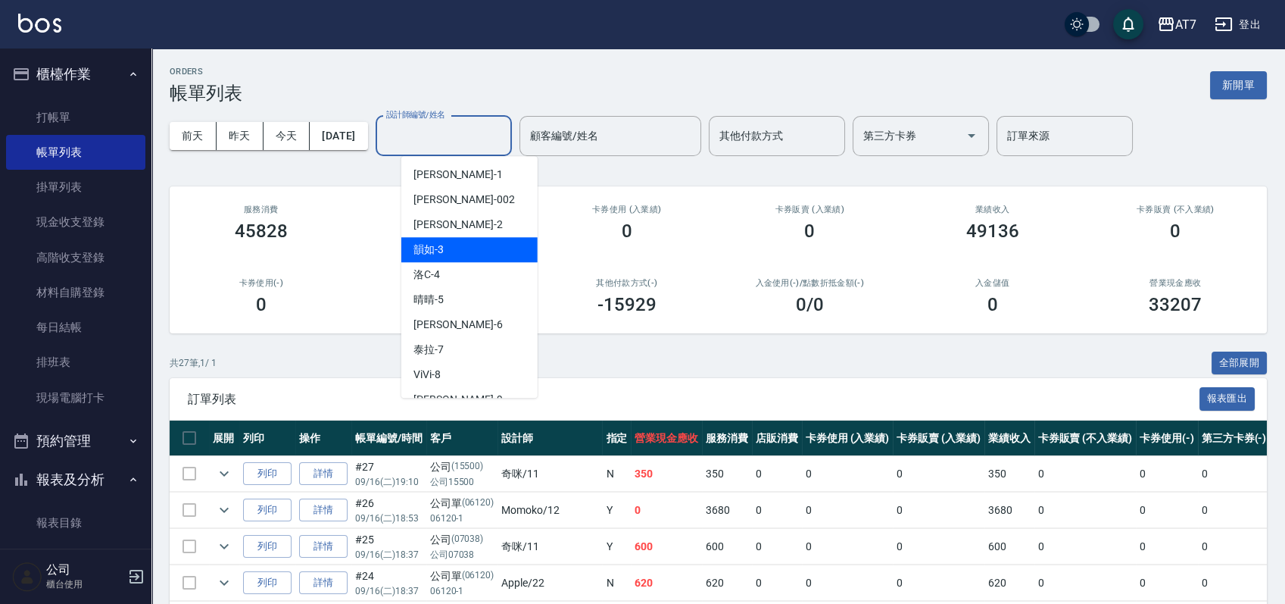
click at [469, 248] on div "韻如 -3" at bounding box center [469, 249] width 136 height 25
type input "韻如-3"
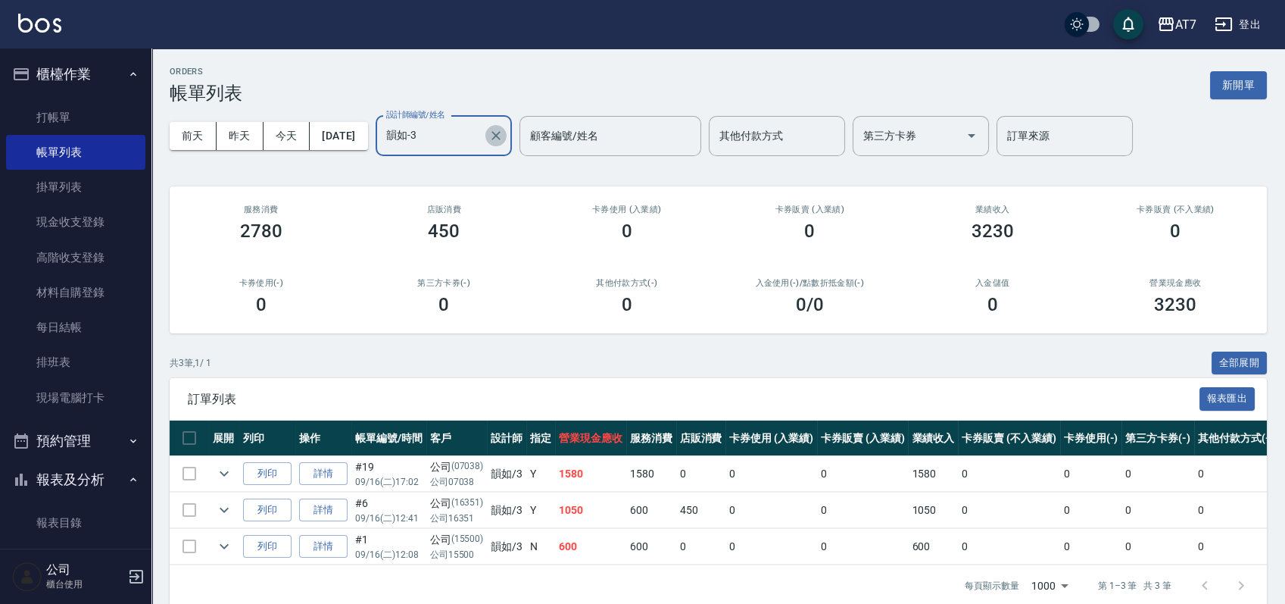
click at [504, 133] on icon "Clear" at bounding box center [495, 135] width 15 height 15
